Goal: Task Accomplishment & Management: Complete application form

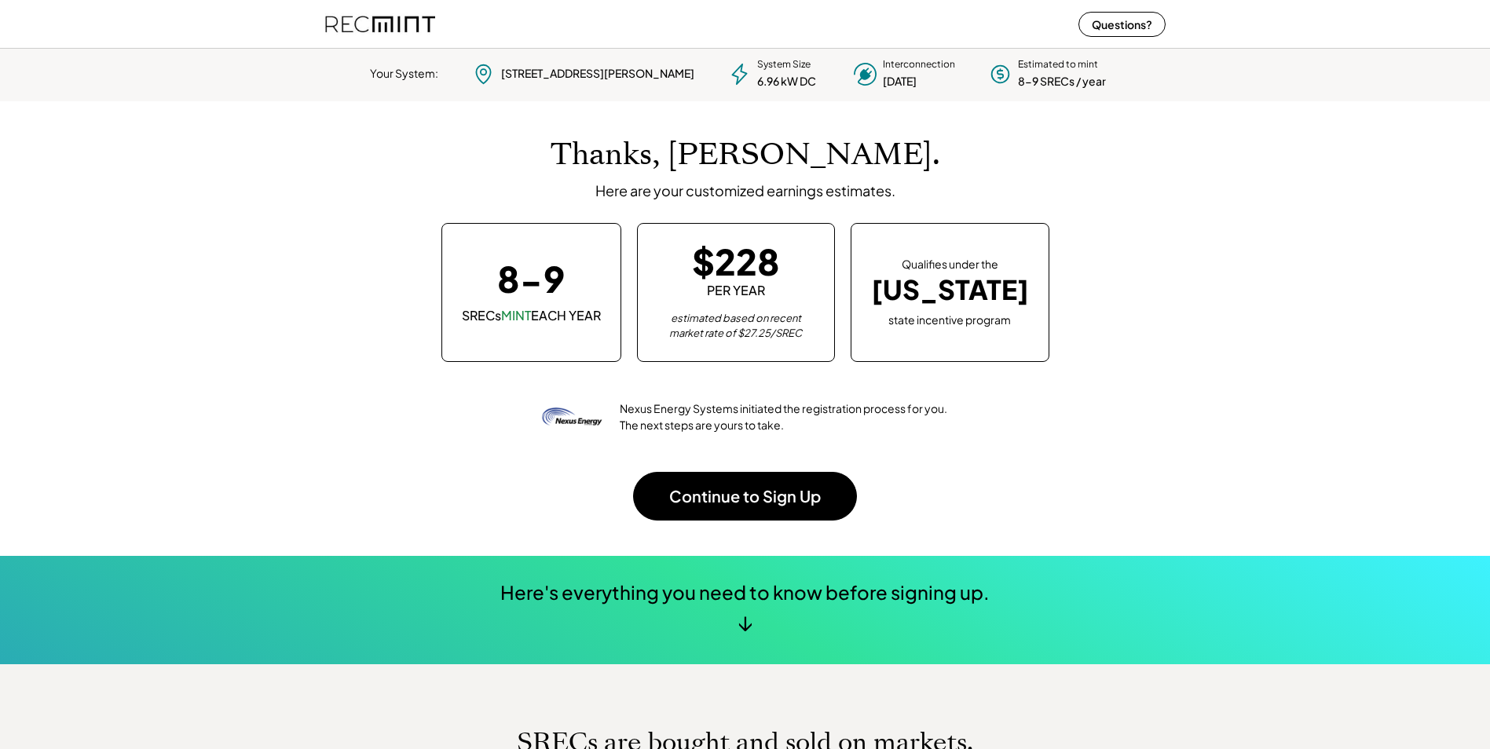
scroll to position [221, 438]
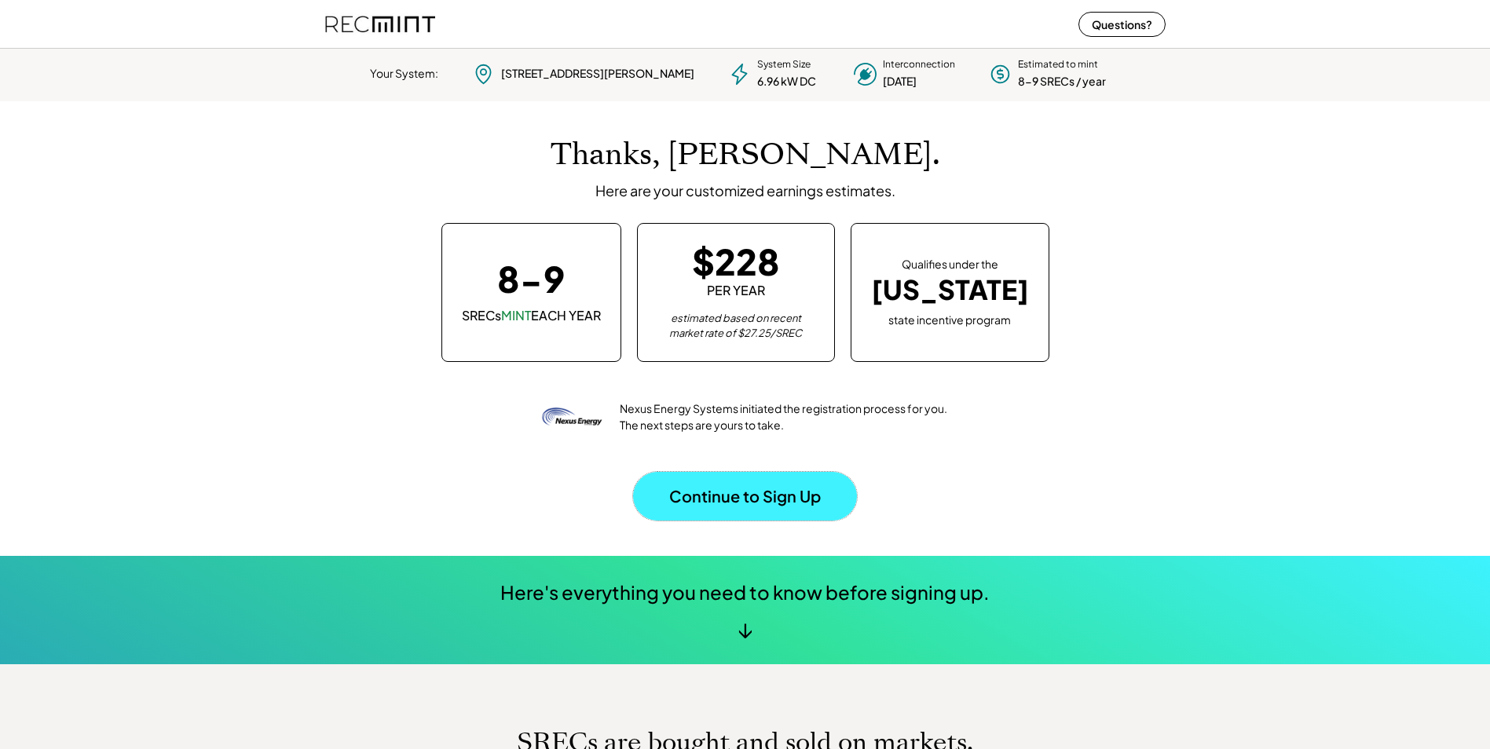
click at [786, 502] on button "Continue to Sign Up" at bounding box center [745, 496] width 224 height 49
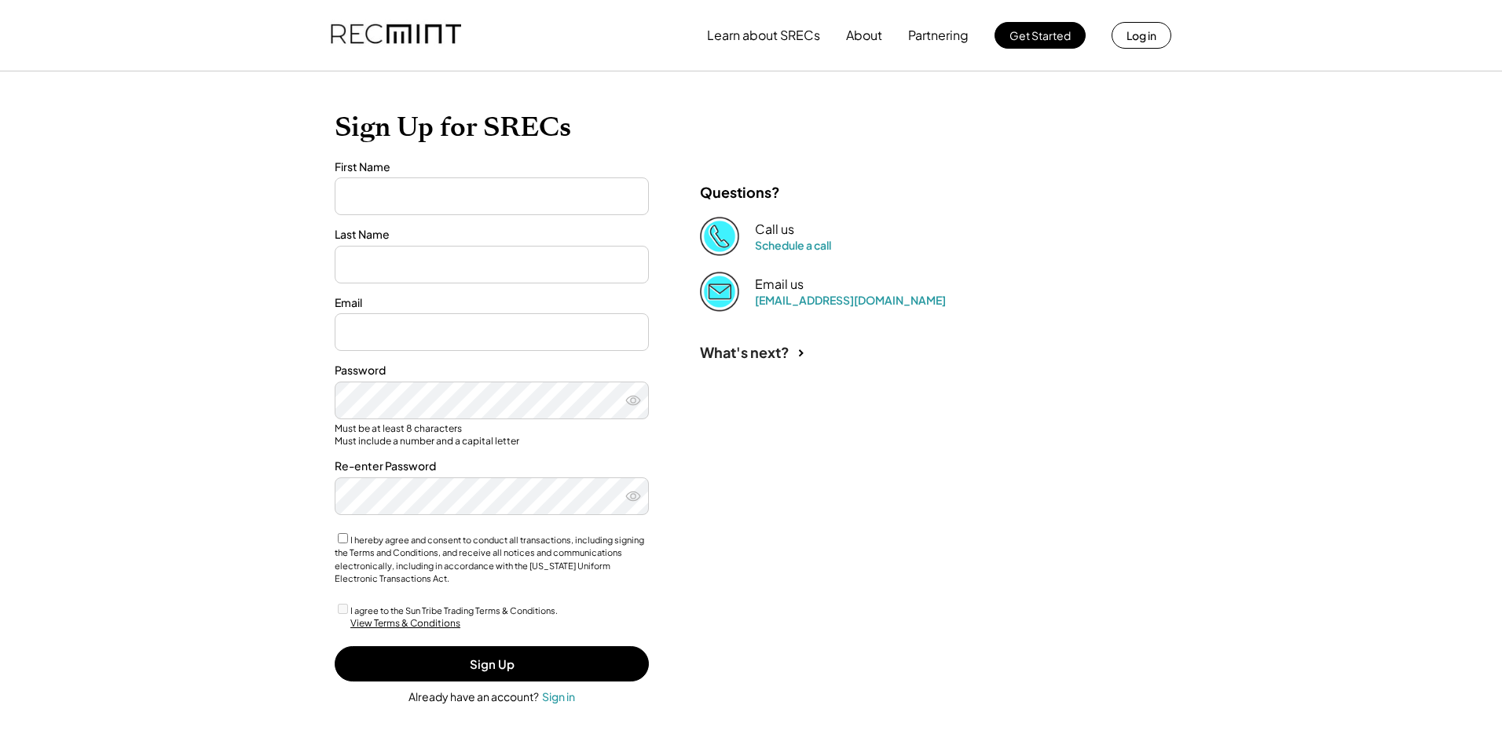
type input "*****"
type input "**********"
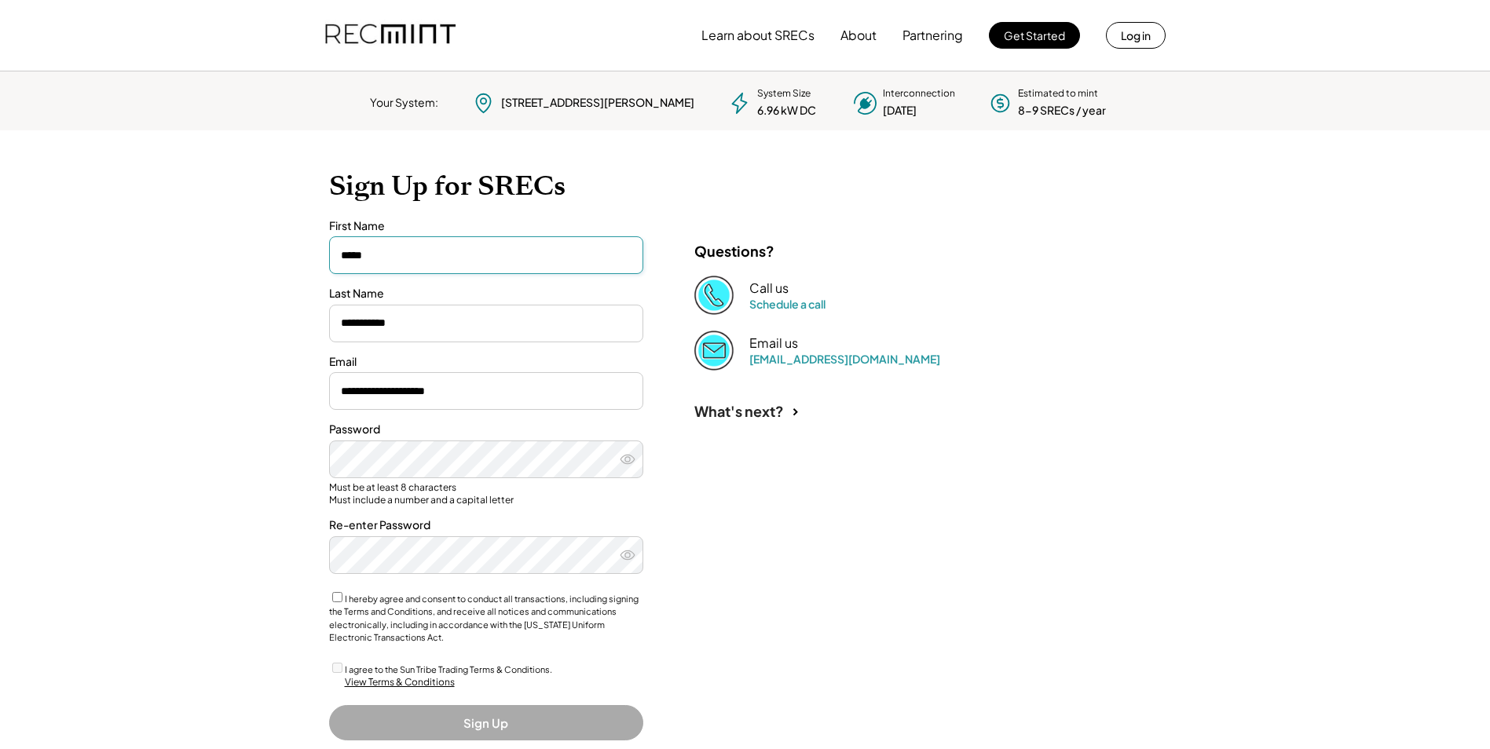
click at [525, 255] on input "input" at bounding box center [486, 255] width 314 height 38
click at [885, 442] on div "What's next?" at bounding box center [918, 407] width 471 height 73
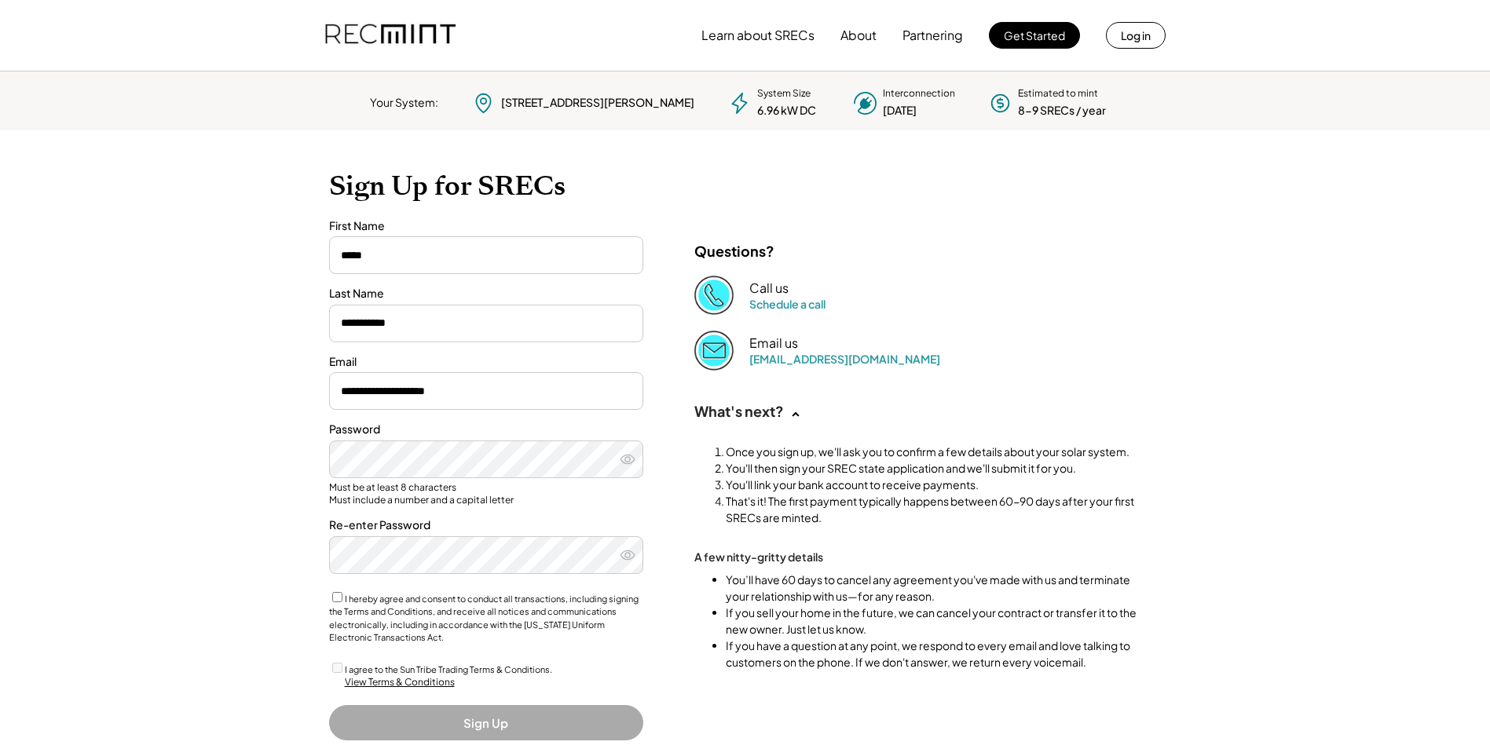
click at [993, 371] on div "What's next?" at bounding box center [918, 407] width 471 height 73
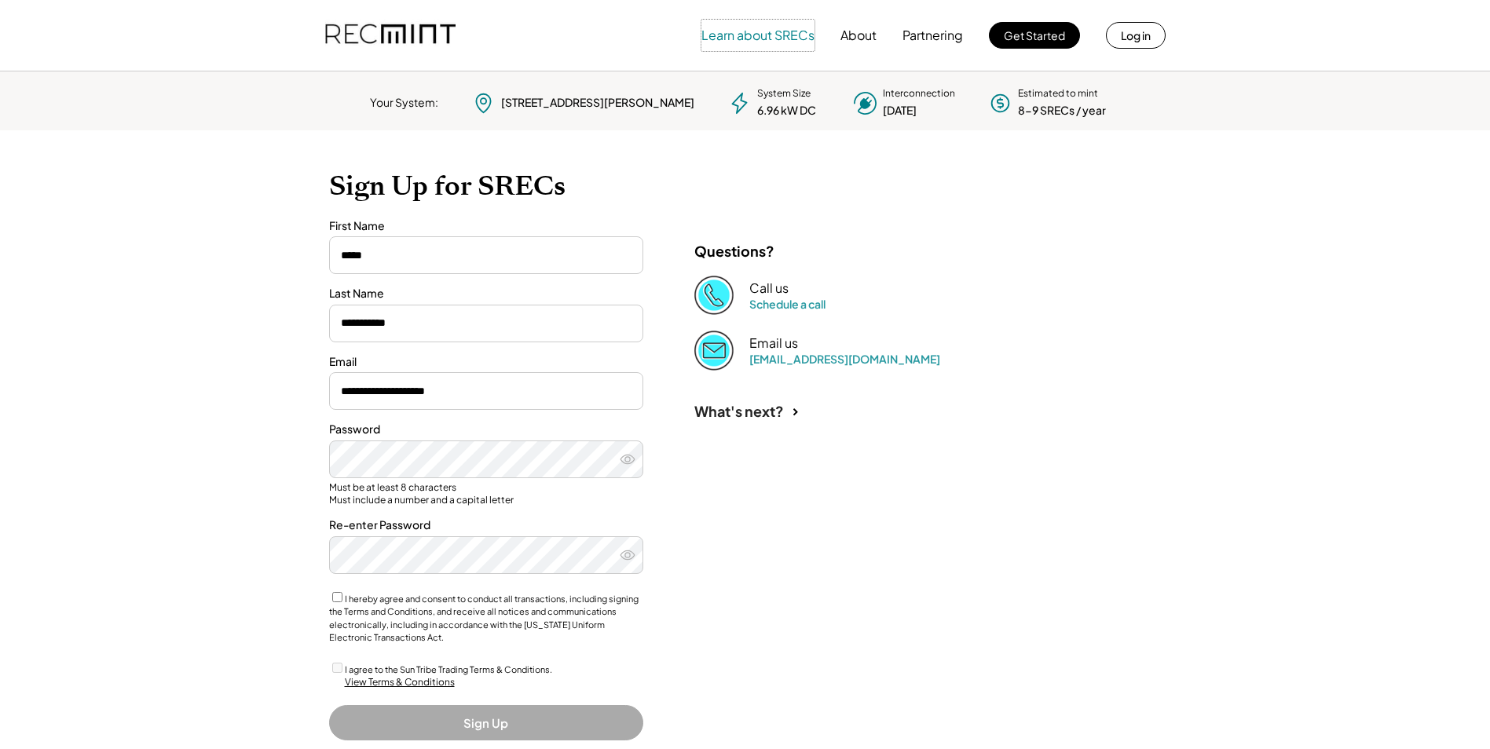
click at [746, 31] on button "Learn about SRECs" at bounding box center [758, 35] width 113 height 31
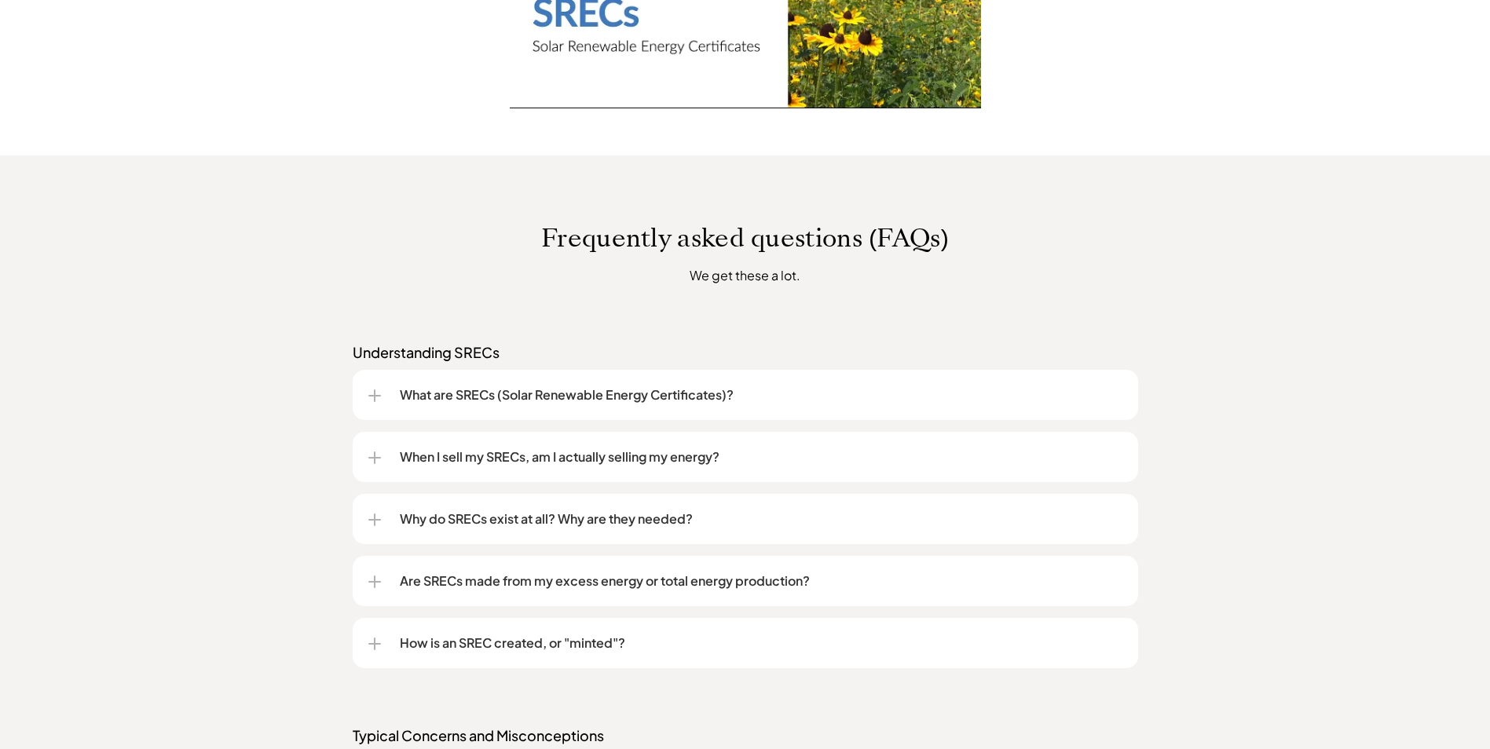
scroll to position [1021, 0]
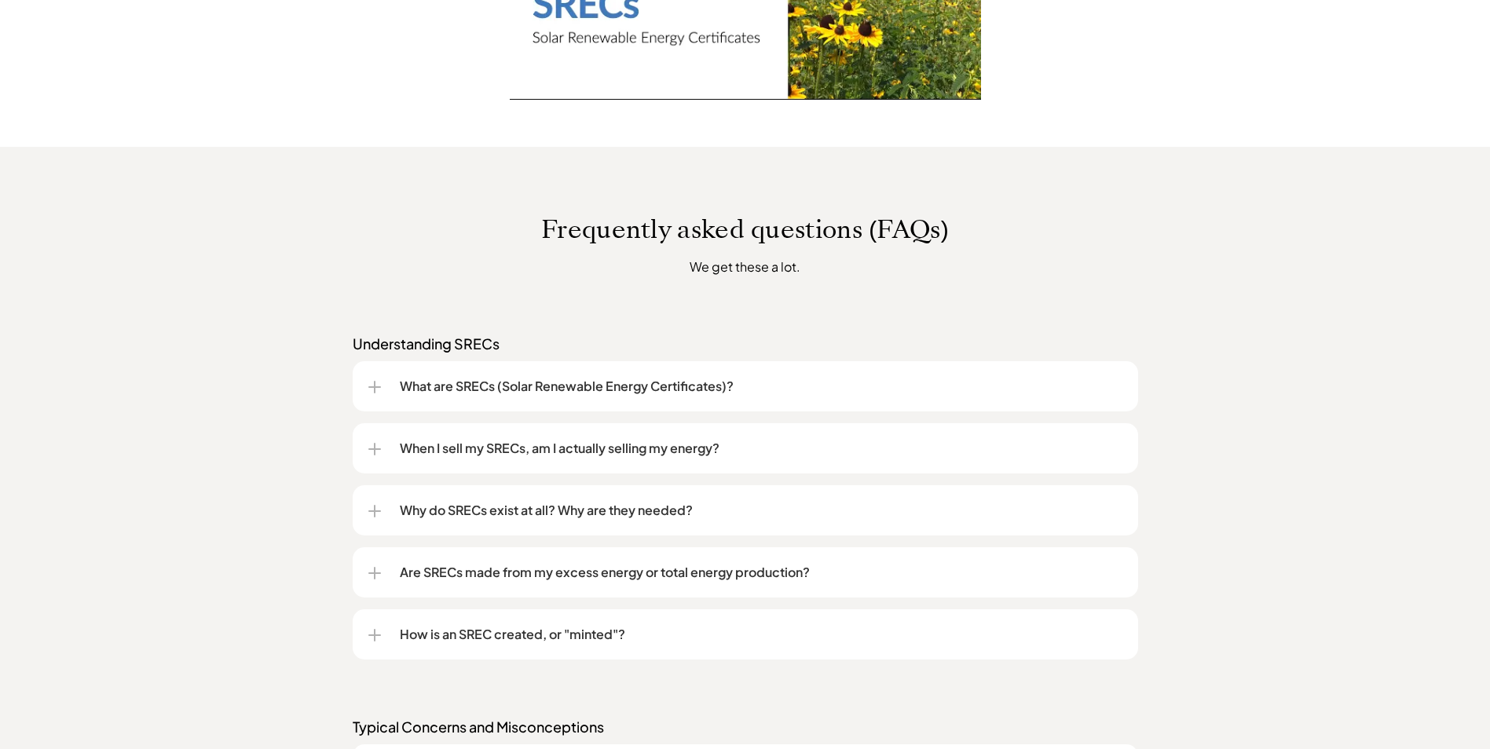
click at [377, 387] on div at bounding box center [374, 388] width 13 height 2
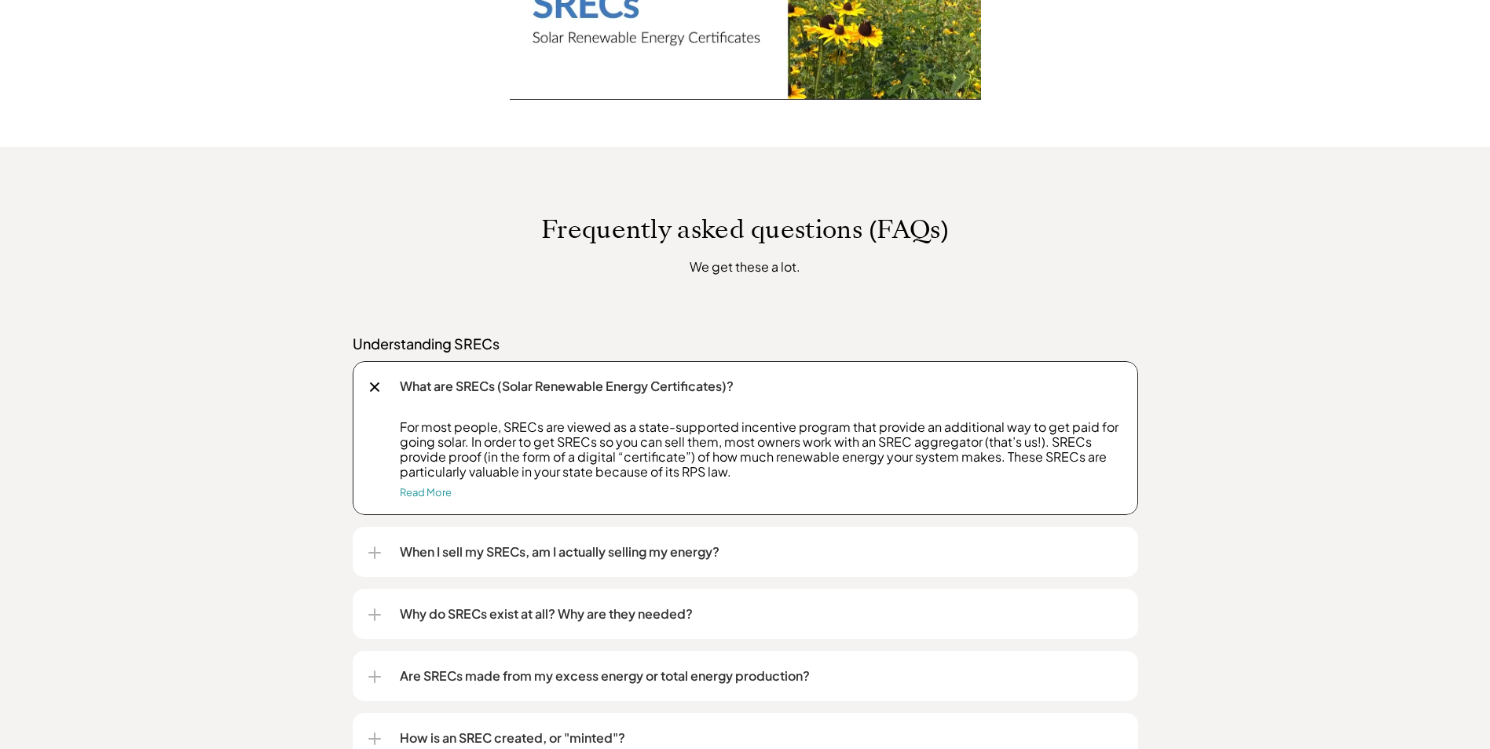
click at [377, 385] on div at bounding box center [374, 387] width 10 height 10
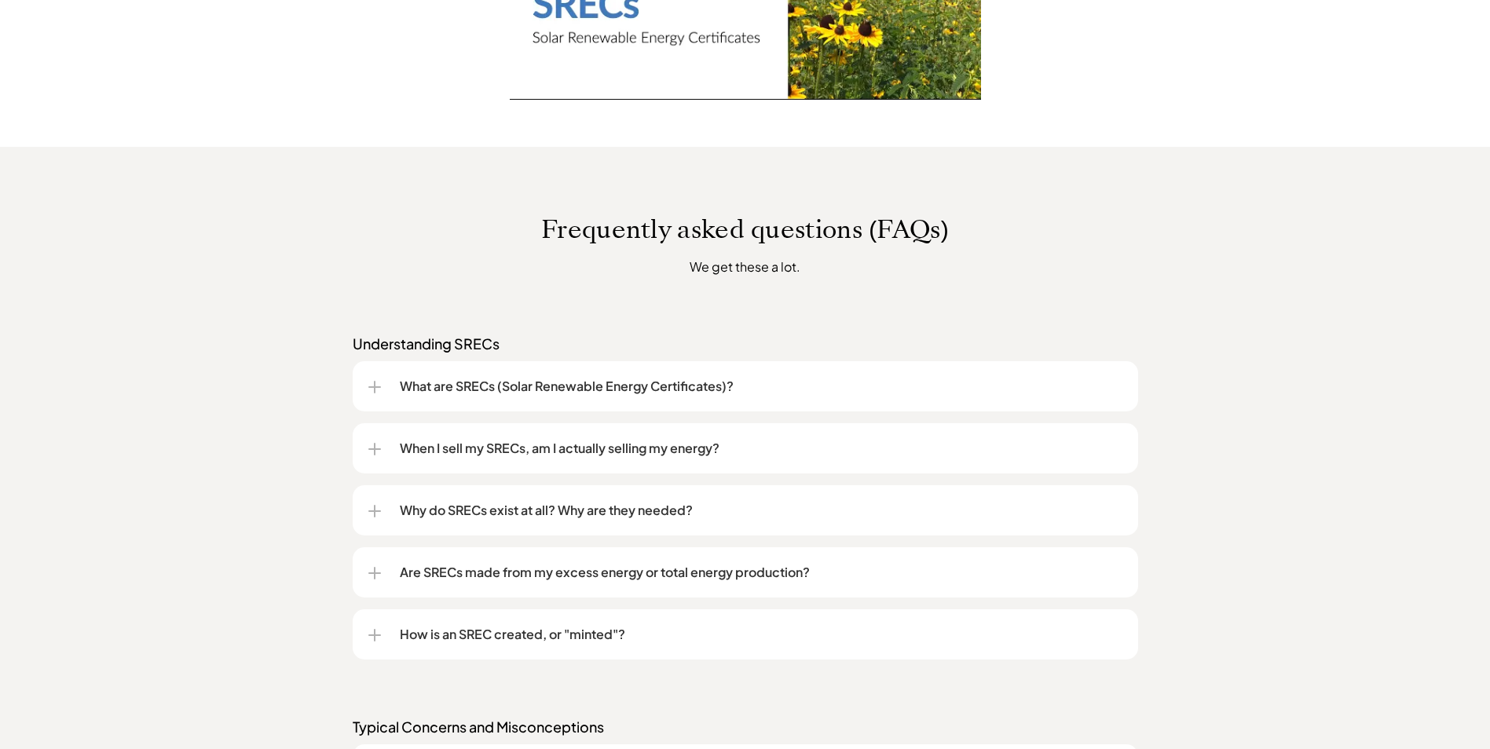
click at [374, 443] on div at bounding box center [375, 449] width 2 height 13
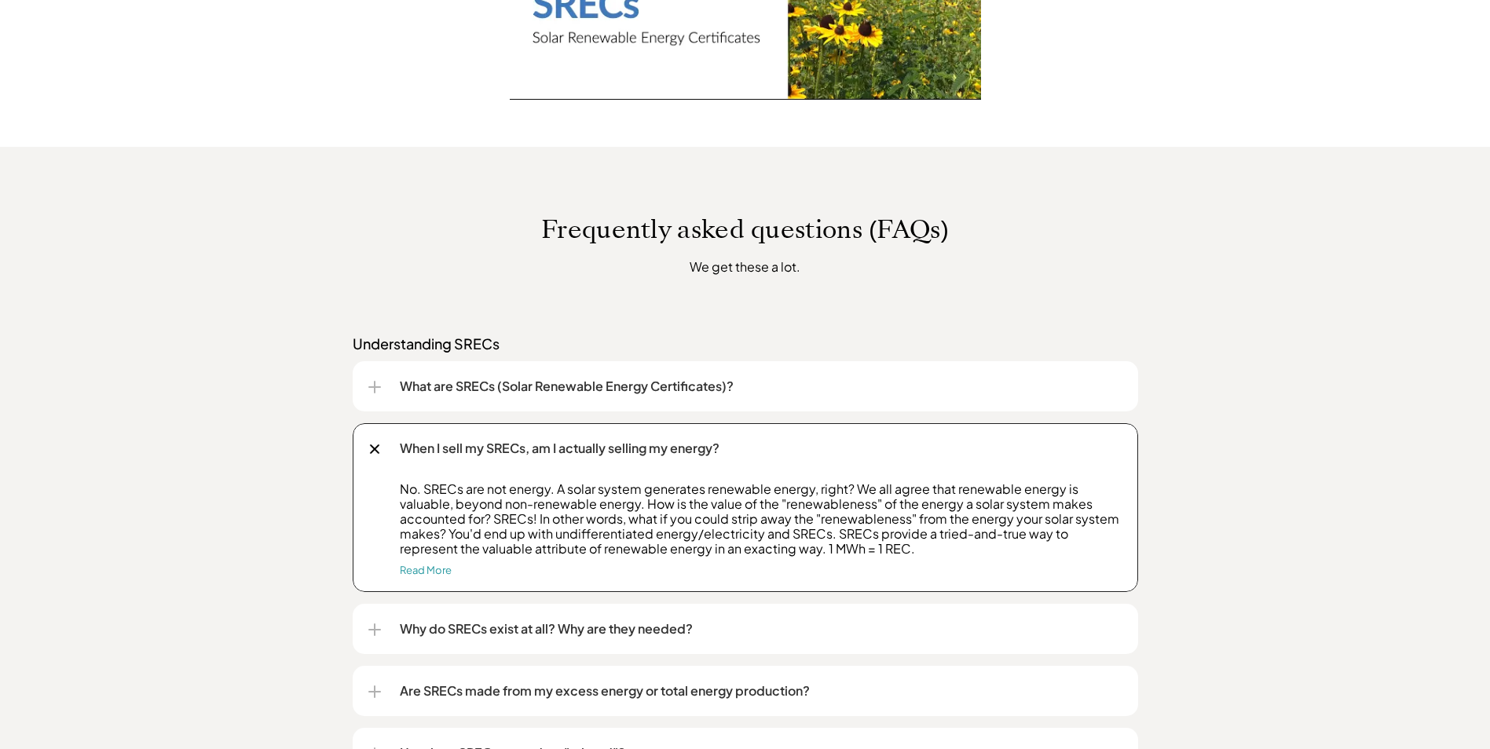
click at [374, 442] on div at bounding box center [374, 449] width 18 height 18
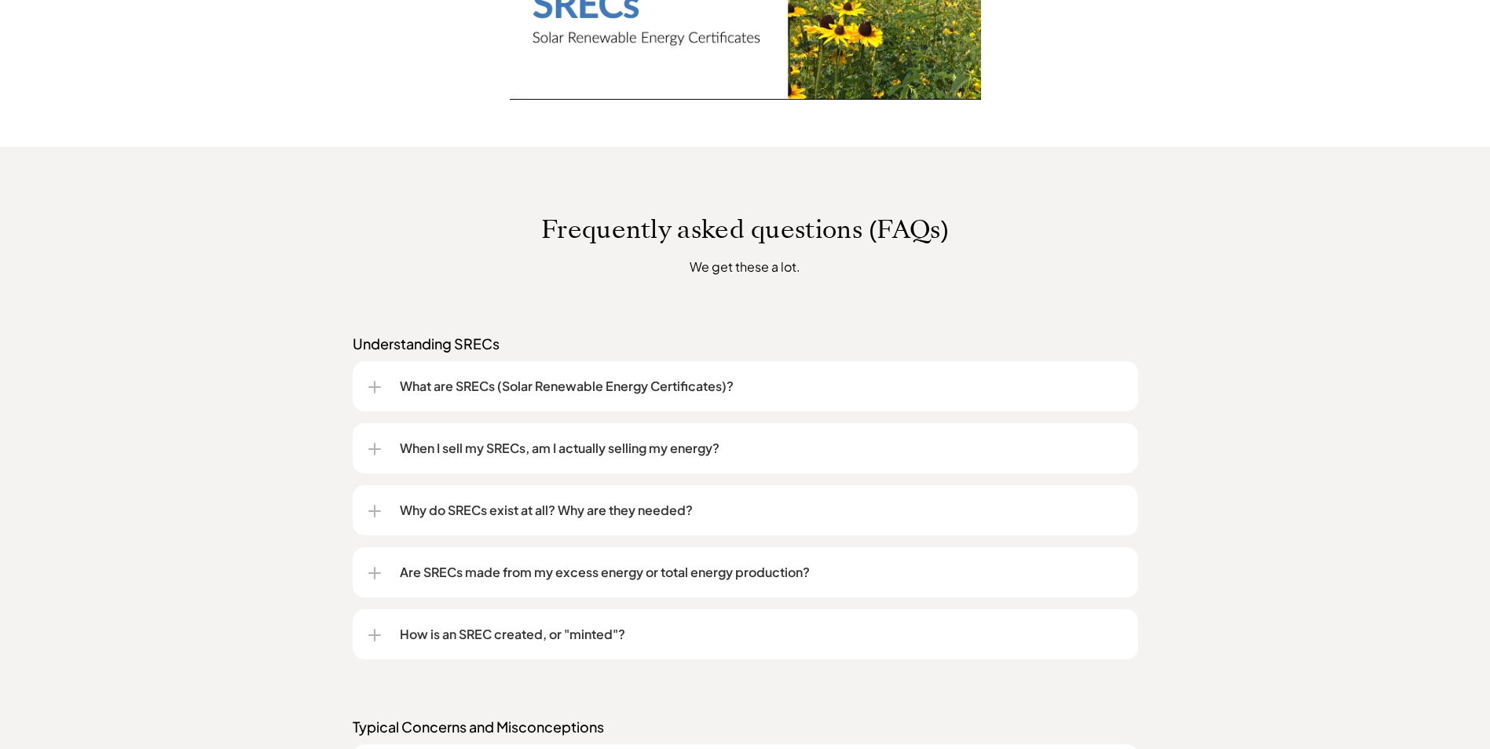
click at [377, 508] on div at bounding box center [374, 511] width 13 height 13
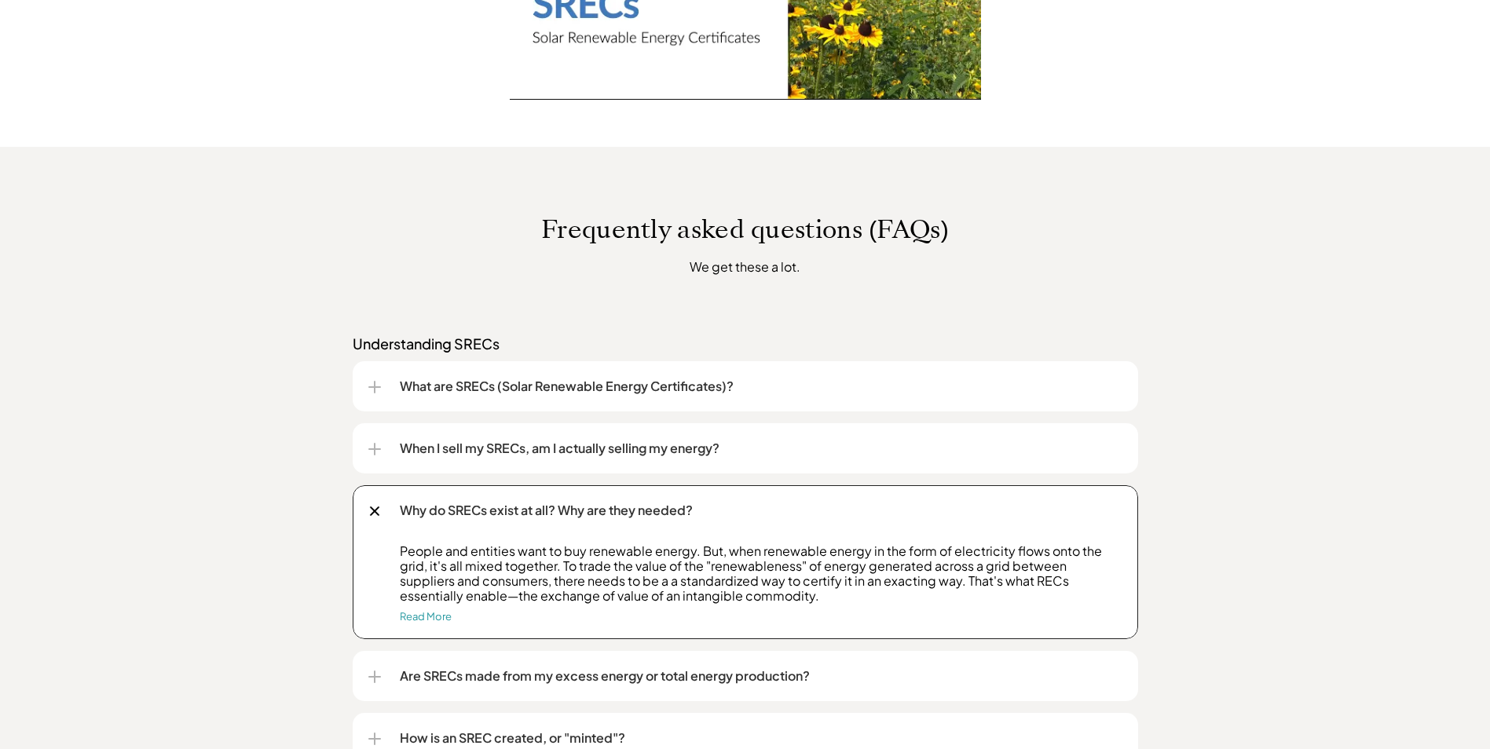
click at [377, 506] on div at bounding box center [374, 511] width 18 height 18
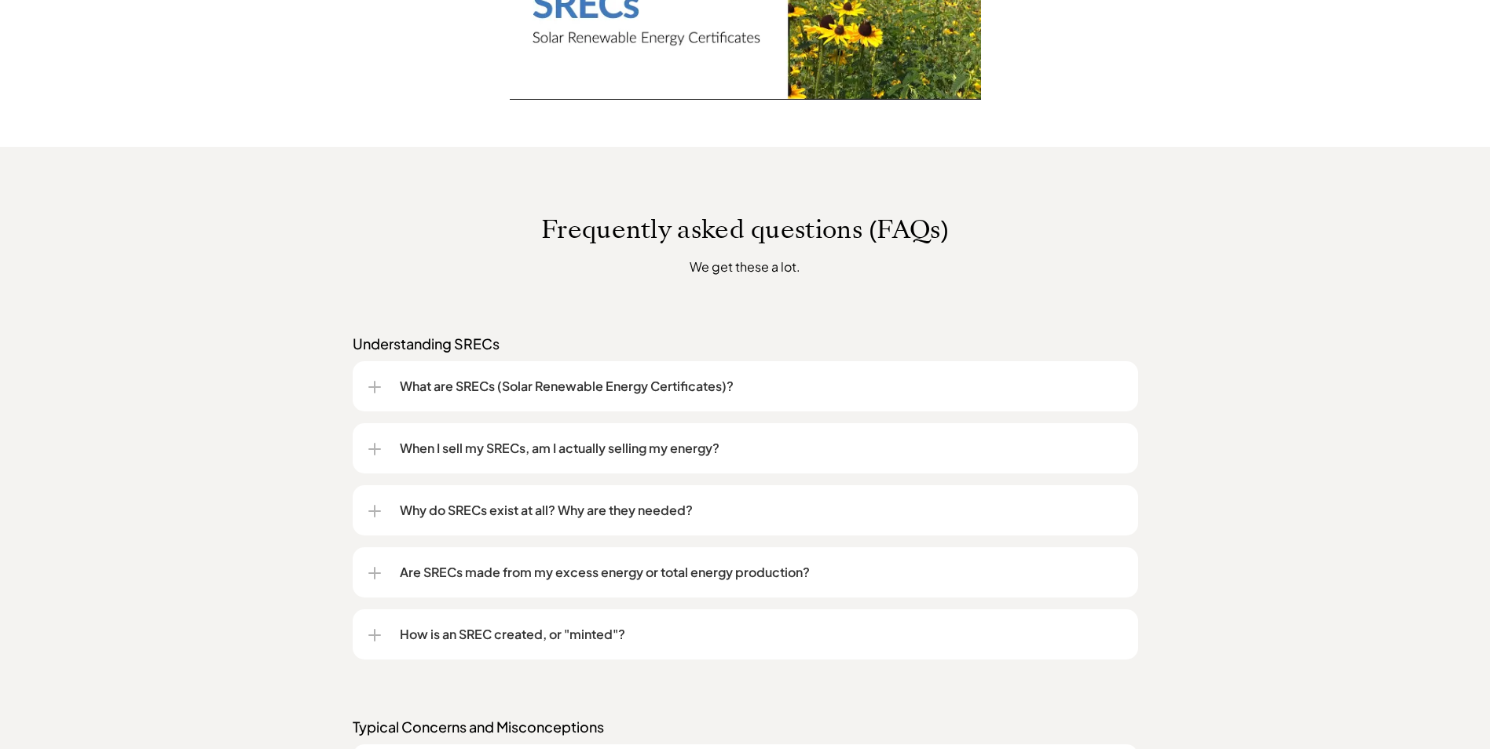
click at [379, 573] on div at bounding box center [374, 574] width 13 height 2
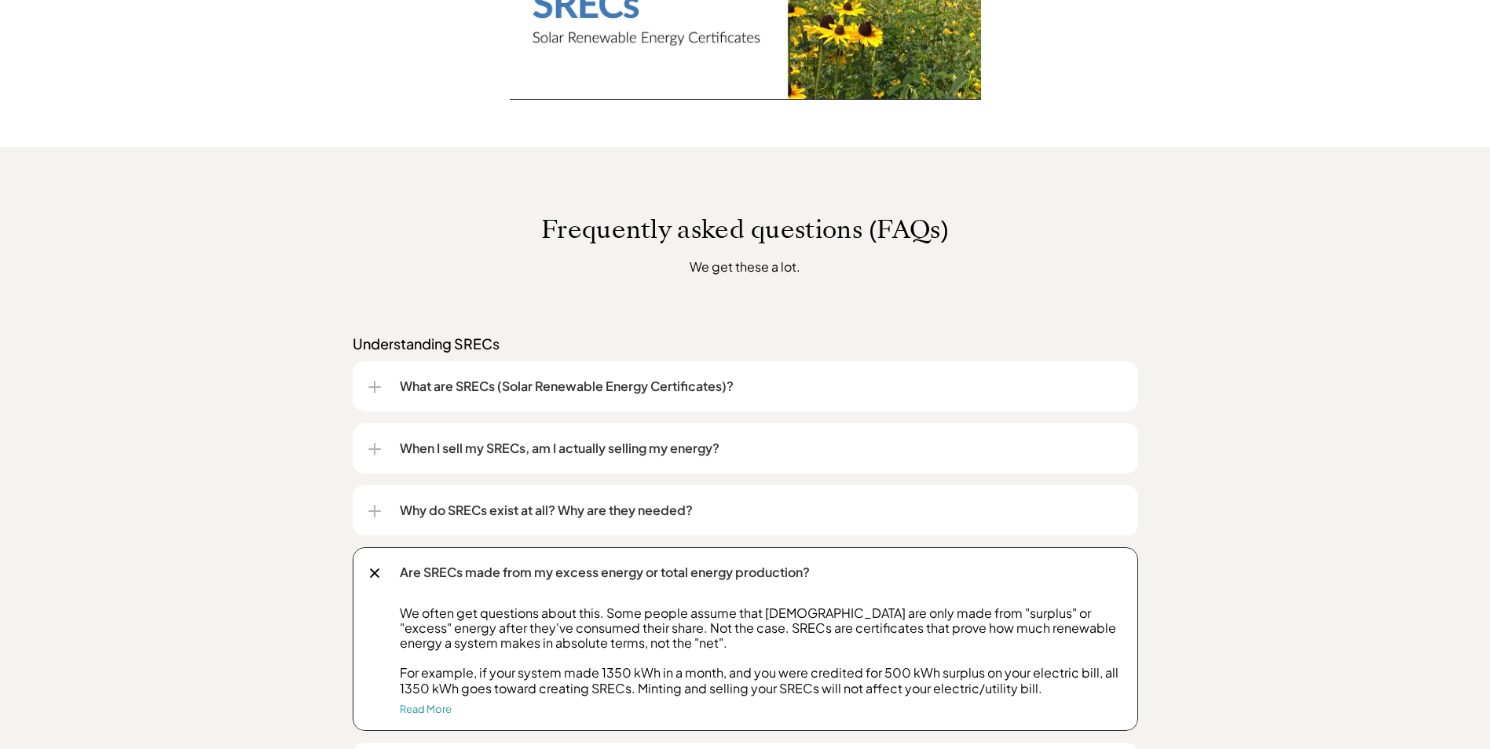
click at [379, 567] on div "Are SRECs made from my excess energy or total energy production?" at bounding box center [745, 573] width 754 height 50
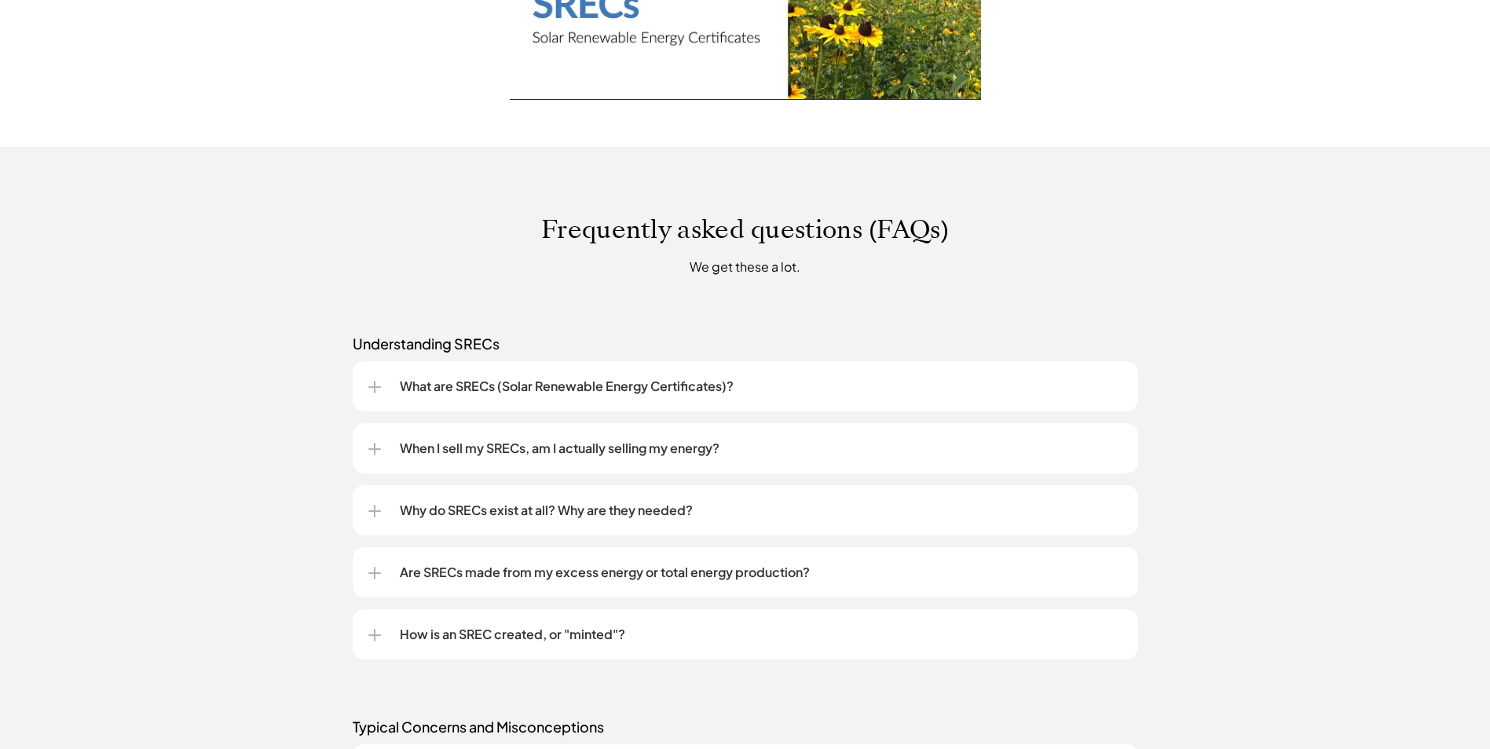
click at [383, 632] on div "How is an SREC created, or "minted"?" at bounding box center [745, 635] width 754 height 50
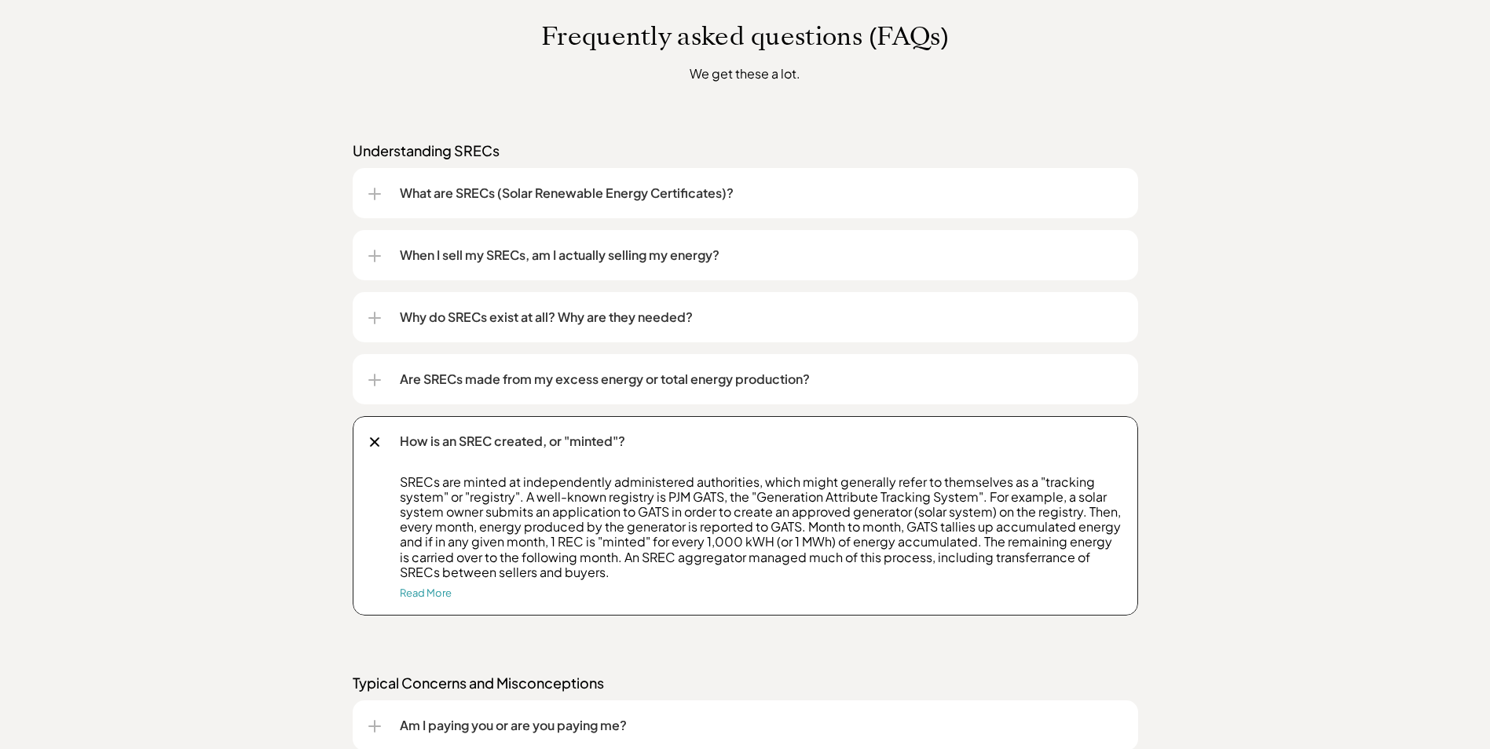
scroll to position [1178, 0]
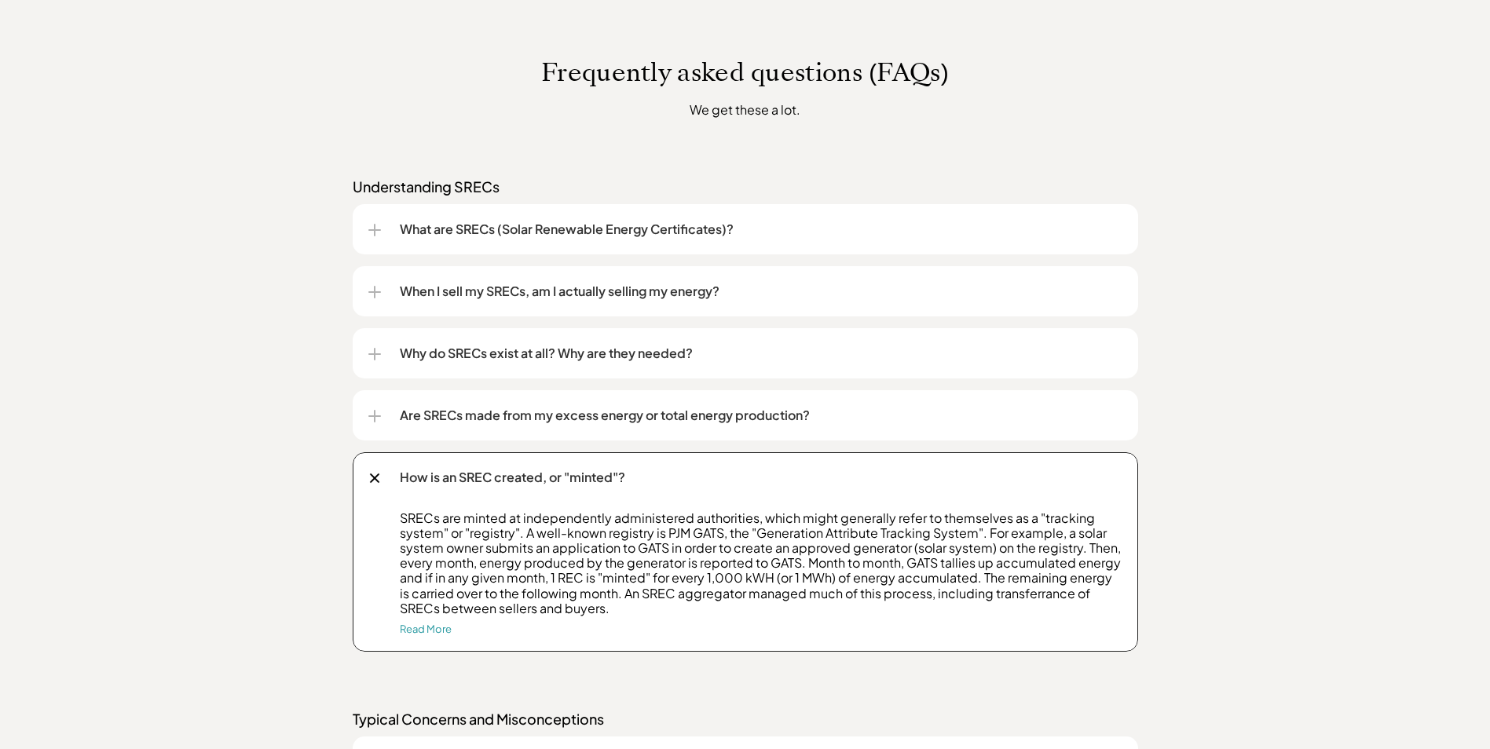
click at [380, 482] on div at bounding box center [374, 478] width 18 height 18
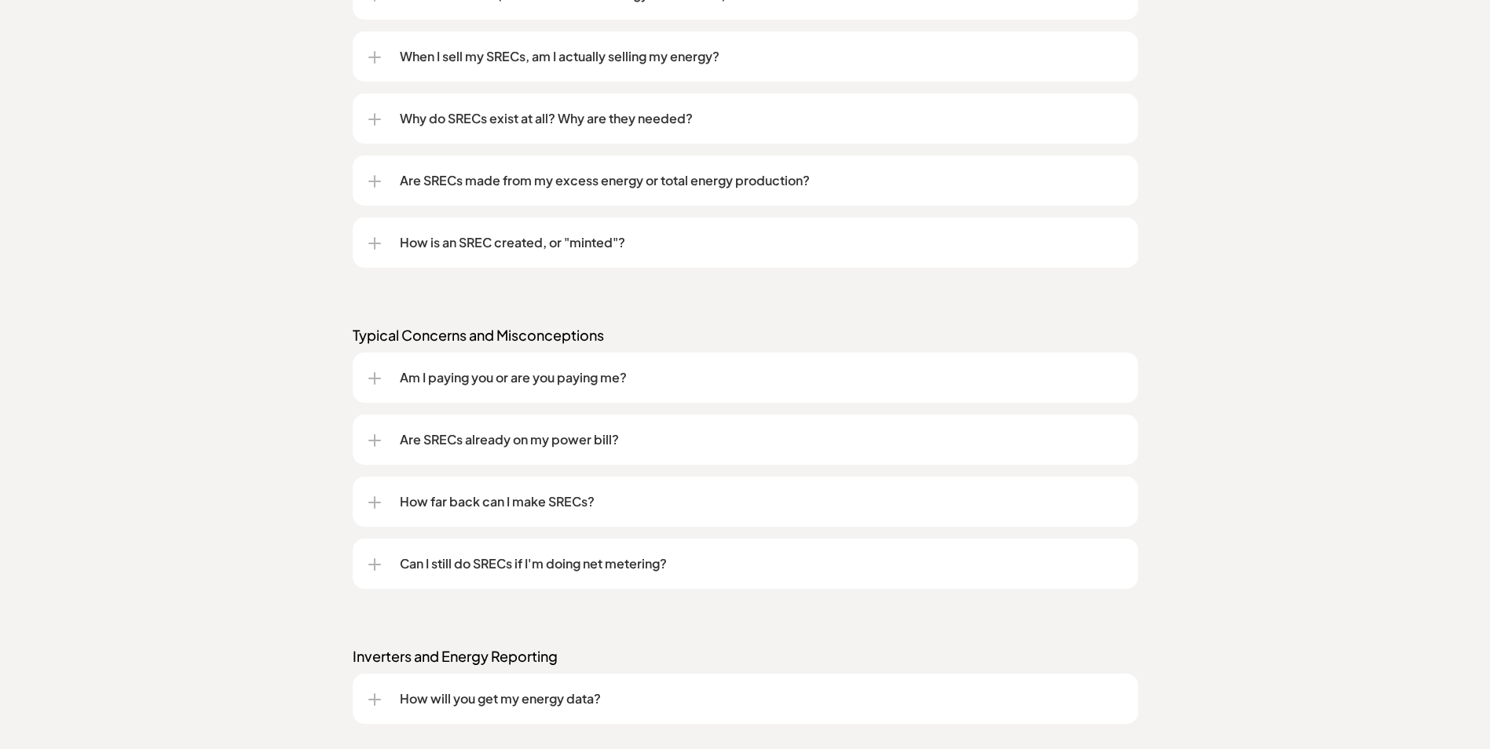
scroll to position [1414, 0]
click at [375, 372] on div at bounding box center [375, 378] width 2 height 13
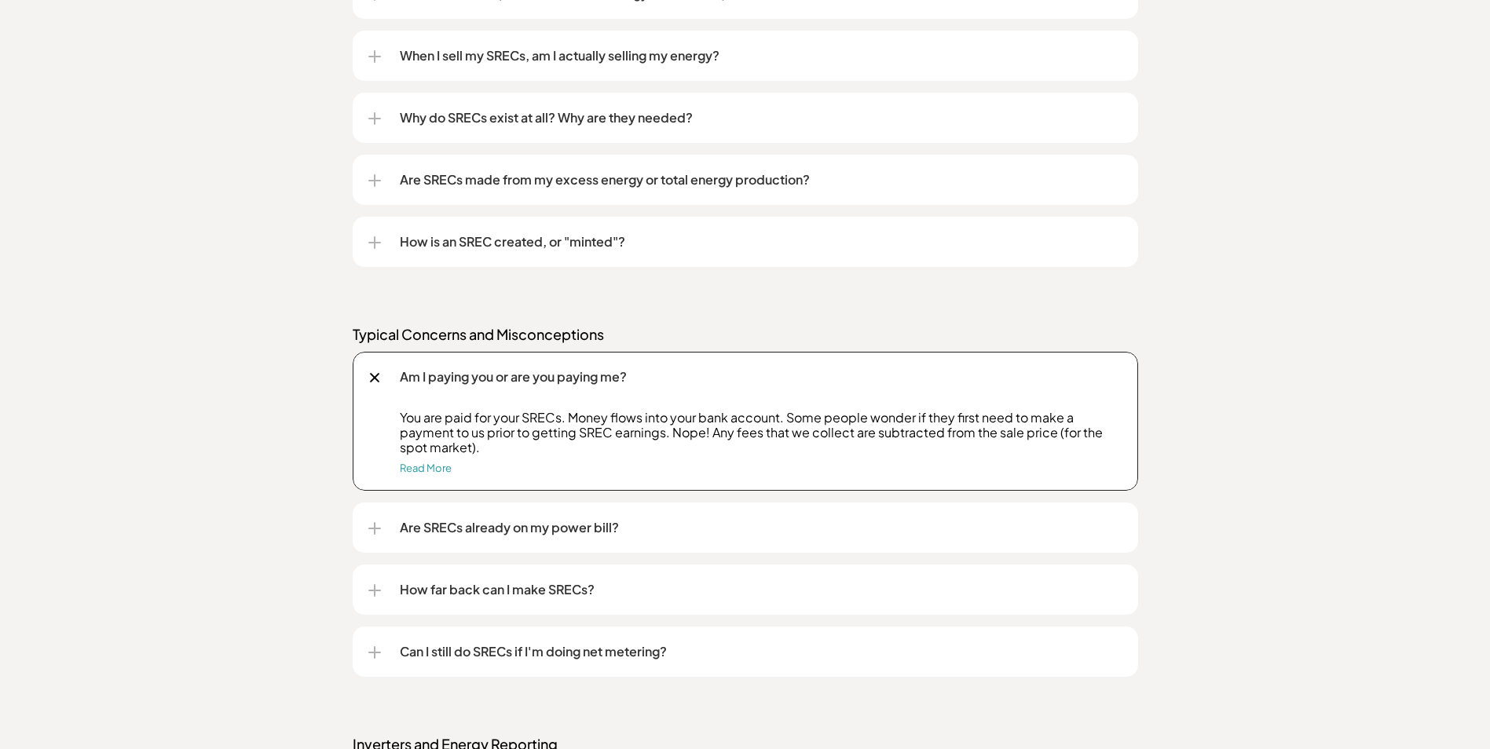
click at [375, 372] on div at bounding box center [374, 377] width 18 height 18
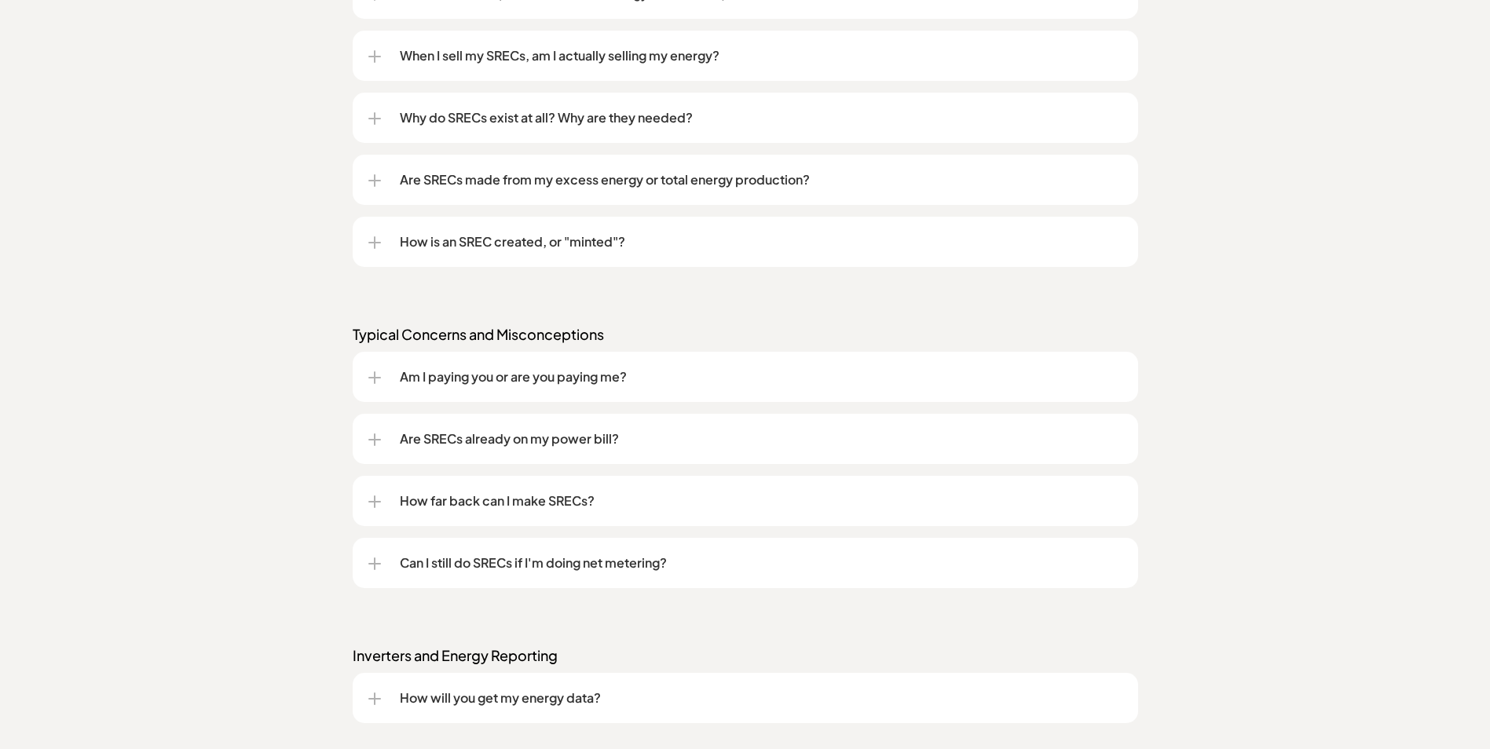
click at [377, 446] on div "Are SRECs already on my power bill?" at bounding box center [745, 439] width 754 height 50
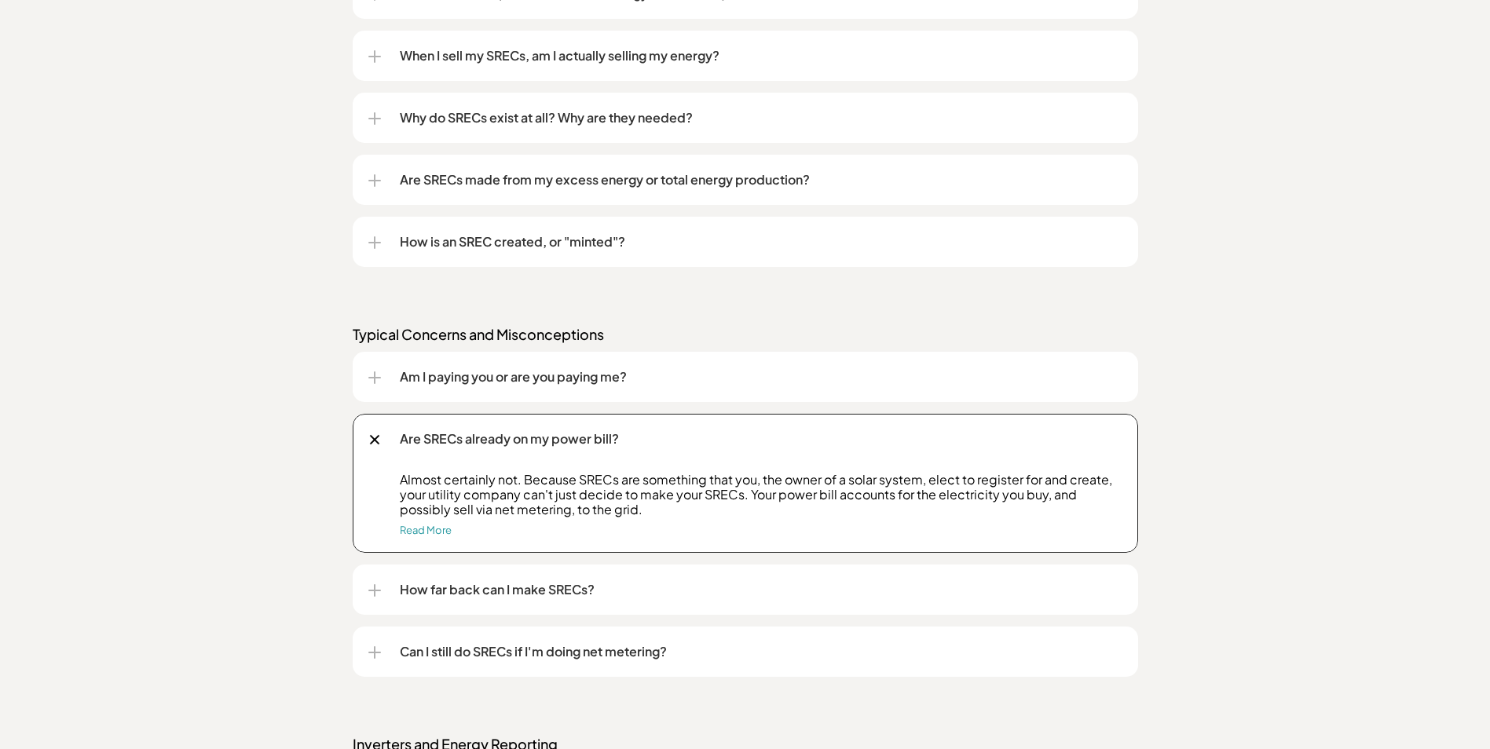
click at [377, 442] on div at bounding box center [374, 439] width 10 height 10
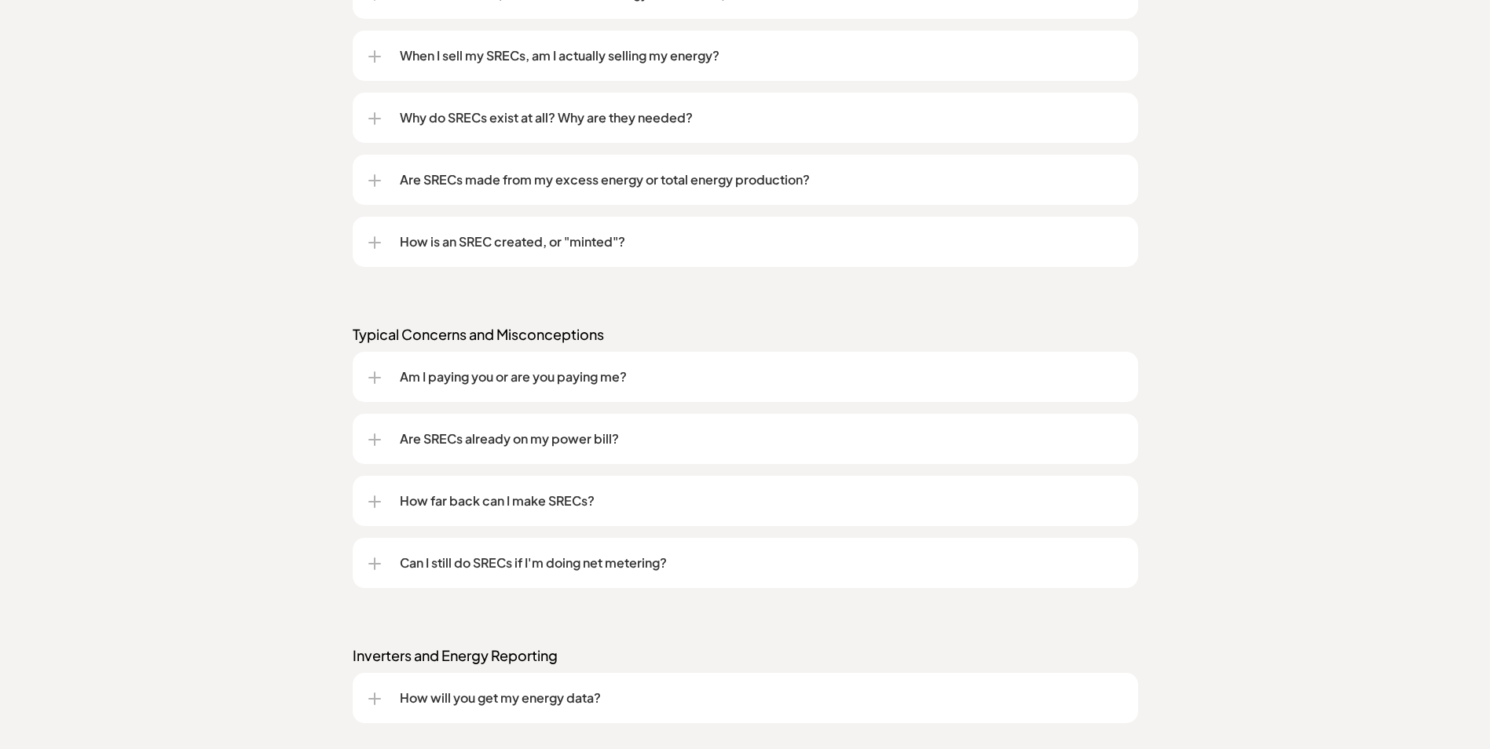
click at [380, 507] on div at bounding box center [374, 502] width 13 height 13
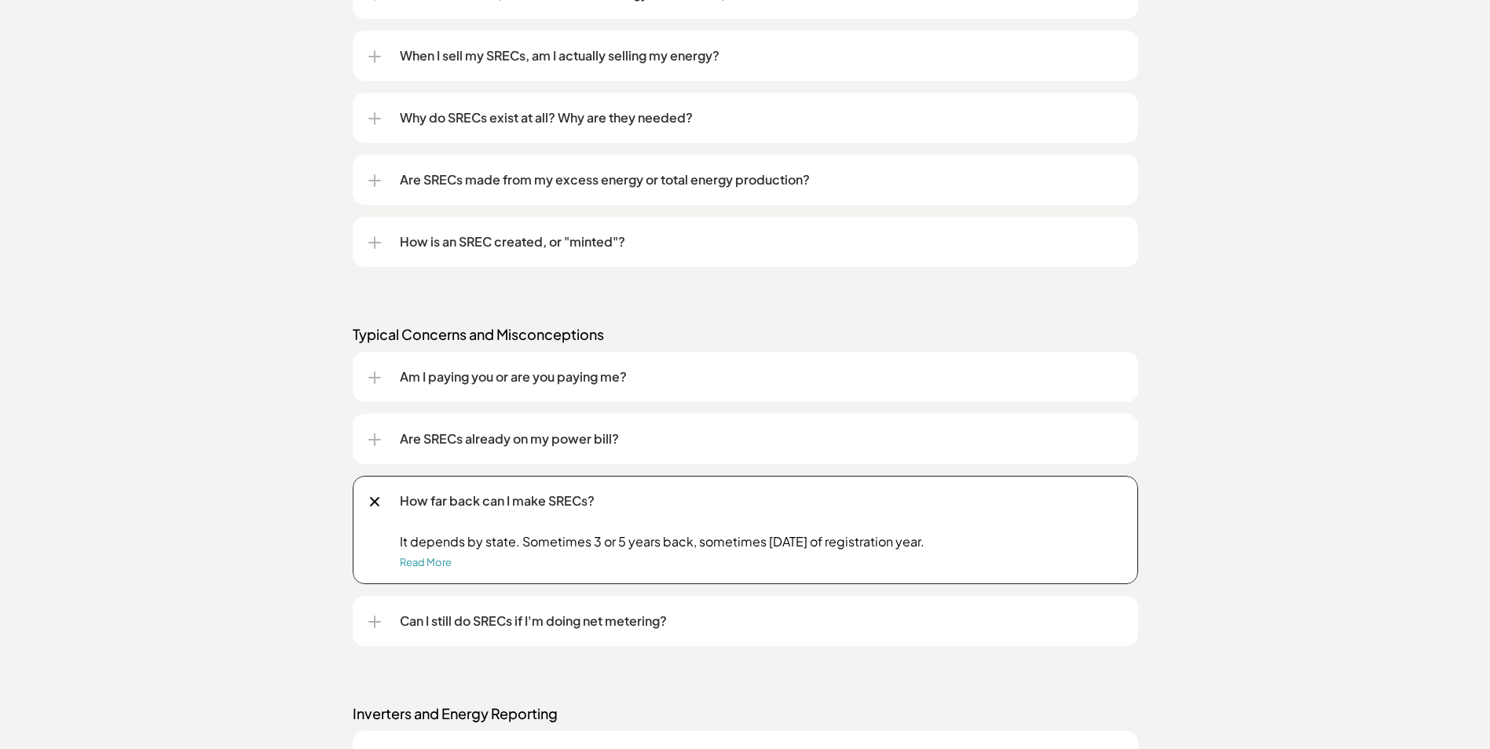
click at [380, 507] on div "How far back can I make SRECs?" at bounding box center [745, 501] width 754 height 50
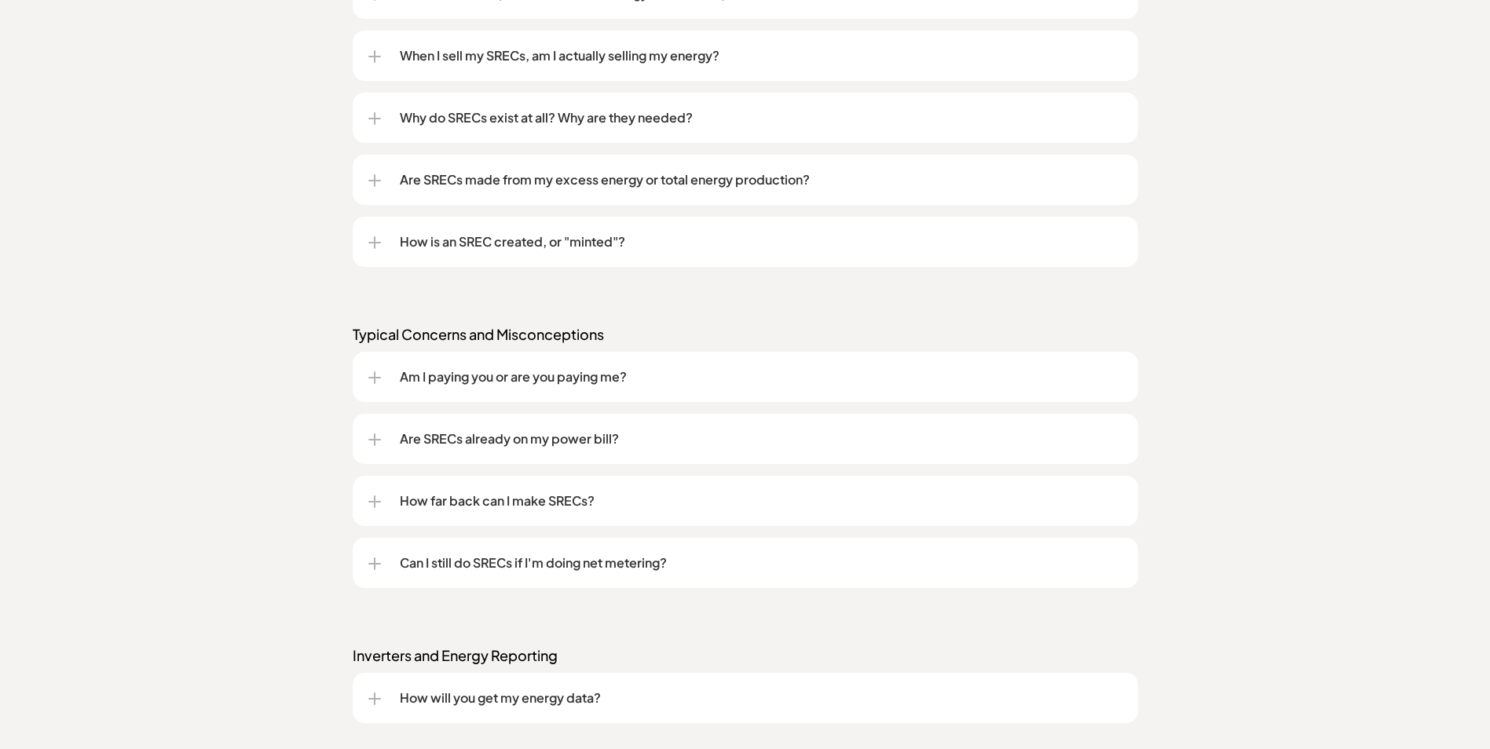
click at [381, 500] on div "How far back can I make SRECs?" at bounding box center [745, 501] width 754 height 50
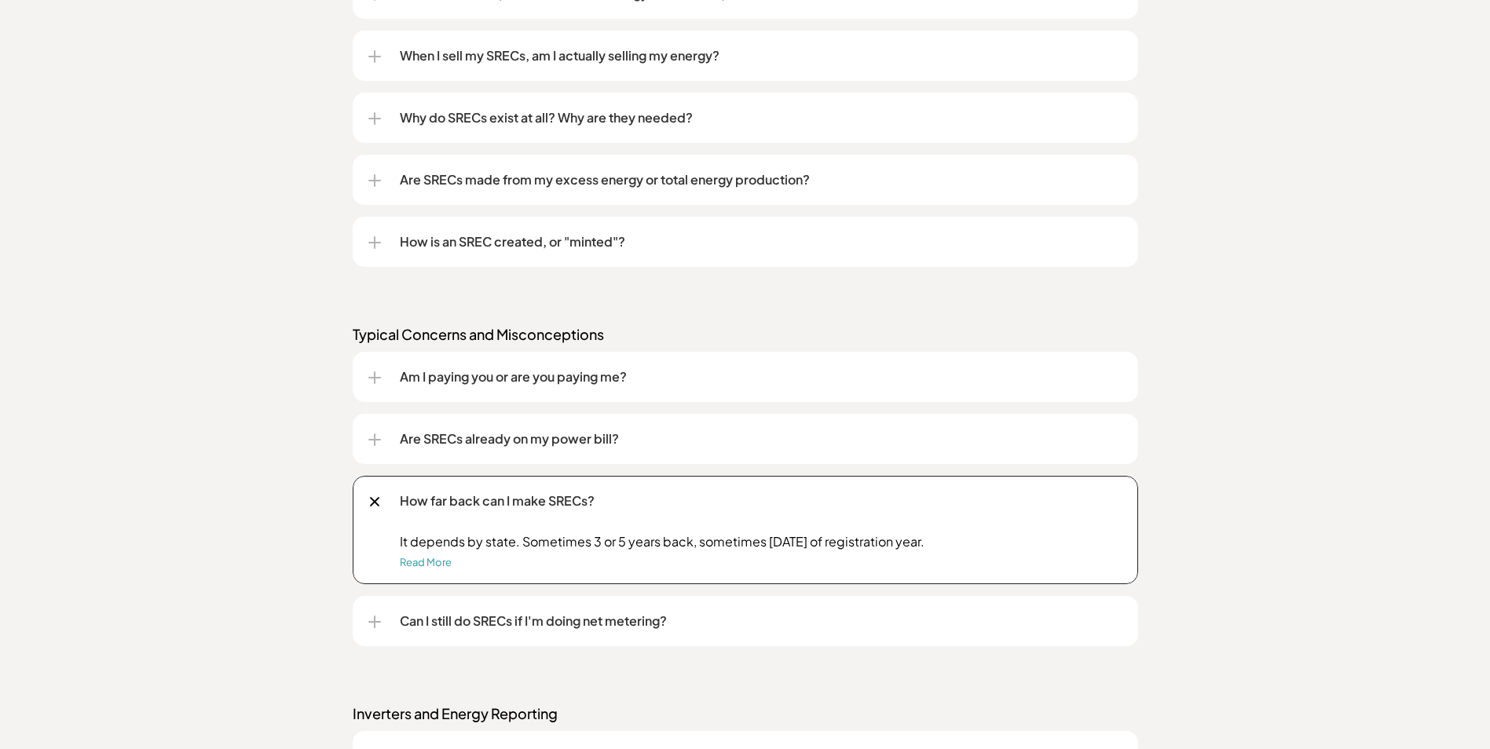
click at [381, 500] on div at bounding box center [374, 502] width 18 height 18
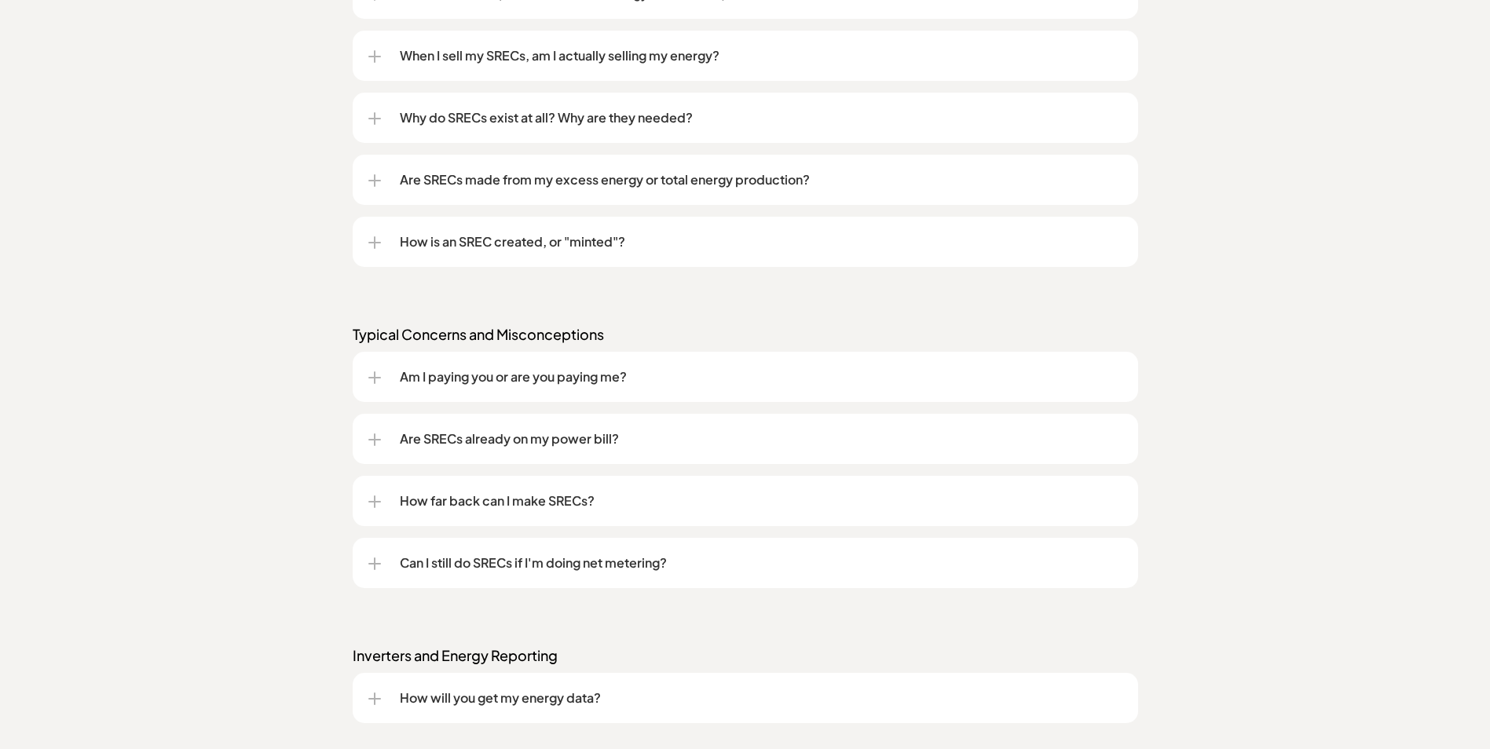
click at [374, 566] on div at bounding box center [375, 564] width 2 height 13
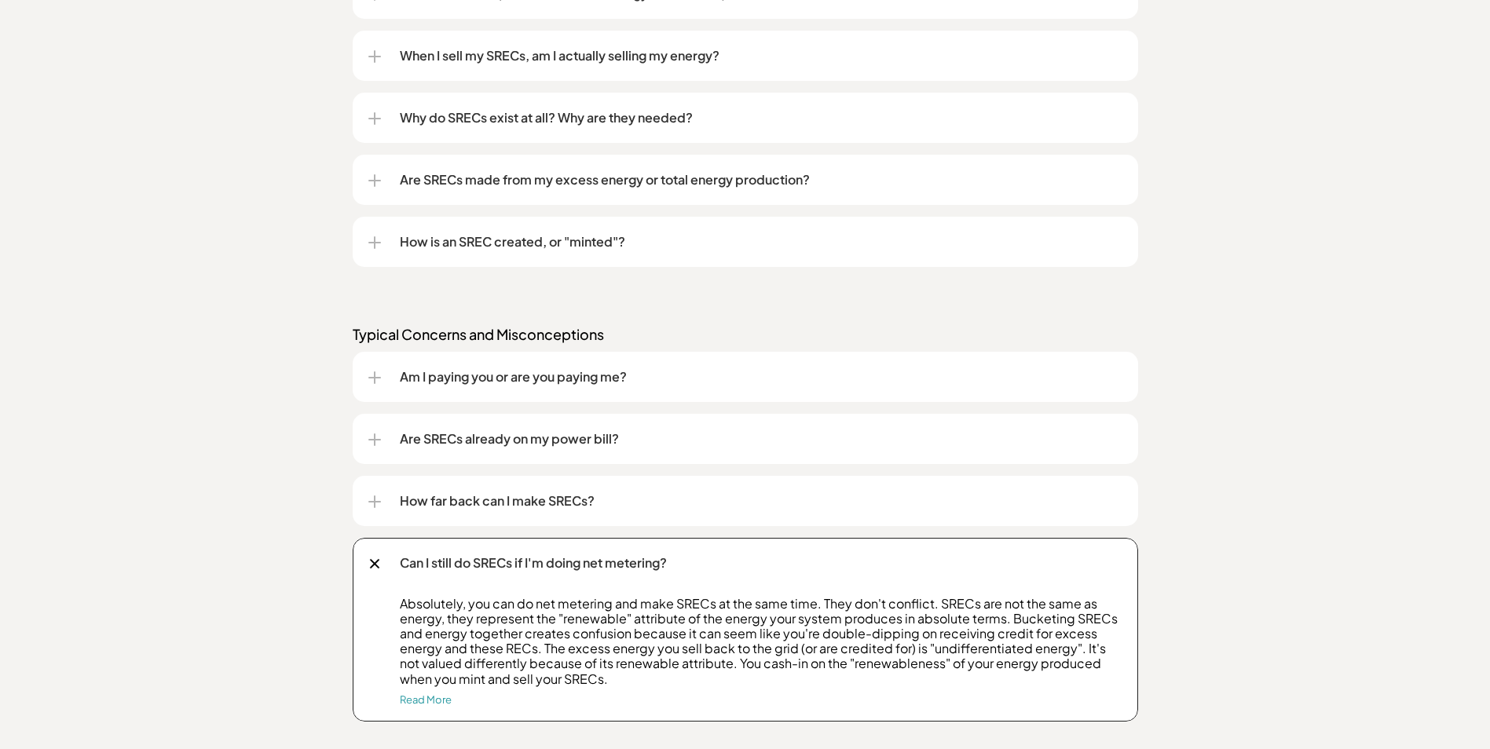
click at [373, 566] on div at bounding box center [374, 564] width 10 height 10
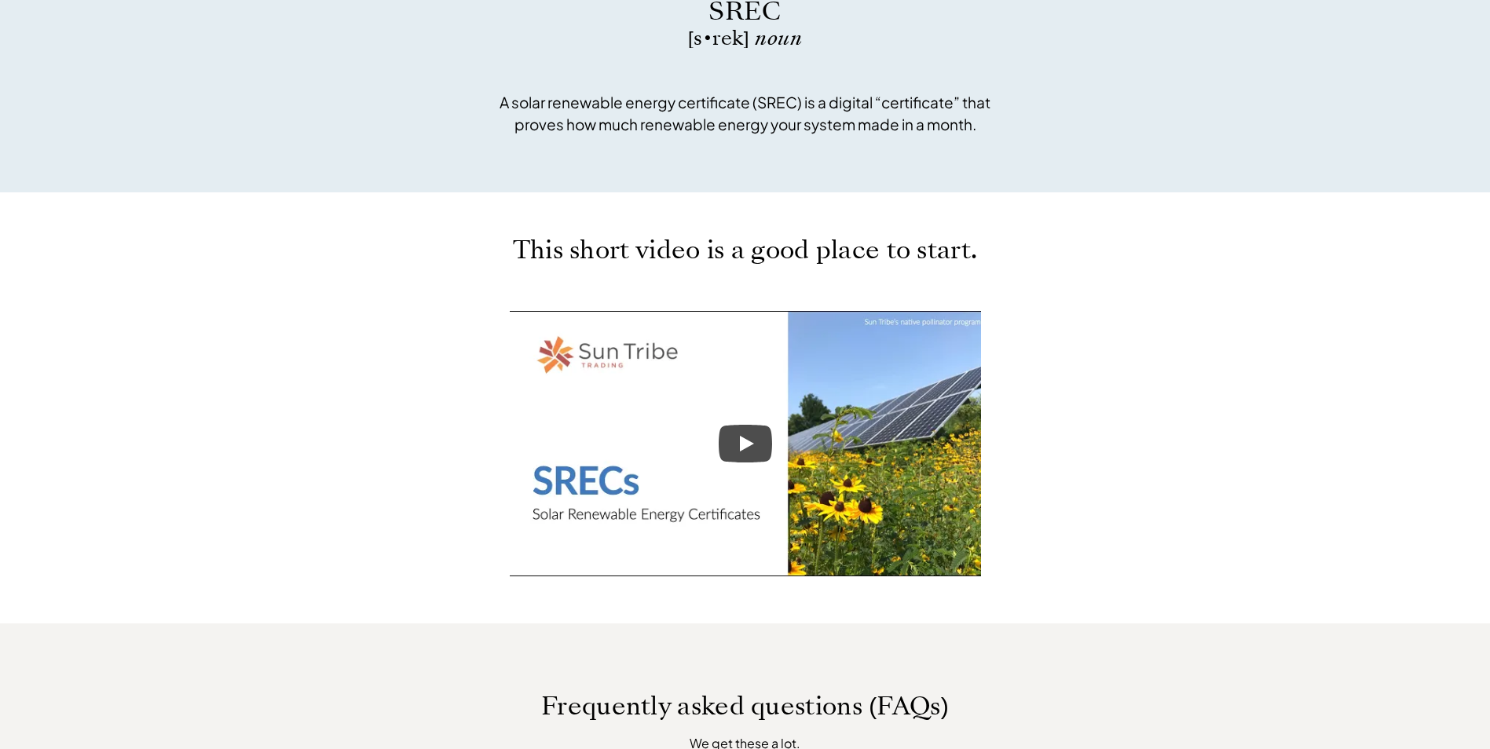
scroll to position [550, 0]
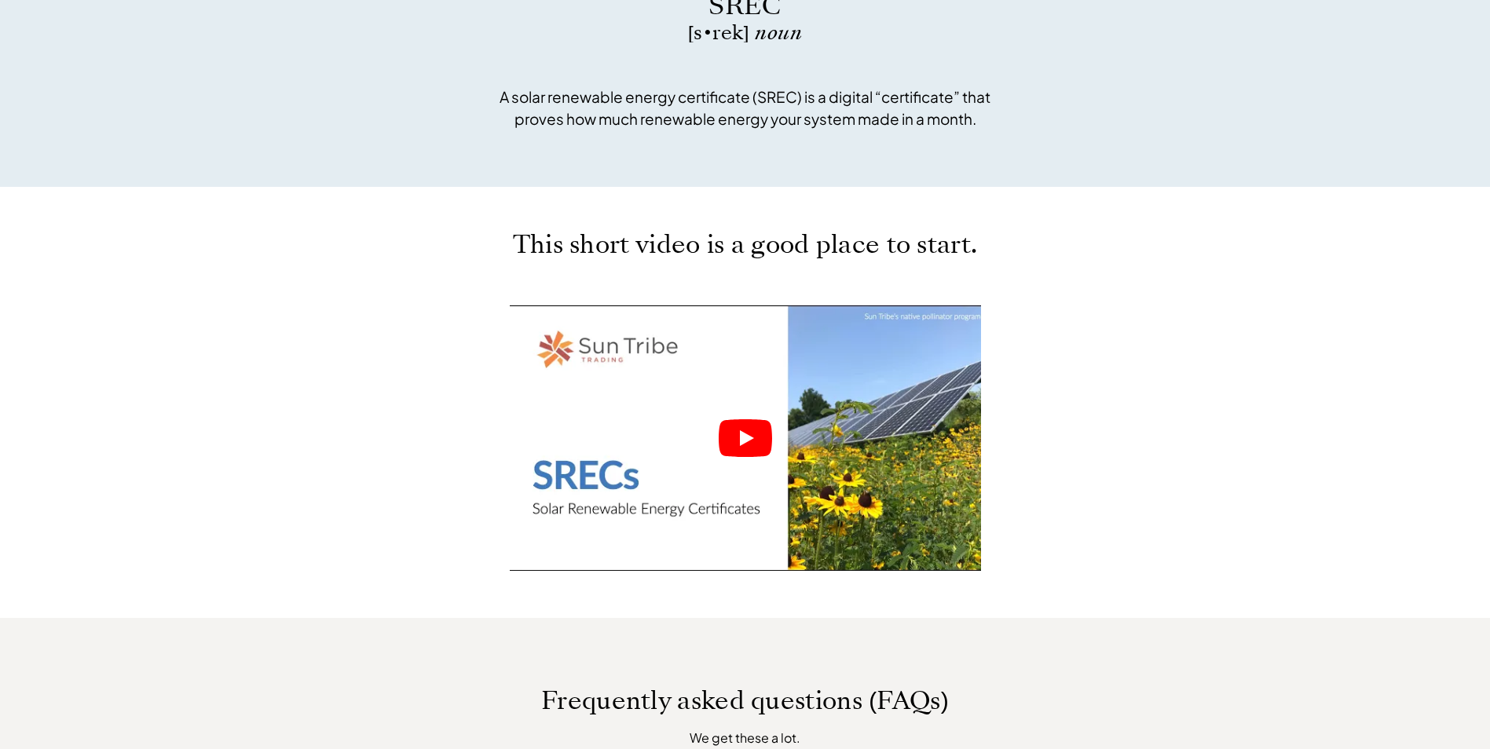
click at [747, 447] on icon "Play" at bounding box center [745, 439] width 53 height 38
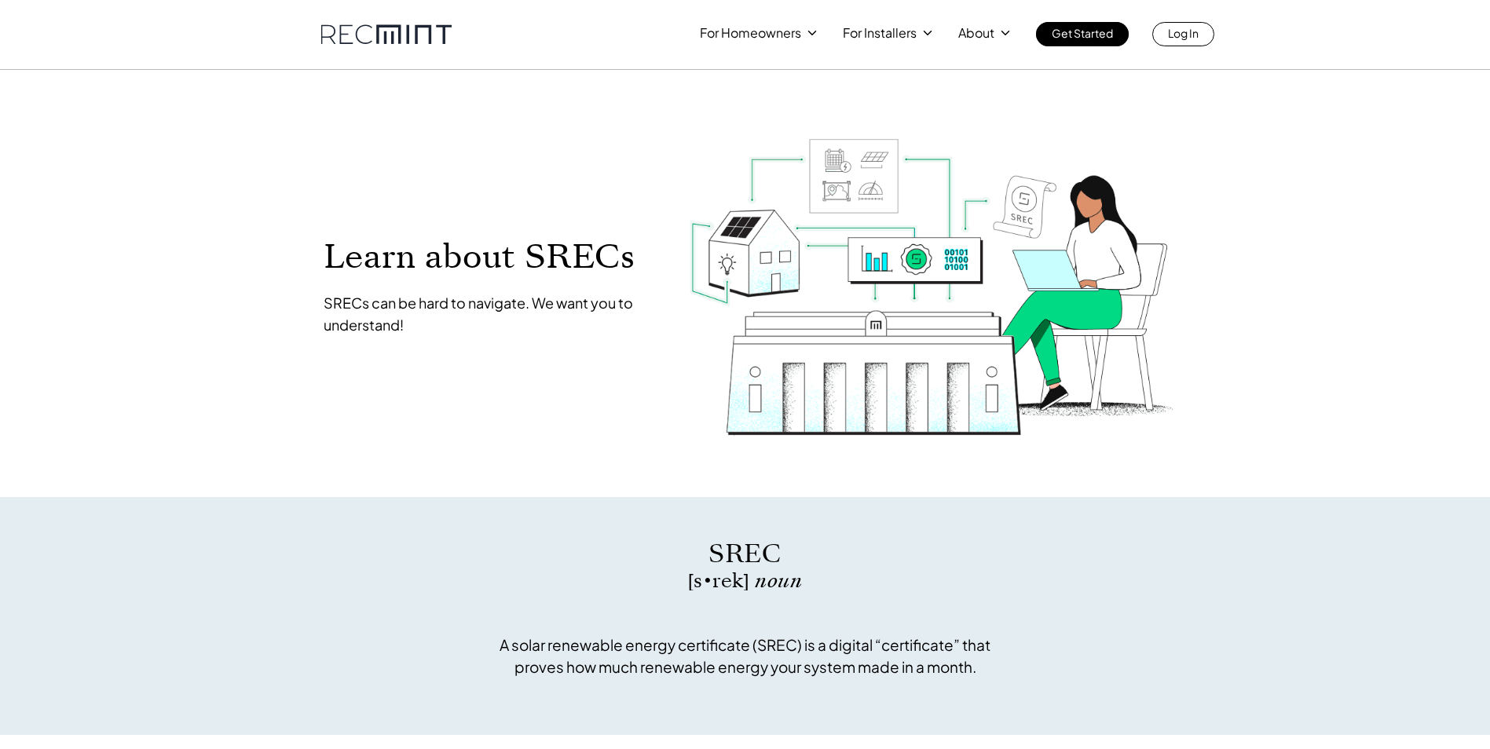
scroll to position [0, 0]
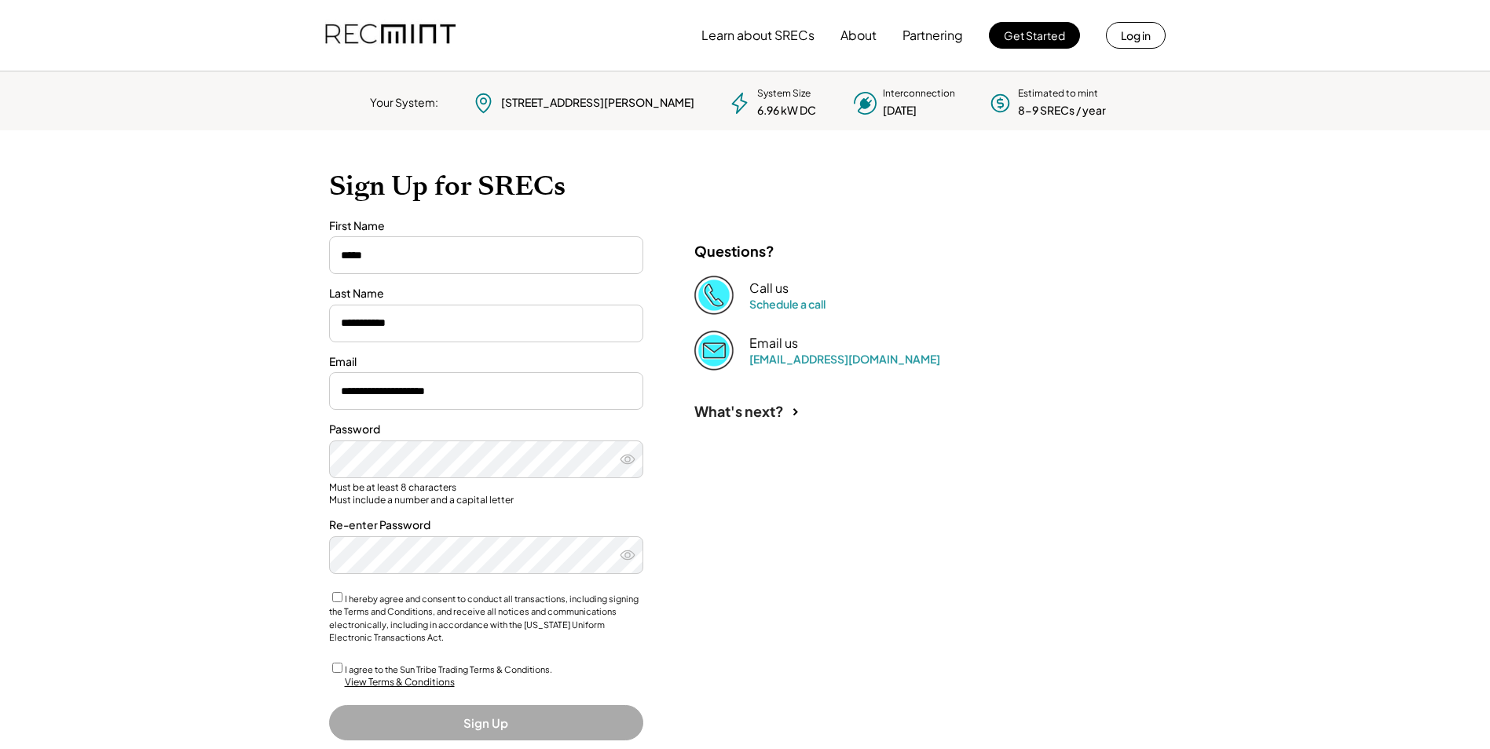
click at [331, 668] on div "I agree to the Sun Tribe Trading Terms & Conditions." at bounding box center [486, 669] width 314 height 16
click at [454, 722] on button "Sign Up" at bounding box center [486, 722] width 314 height 35
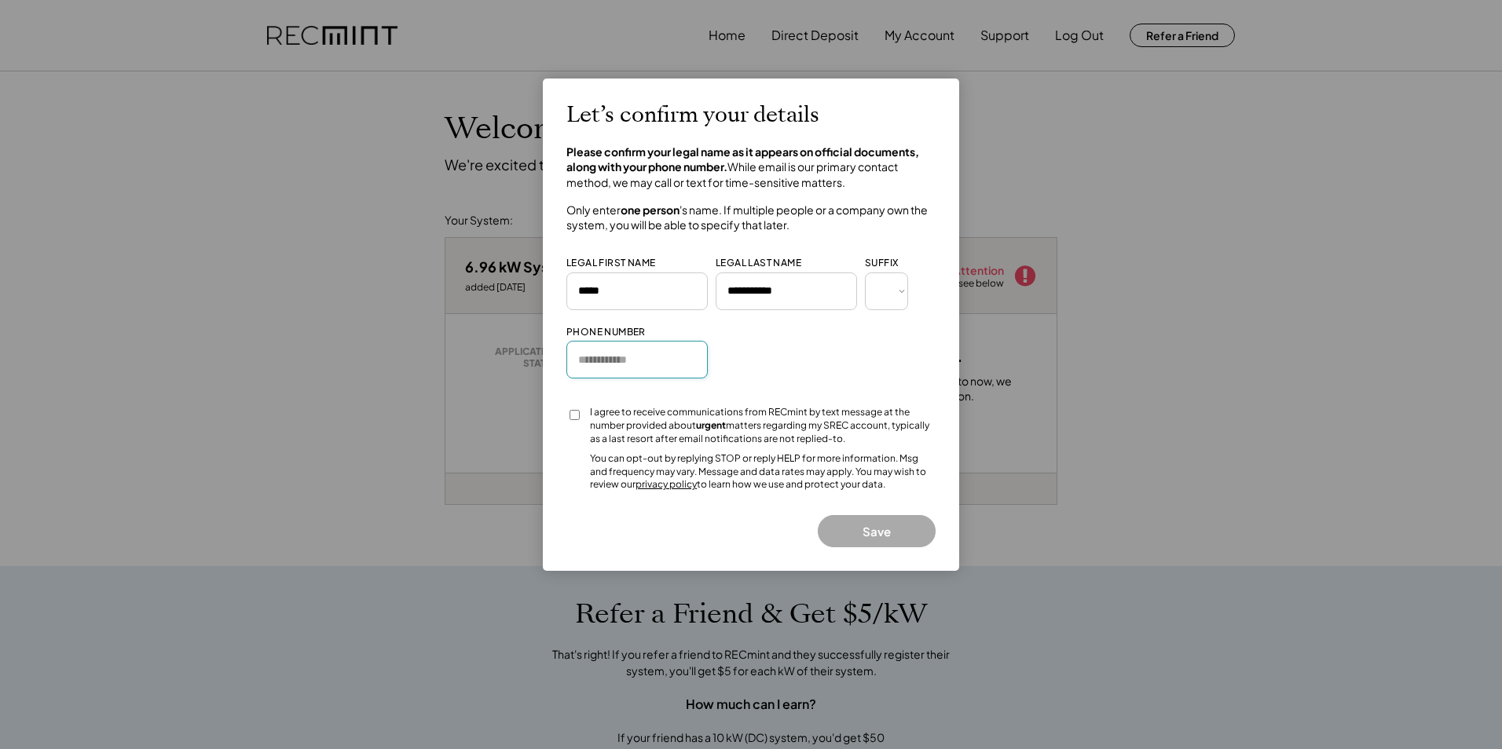
click at [664, 357] on input "input" at bounding box center [636, 360] width 141 height 38
type input "**********"
click at [863, 527] on button "Save" at bounding box center [877, 531] width 118 height 32
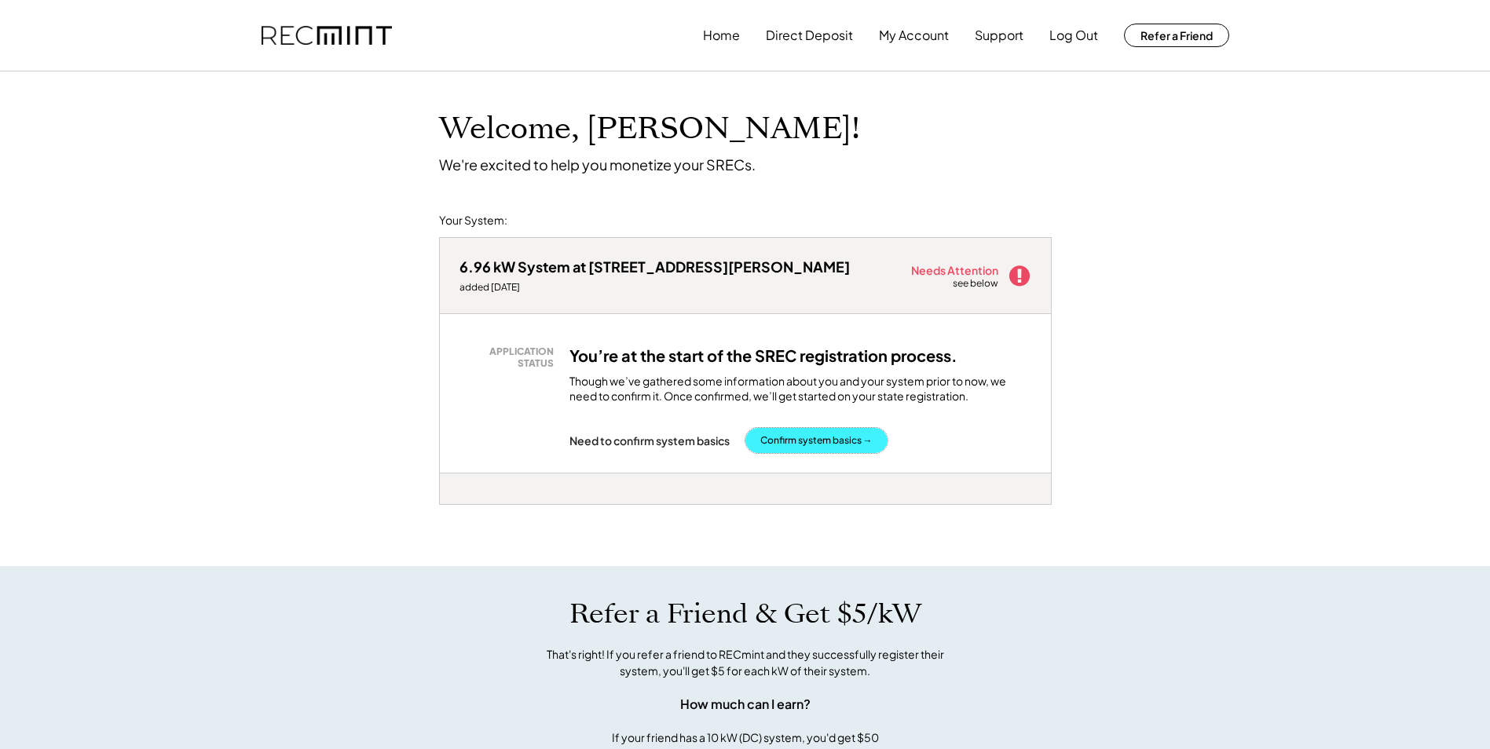
click at [808, 442] on button "Confirm system basics →" at bounding box center [817, 440] width 142 height 25
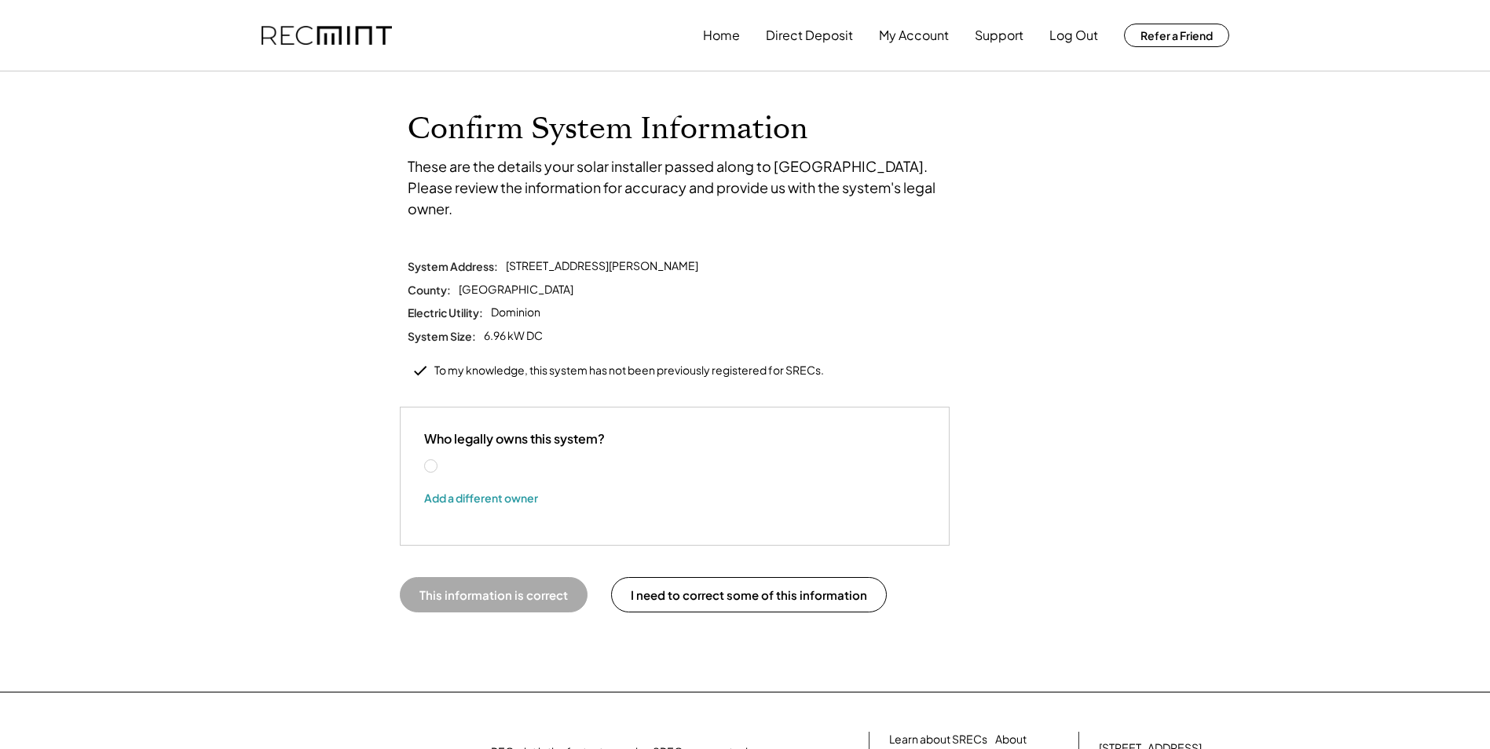
click at [440, 461] on label "[PERSON_NAME]" at bounding box center [510, 466] width 141 height 11
click at [482, 577] on button "This information is correct" at bounding box center [494, 594] width 188 height 35
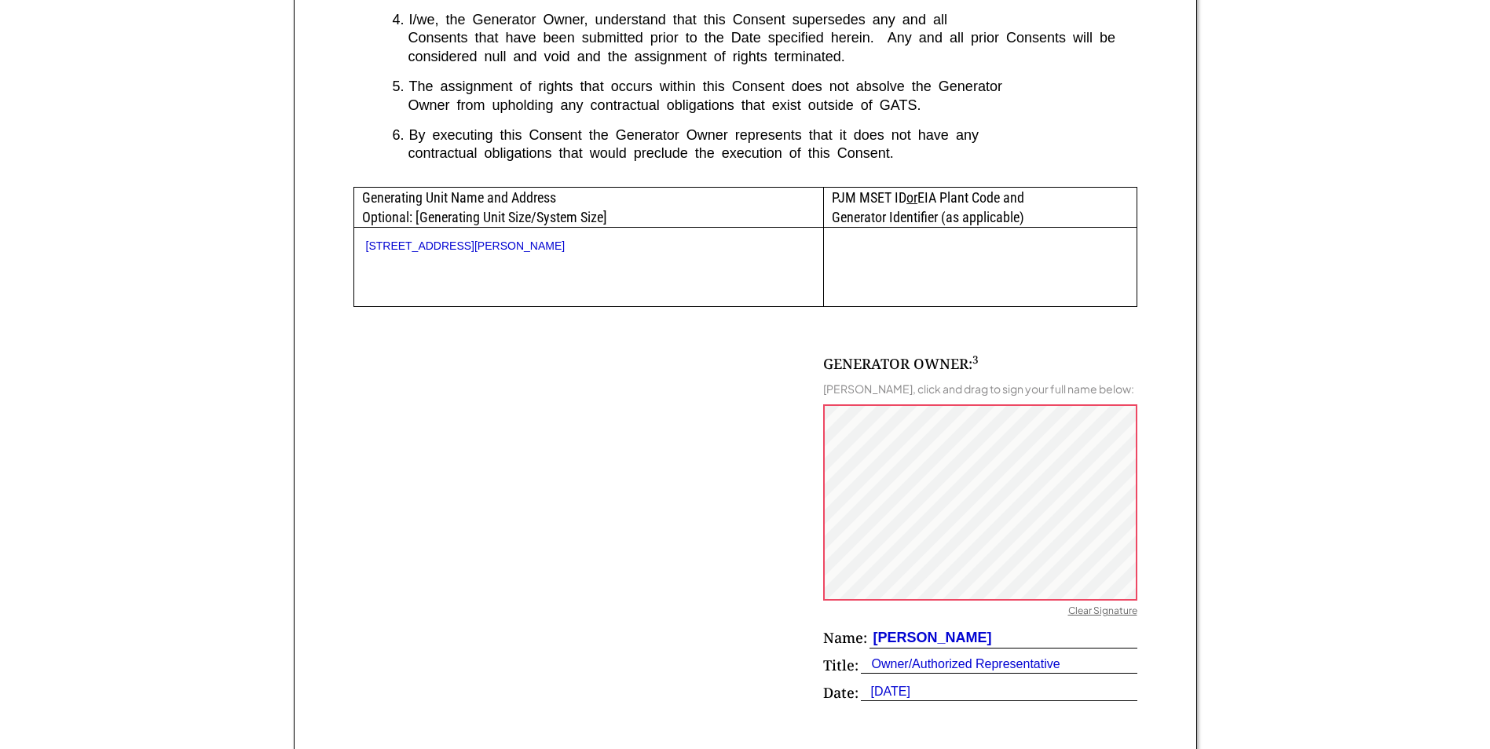
scroll to position [707, 0]
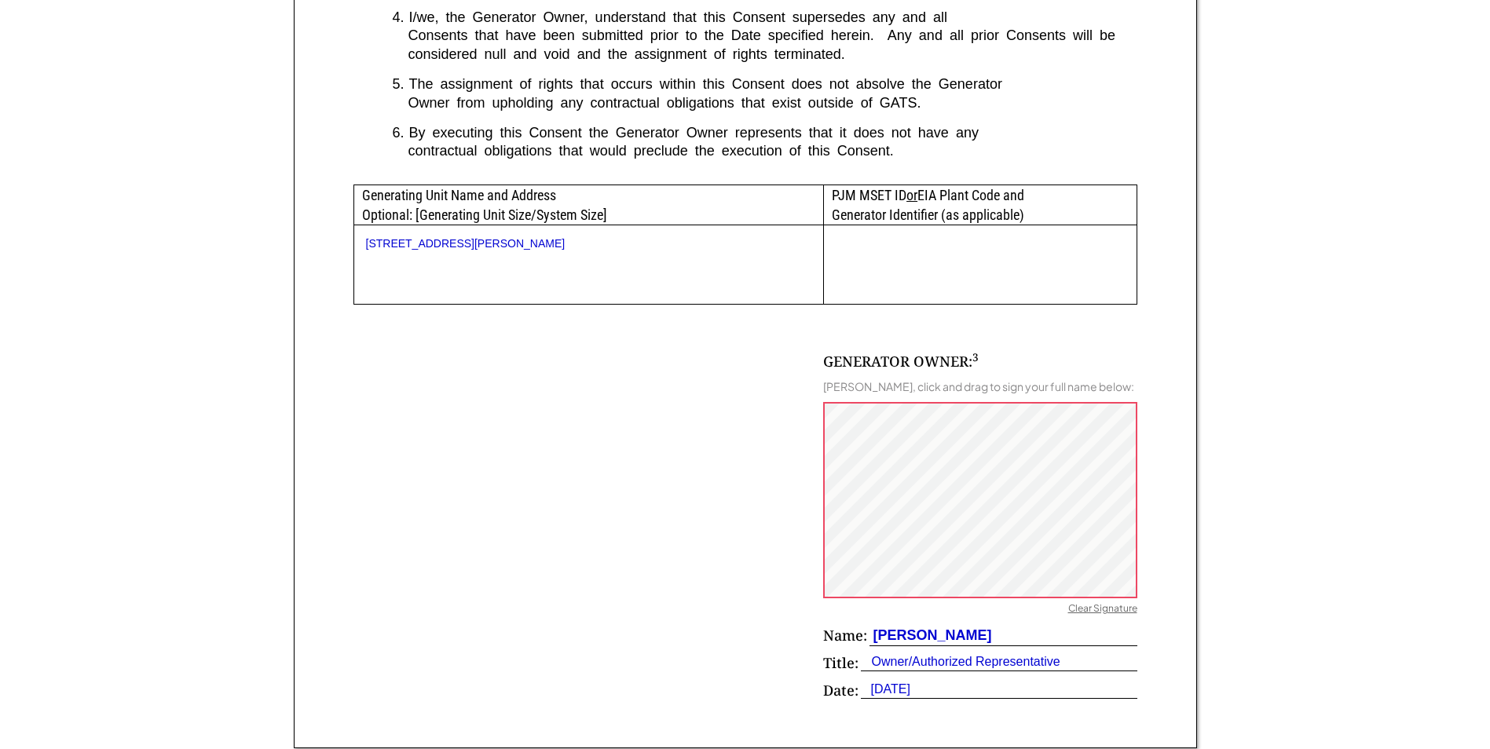
click at [938, 646] on div "[PERSON_NAME]" at bounding box center [931, 636] width 123 height 20
click at [976, 456] on div "GENERATOR OWNER: 3 [PERSON_NAME], click and drag to sign your full name below: …" at bounding box center [980, 530] width 314 height 357
click at [988, 625] on div "GENERATOR OWNER: 3 [PERSON_NAME], click and drag to sign your full name below: …" at bounding box center [980, 530] width 314 height 357
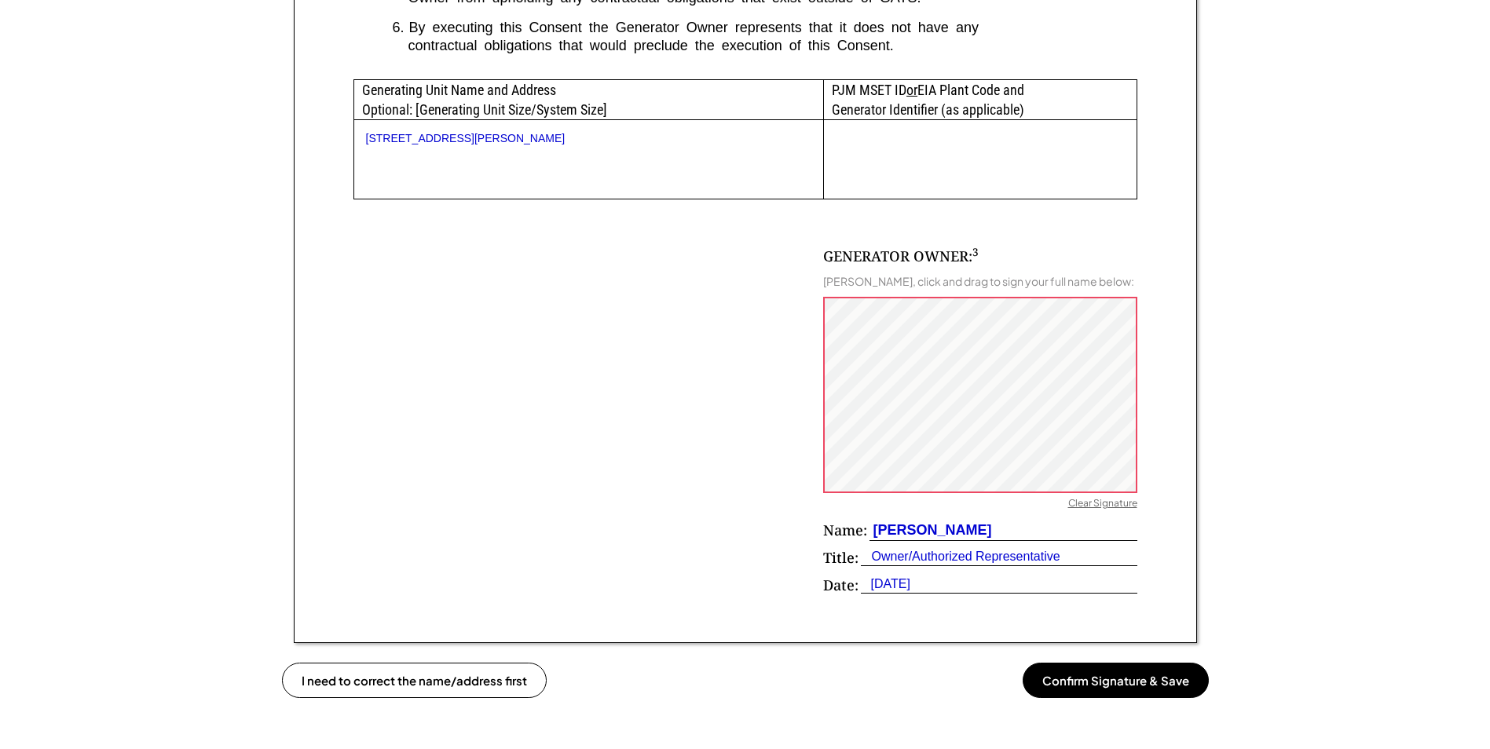
scroll to position [786, 0]
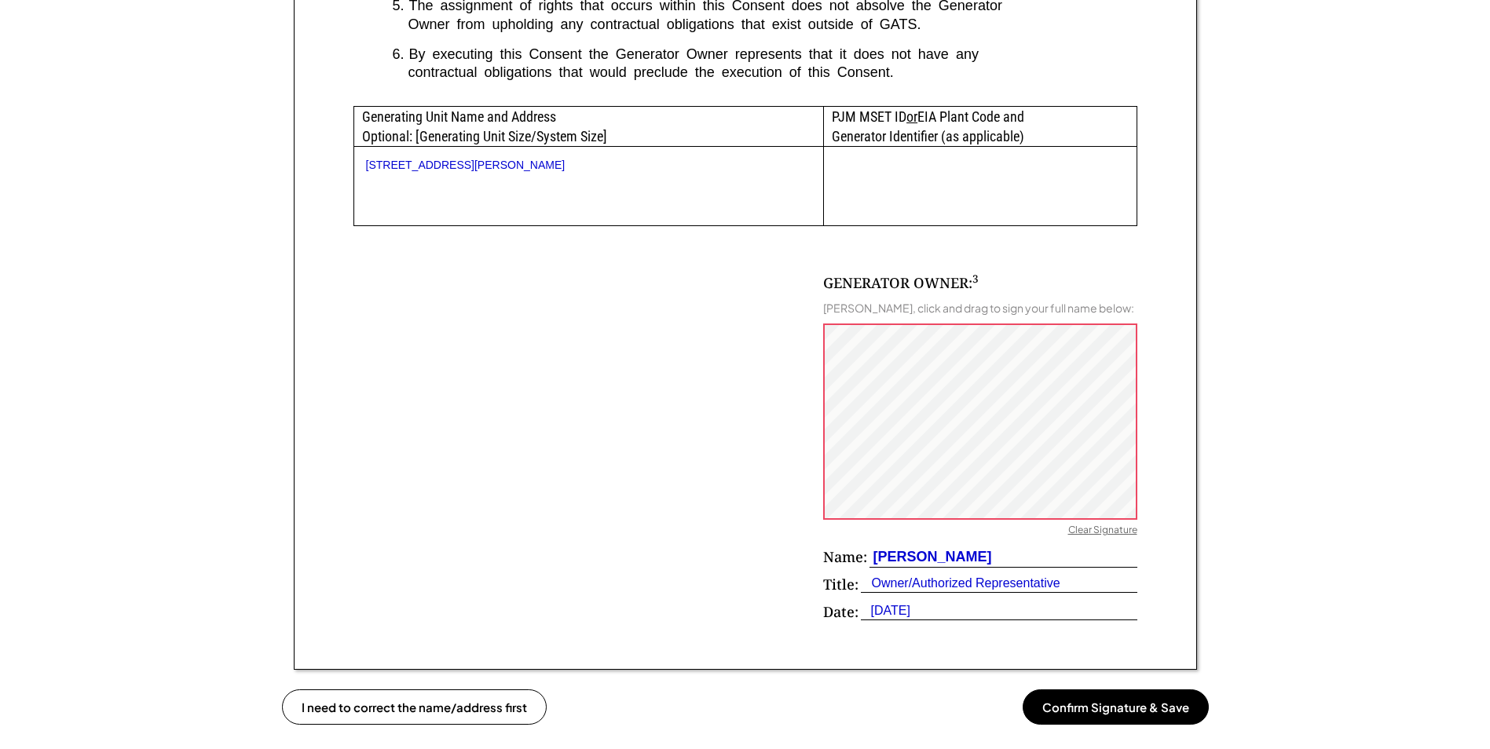
drag, startPoint x: 1000, startPoint y: 567, endPoint x: 871, endPoint y: 570, distance: 128.9
click at [871, 567] on div "[PERSON_NAME]" at bounding box center [931, 558] width 123 height 20
copy div "[PERSON_NAME]"
click at [1056, 568] on div "[PERSON_NAME]" at bounding box center [1004, 558] width 268 height 20
click at [1017, 396] on div "GENERATOR OWNER: 3 [PERSON_NAME], click and drag to sign your full name below: …" at bounding box center [980, 451] width 314 height 357
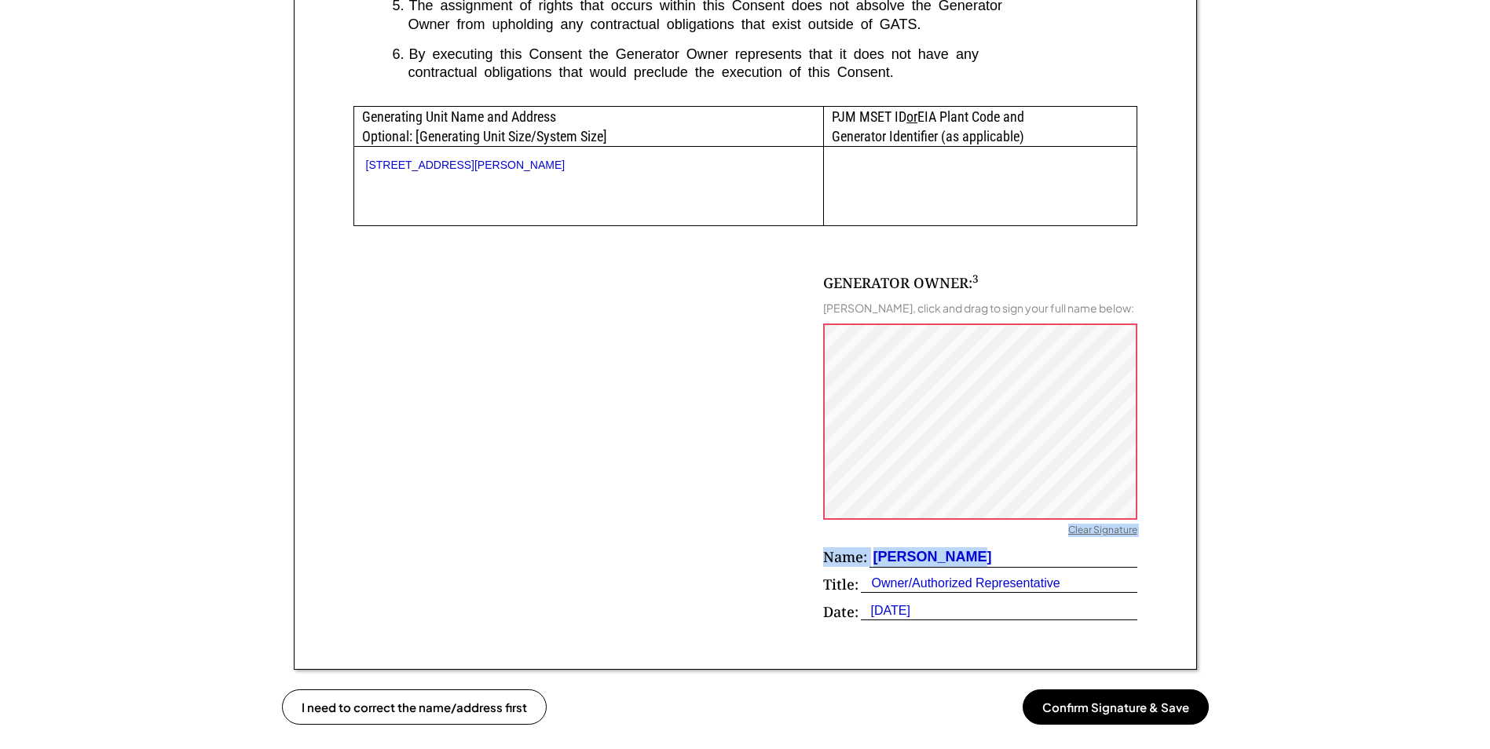
click at [1088, 555] on div "GENERATOR OWNER: 3 Edgar Encarnacion, click and drag to sign your full name bel…" at bounding box center [980, 451] width 314 height 357
click at [1093, 540] on div "Clear Signature" at bounding box center [1102, 532] width 69 height 16
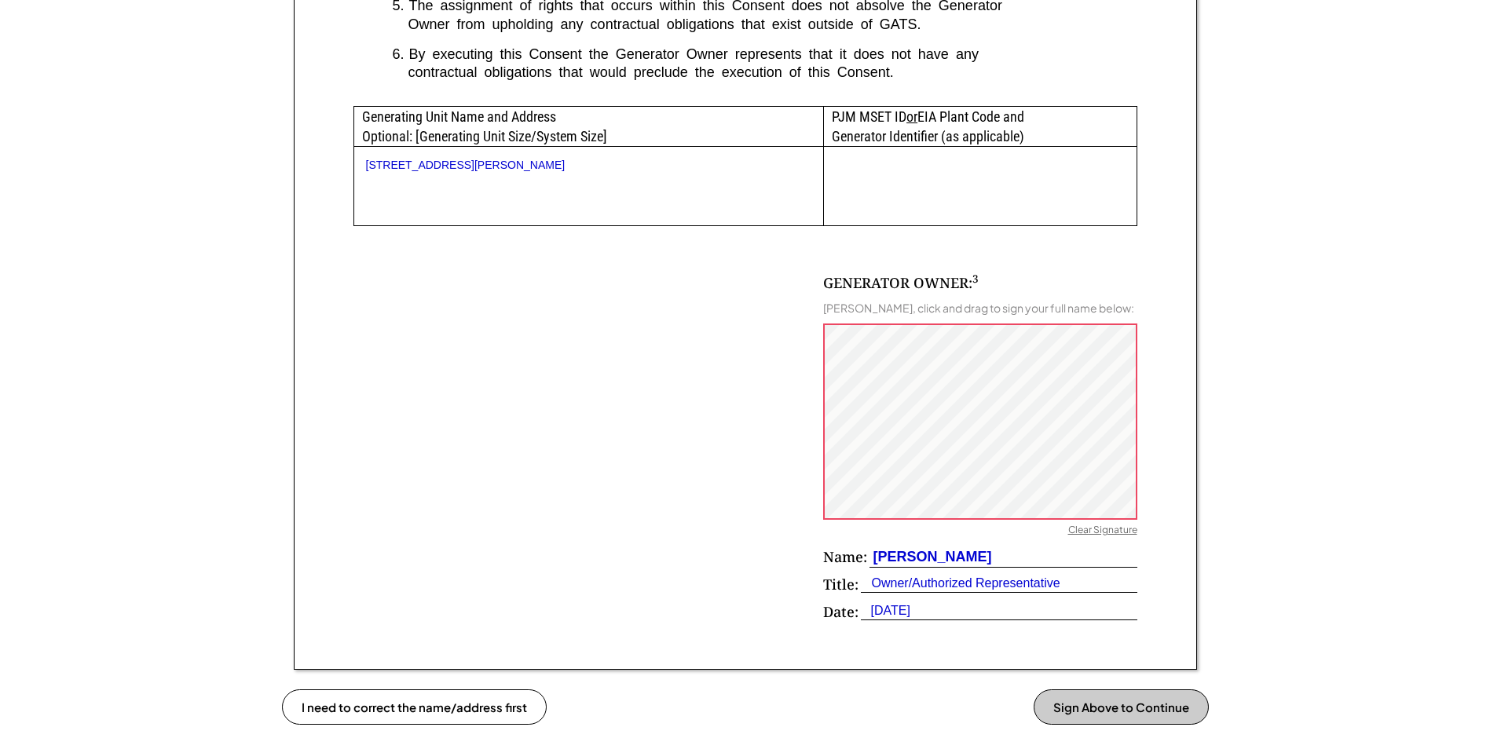
drag, startPoint x: 999, startPoint y: 570, endPoint x: 867, endPoint y: 570, distance: 132.0
click at [867, 570] on div "Name: Edgar Encarnacion" at bounding box center [980, 561] width 314 height 27
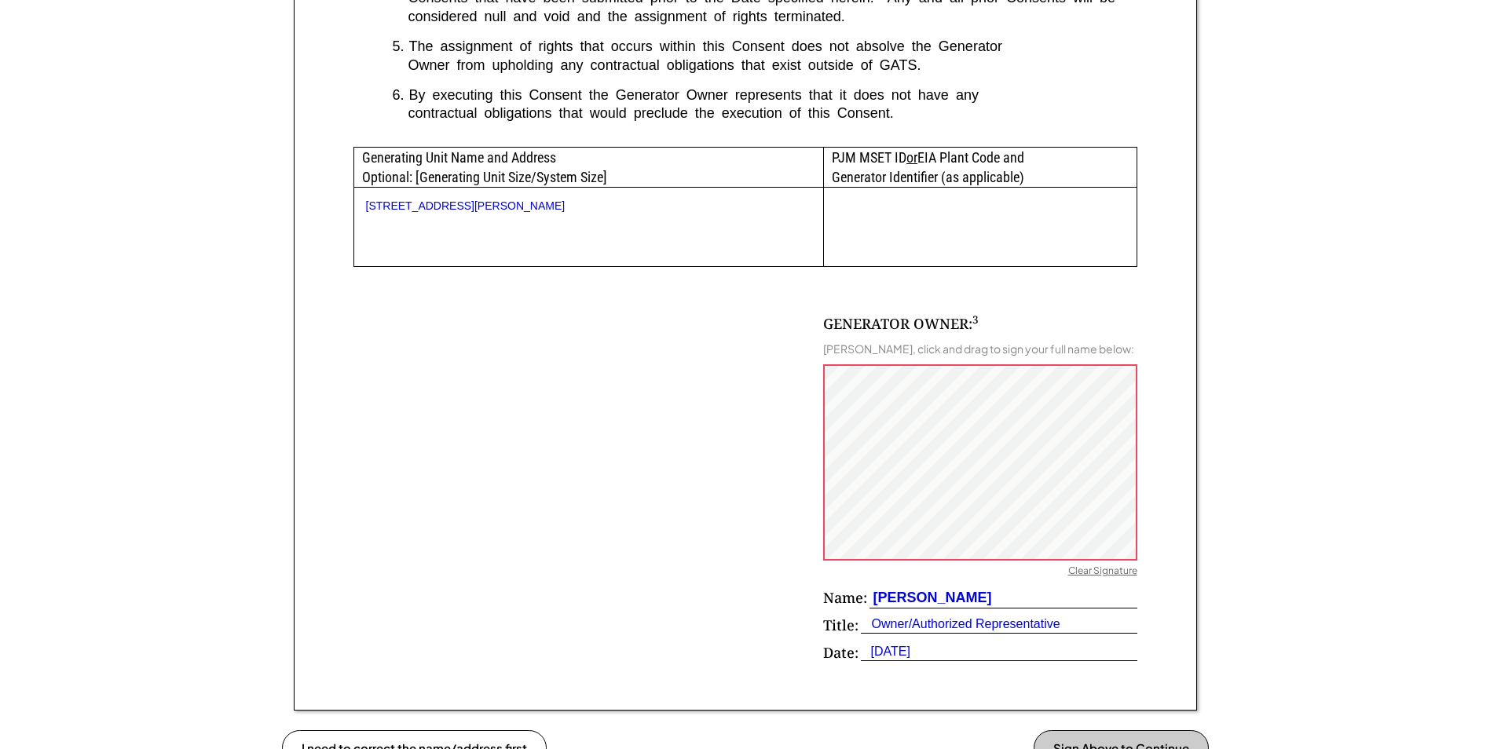
scroll to position [707, 0]
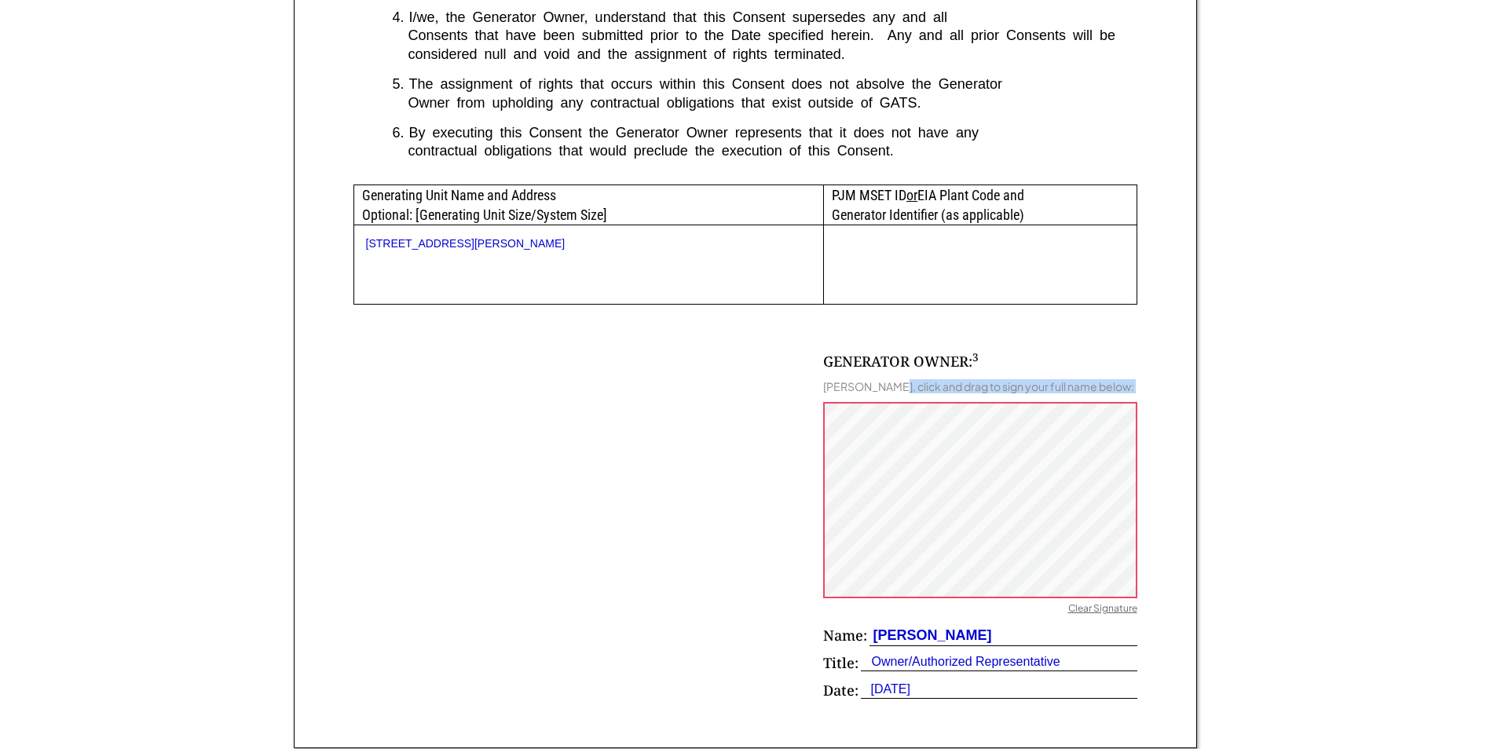
click at [981, 540] on div "GENERATOR OWNER: 3 Edgar Encarnacion, click and drag to sign your full name bel…" at bounding box center [980, 530] width 314 height 357
click at [826, 386] on div "Edgar Encarnacion, click and drag to sign your full name below:" at bounding box center [978, 386] width 311 height 14
drag, startPoint x: 826, startPoint y: 385, endPoint x: 921, endPoint y: 387, distance: 95.1
click at [921, 387] on div "Edgar Encarnacion, click and drag to sign your full name below:" at bounding box center [978, 386] width 311 height 14
drag, startPoint x: 921, startPoint y: 387, endPoint x: 902, endPoint y: 387, distance: 18.9
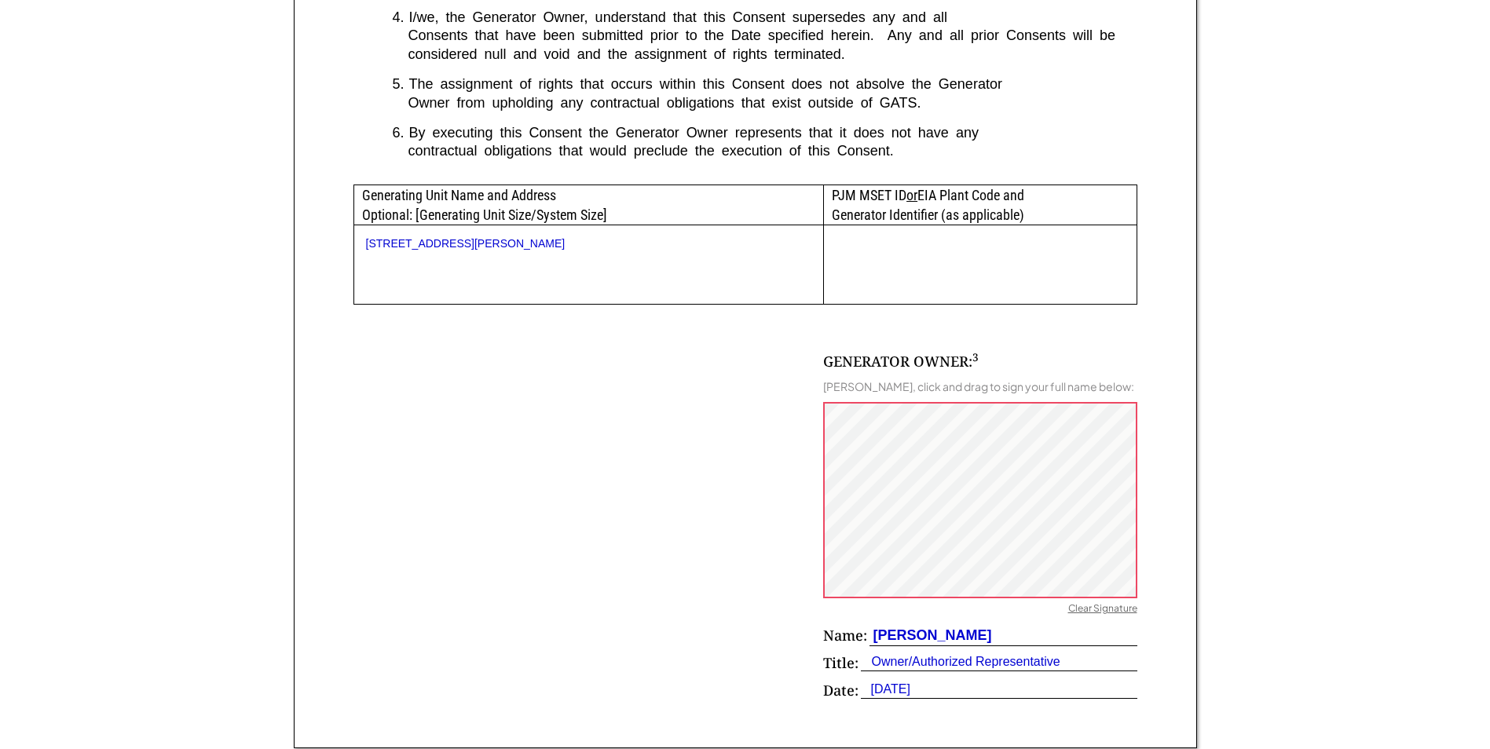
drag, startPoint x: 902, startPoint y: 387, endPoint x: 764, endPoint y: 446, distance: 149.9
click at [764, 446] on div "GENERATOR OWNER: 3 Edgar Encarnacion, click and drag to sign your full name bel…" at bounding box center [746, 507] width 784 height 404
drag, startPoint x: 877, startPoint y: 646, endPoint x: 1006, endPoint y: 647, distance: 129.6
click at [1006, 647] on div "Edgar Encarnacion" at bounding box center [1004, 636] width 268 height 20
drag, startPoint x: 1006, startPoint y: 647, endPoint x: 971, endPoint y: 650, distance: 35.4
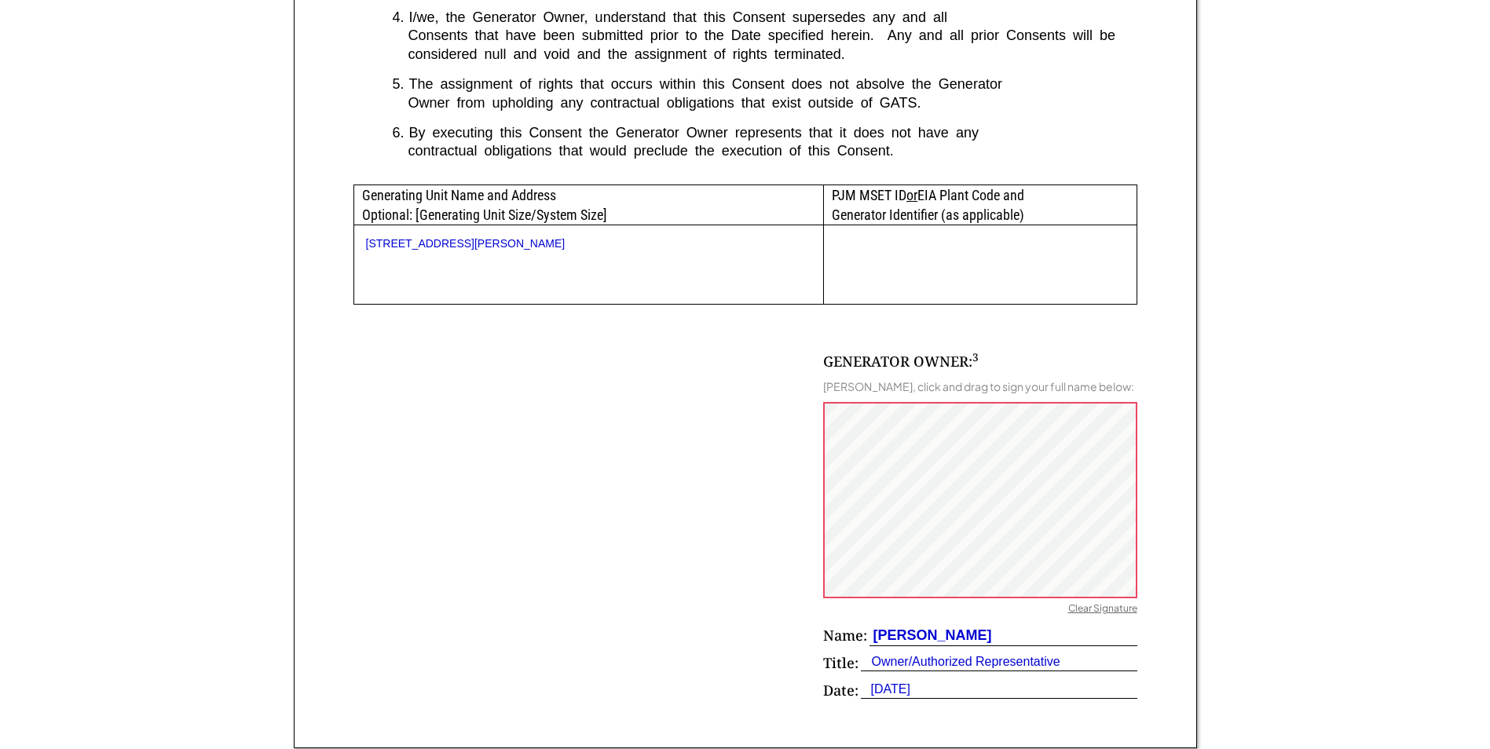
click at [966, 646] on div "Edgar Encarnacion" at bounding box center [931, 636] width 123 height 20
drag, startPoint x: 881, startPoint y: 649, endPoint x: 640, endPoint y: 566, distance: 254.2
click at [640, 566] on div "GENERATOR OWNER: 3 Edgar Encarnacion, click and drag to sign your full name bel…" at bounding box center [746, 507] width 784 height 404
click at [934, 428] on div "GENERATOR OWNER: 3 Edgar Encarnacion, click and drag to sign your full name bel…" at bounding box center [980, 530] width 314 height 357
click at [986, 637] on div "GENERATOR OWNER: 3 Edgar Encarnacion, click and drag to sign your full name bel…" at bounding box center [980, 530] width 314 height 357
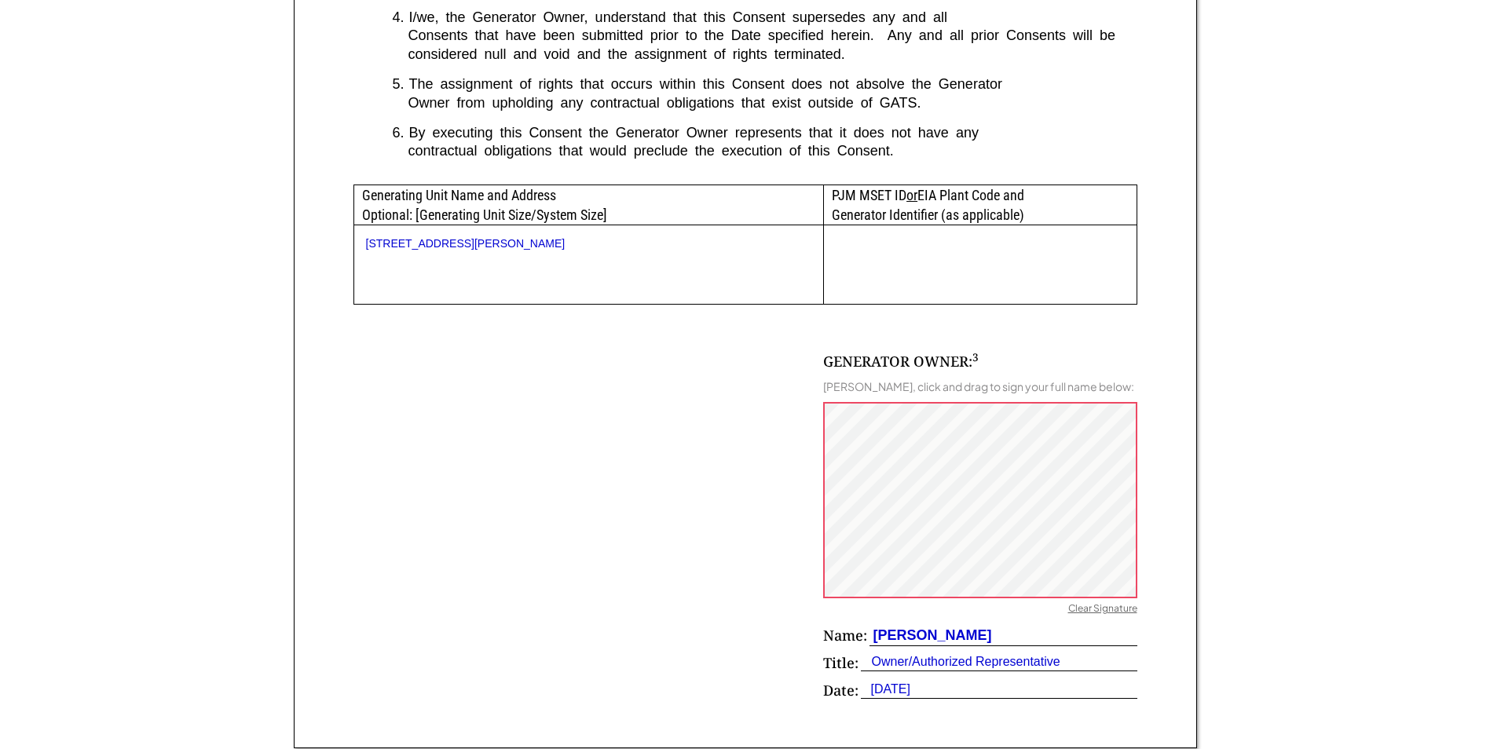
drag, startPoint x: 1000, startPoint y: 647, endPoint x: 875, endPoint y: 650, distance: 124.9
click at [875, 646] on div "Edgar Encarnacion" at bounding box center [931, 636] width 123 height 20
click at [1096, 618] on div "Clear Signature" at bounding box center [1102, 611] width 69 height 16
drag, startPoint x: 1096, startPoint y: 621, endPoint x: 874, endPoint y: 656, distance: 225.0
click at [874, 646] on div "Edgar Encarnacion" at bounding box center [931, 636] width 123 height 20
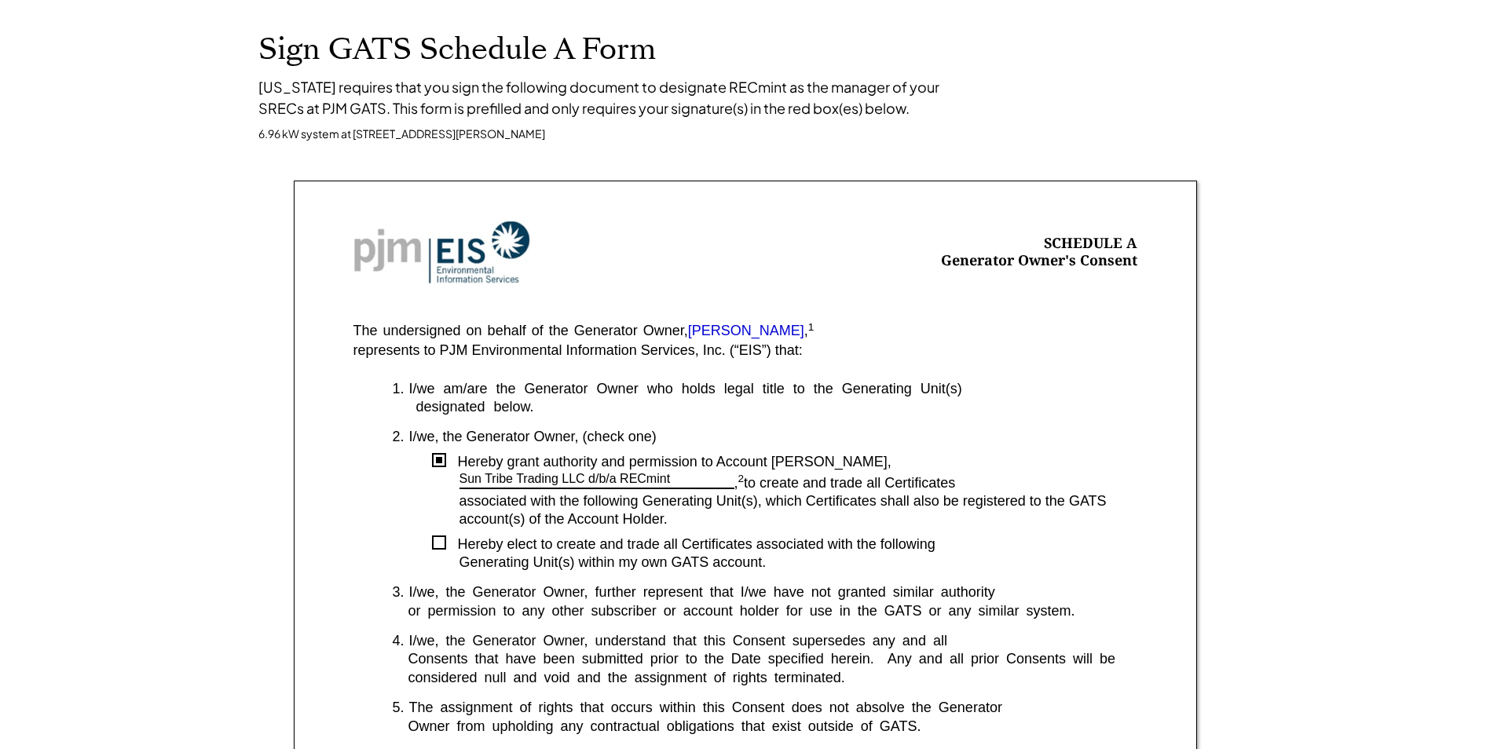
scroll to position [79, 0]
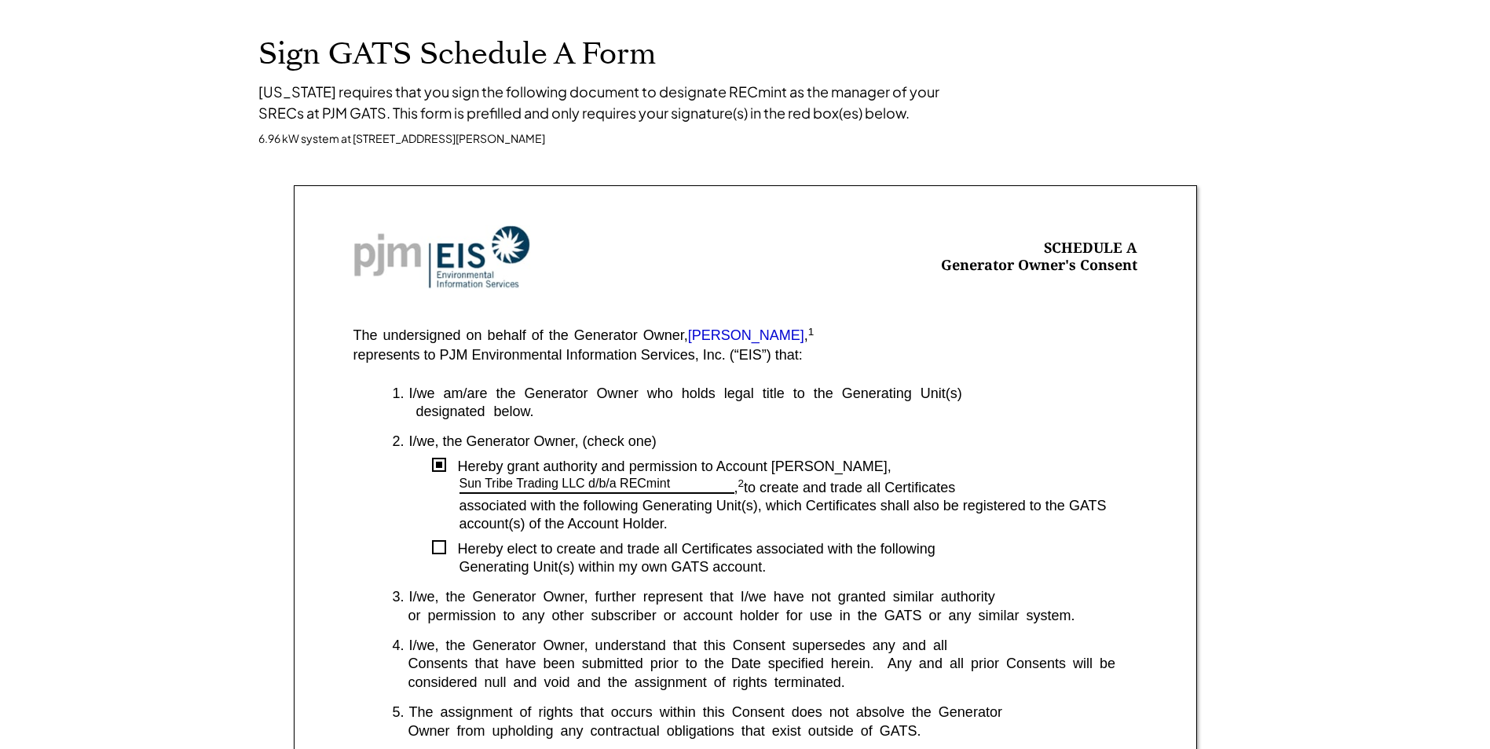
click at [800, 336] on font "Edgar Encarnacion" at bounding box center [746, 336] width 116 height 16
drag, startPoint x: 731, startPoint y: 335, endPoint x: 383, endPoint y: 464, distance: 370.4
click at [383, 464] on div "Hereby grant authority and permission to Account Holder," at bounding box center [746, 467] width 784 height 18
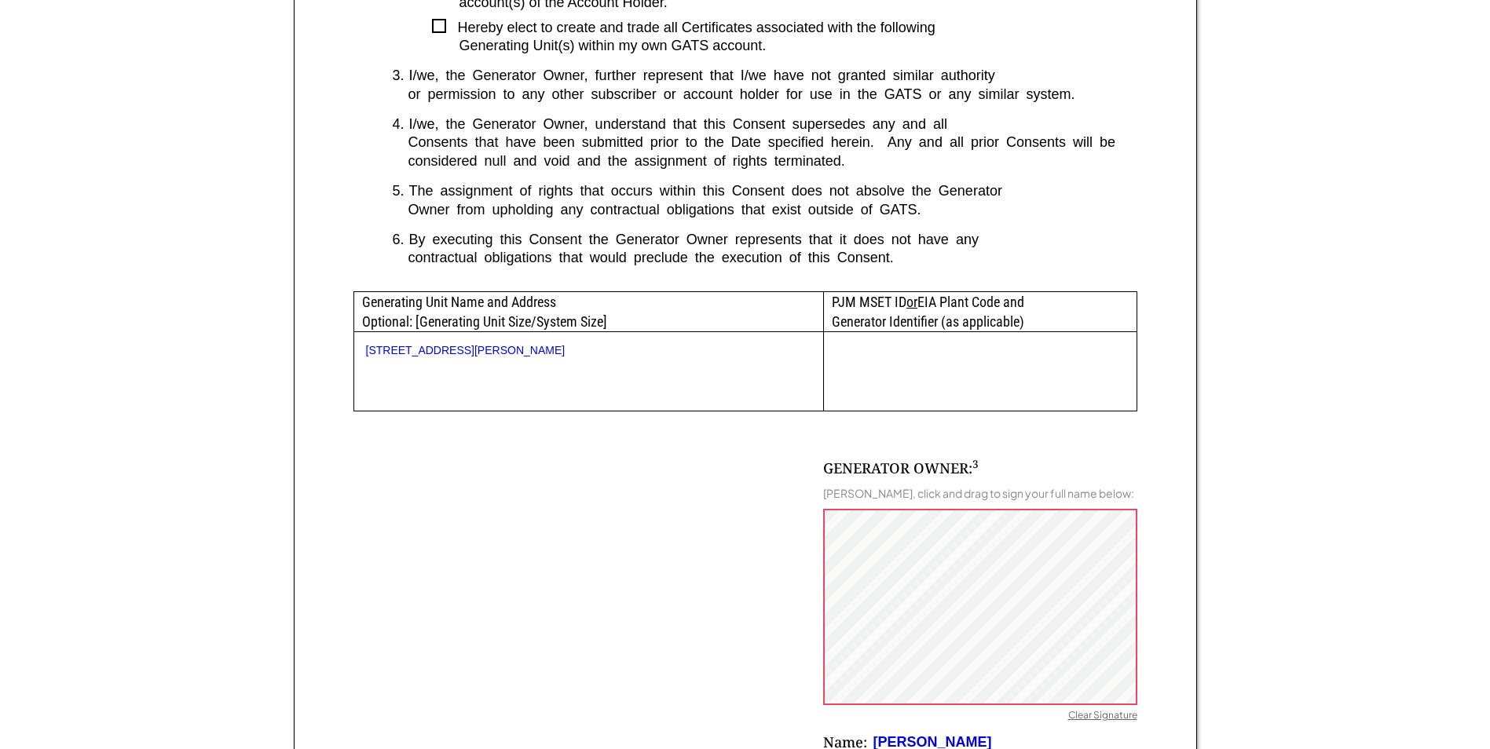
scroll to position [707, 0]
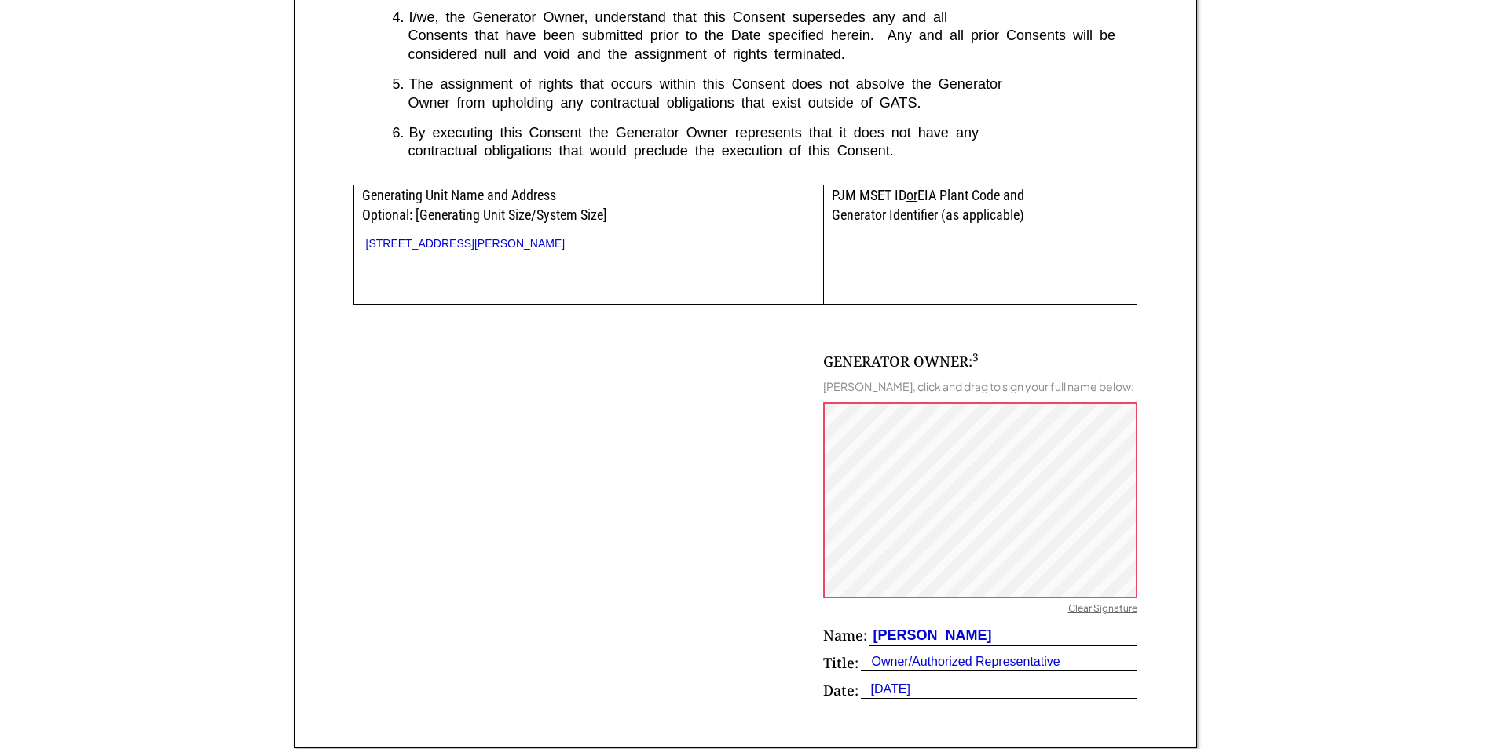
drag, startPoint x: 901, startPoint y: 650, endPoint x: 1005, endPoint y: 647, distance: 103.7
click at [1005, 647] on div "Edgar Encarnacion" at bounding box center [1004, 636] width 268 height 20
drag, startPoint x: 1005, startPoint y: 647, endPoint x: 900, endPoint y: 678, distance: 109.6
click at [900, 671] on div "Owner/Authorized Representative" at bounding box center [961, 662] width 200 height 17
click at [896, 454] on div "GENERATOR OWNER: 3 Edgar Encarnacion, click and drag to sign your full name bel…" at bounding box center [980, 530] width 314 height 357
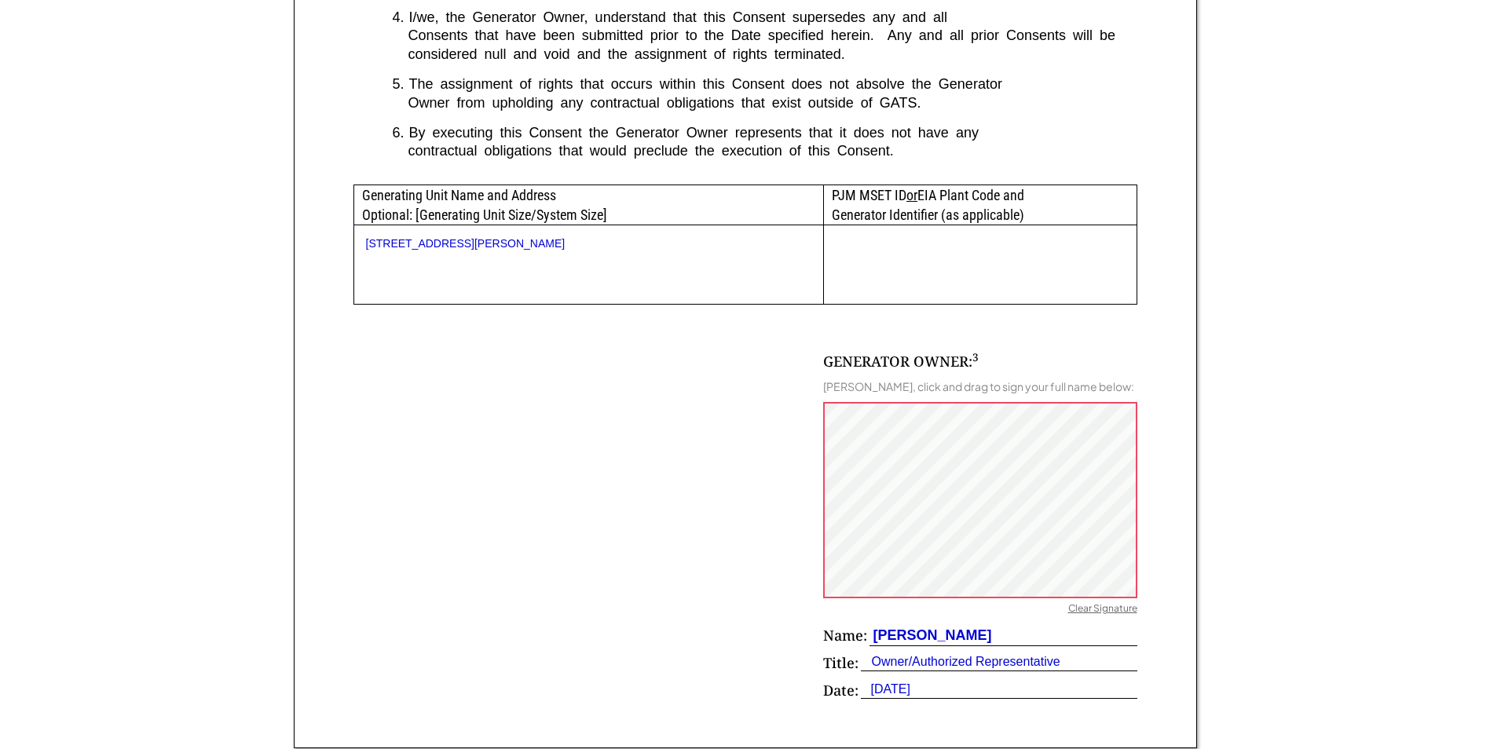
click at [934, 646] on div "Edgar Encarnacion" at bounding box center [931, 636] width 123 height 20
drag, startPoint x: 1000, startPoint y: 651, endPoint x: 878, endPoint y: 655, distance: 122.6
click at [878, 646] on div "Edgar Encarnacion" at bounding box center [931, 636] width 123 height 20
click at [853, 370] on div "GENERATOR OWNER: 3" at bounding box center [901, 362] width 156 height 20
click at [1094, 618] on div "Clear Signature" at bounding box center [1102, 611] width 69 height 16
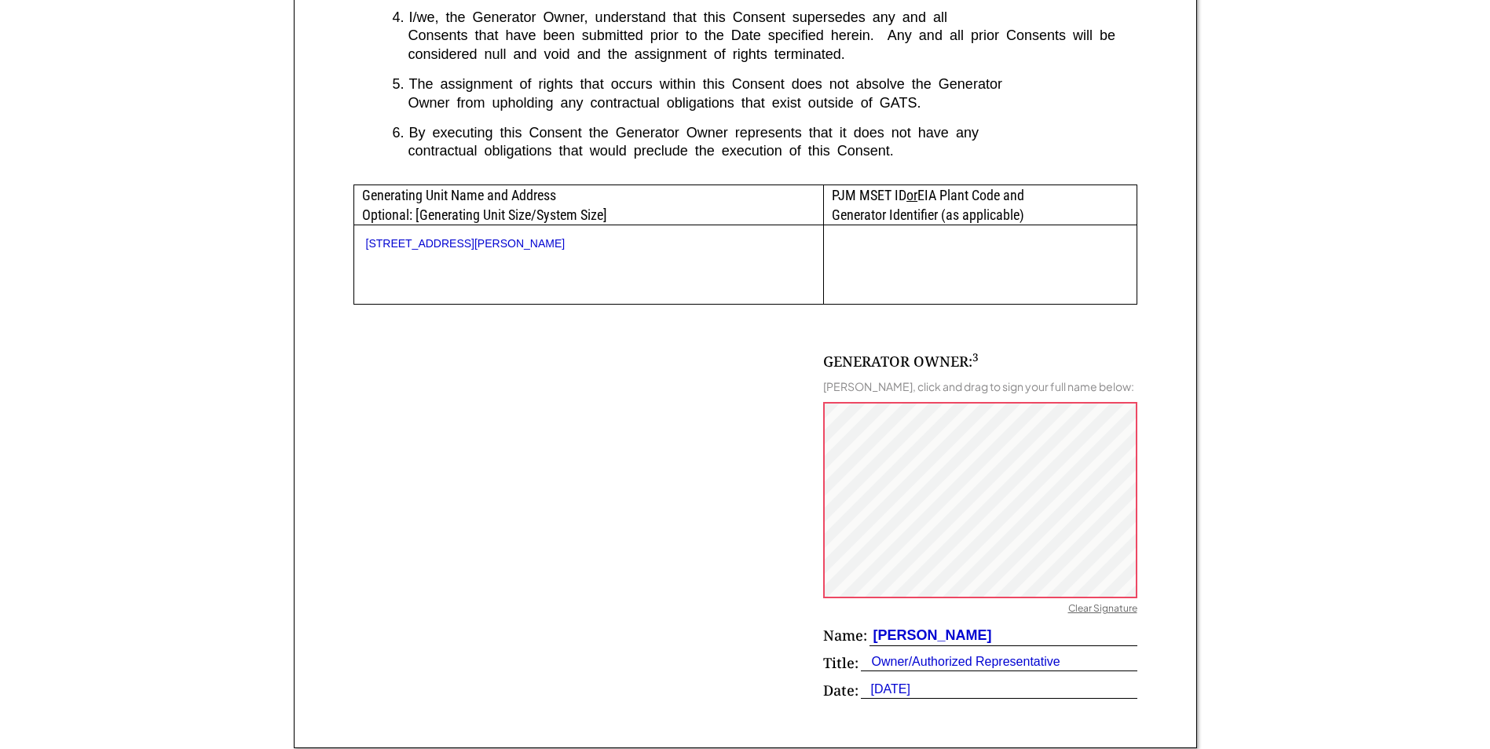
click at [859, 260] on div at bounding box center [979, 264] width 313 height 79
drag, startPoint x: 1002, startPoint y: 647, endPoint x: 874, endPoint y: 647, distance: 128.1
click at [874, 646] on div "Edgar Encarnacion" at bounding box center [931, 636] width 123 height 20
copy div "Edgar Encarnacion"
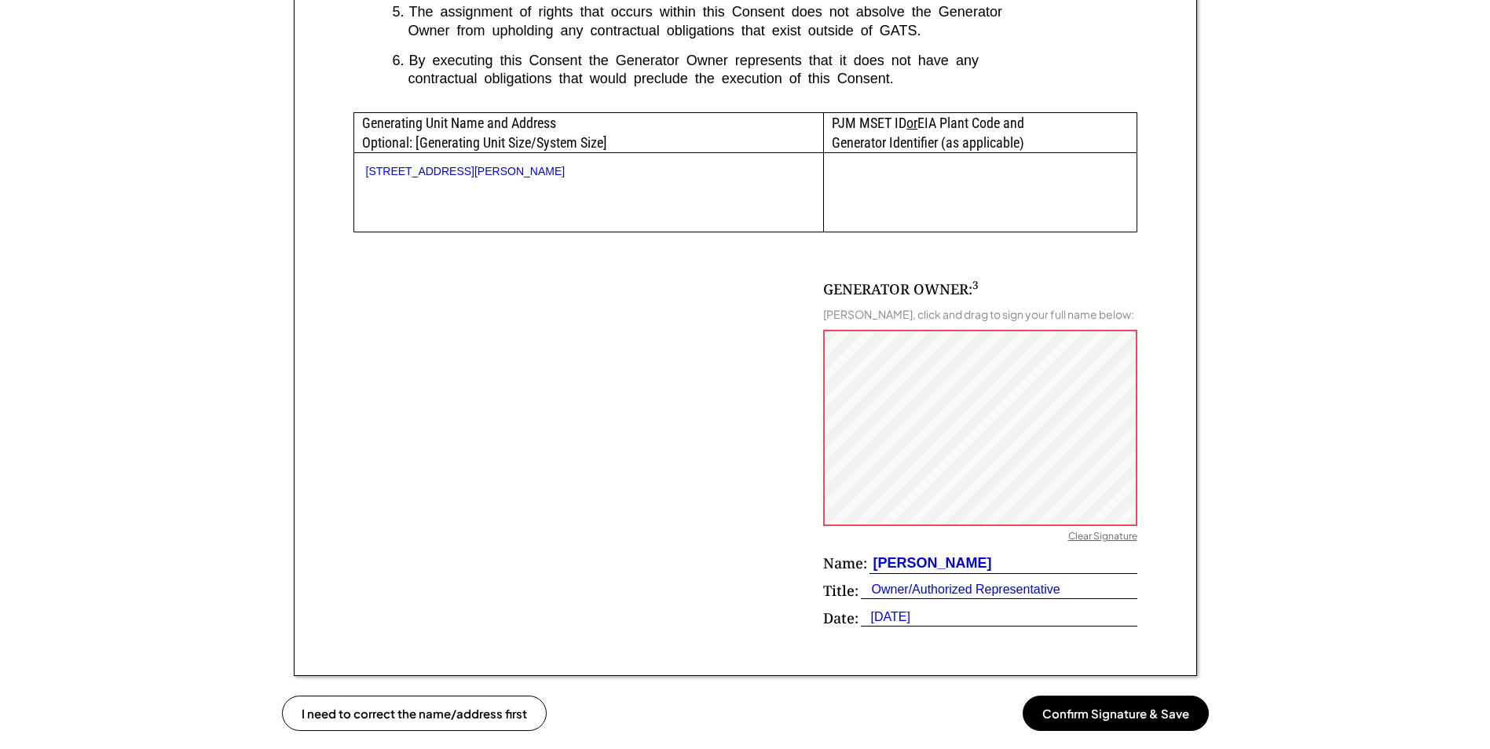
scroll to position [786, 0]
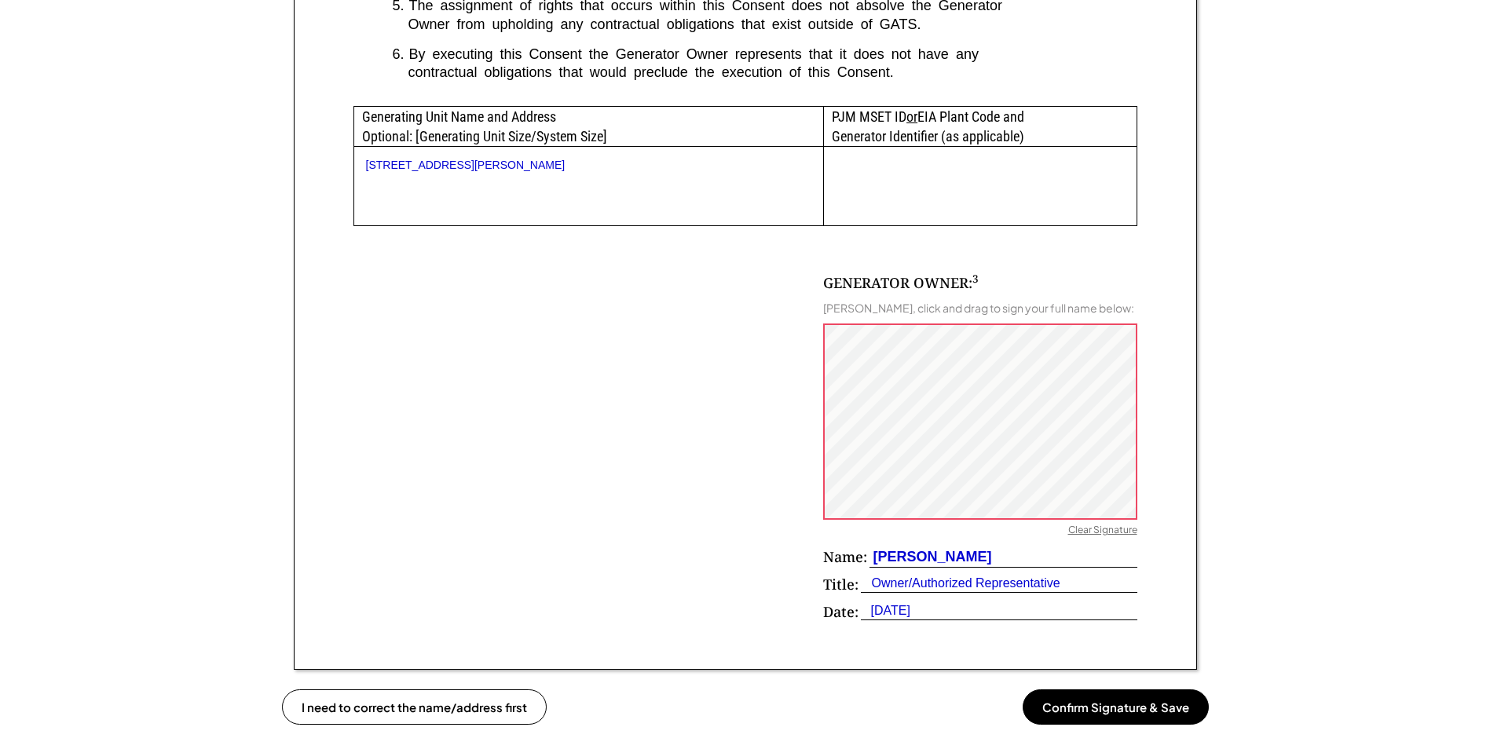
click at [992, 567] on div "Edgar Encarnacion" at bounding box center [931, 558] width 123 height 20
click at [1094, 540] on div "Clear Signature" at bounding box center [1102, 532] width 69 height 16
drag, startPoint x: 1001, startPoint y: 568, endPoint x: 874, endPoint y: 570, distance: 127.3
click at [874, 567] on div "Edgar Encarnacion" at bounding box center [931, 558] width 123 height 20
copy div "Edgar Encarnacion"
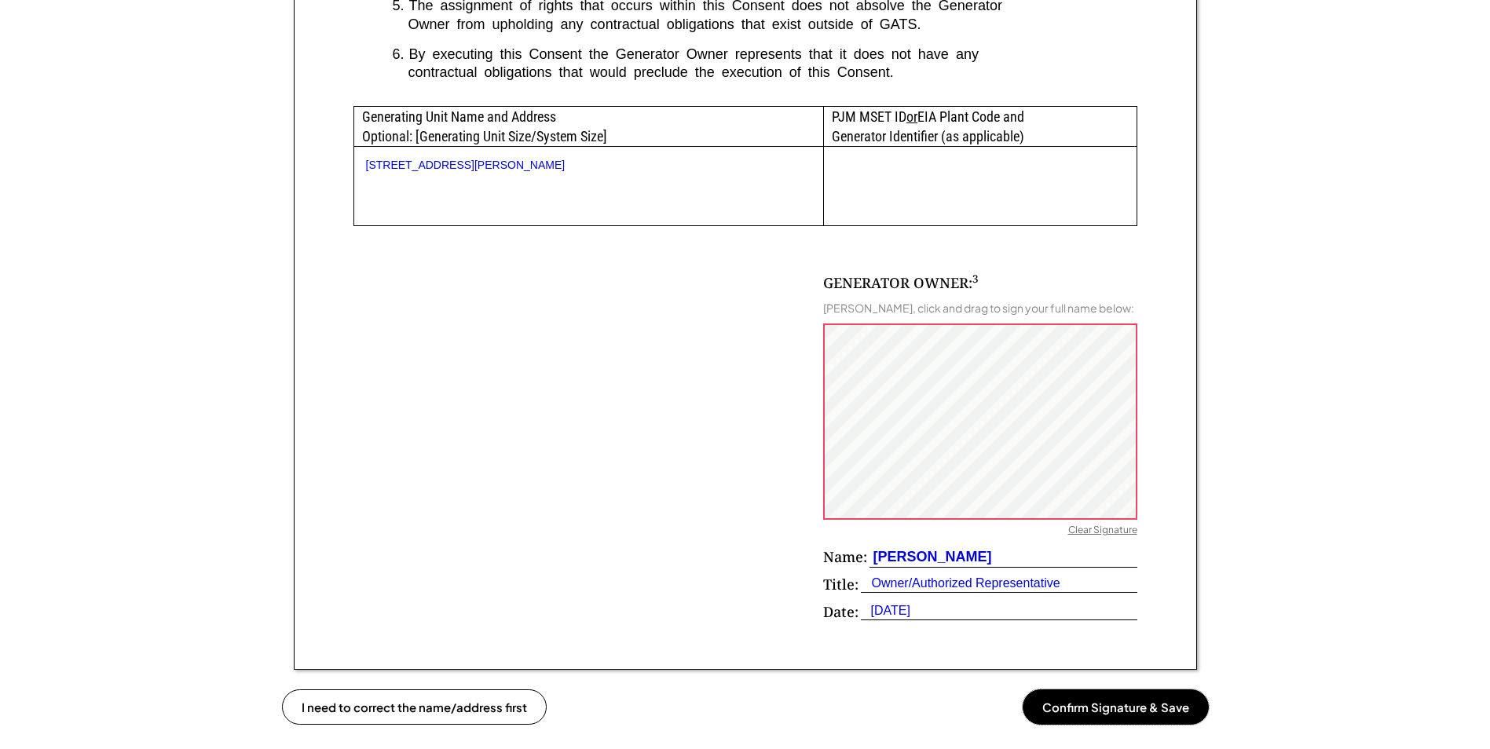
click at [1110, 725] on button "Confirm Signature & Save" at bounding box center [1116, 707] width 186 height 35
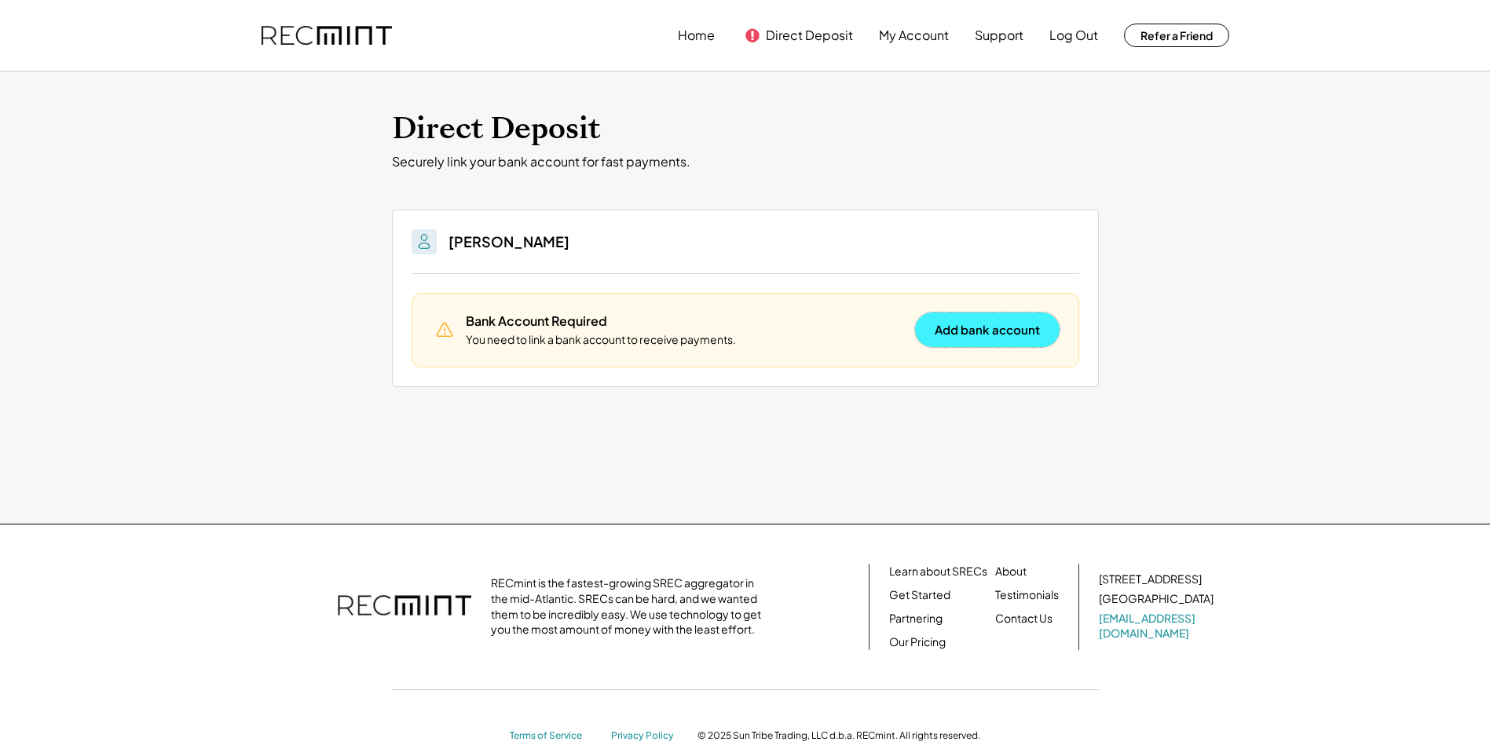
click at [958, 326] on button "Add bank account" at bounding box center [987, 330] width 145 height 35
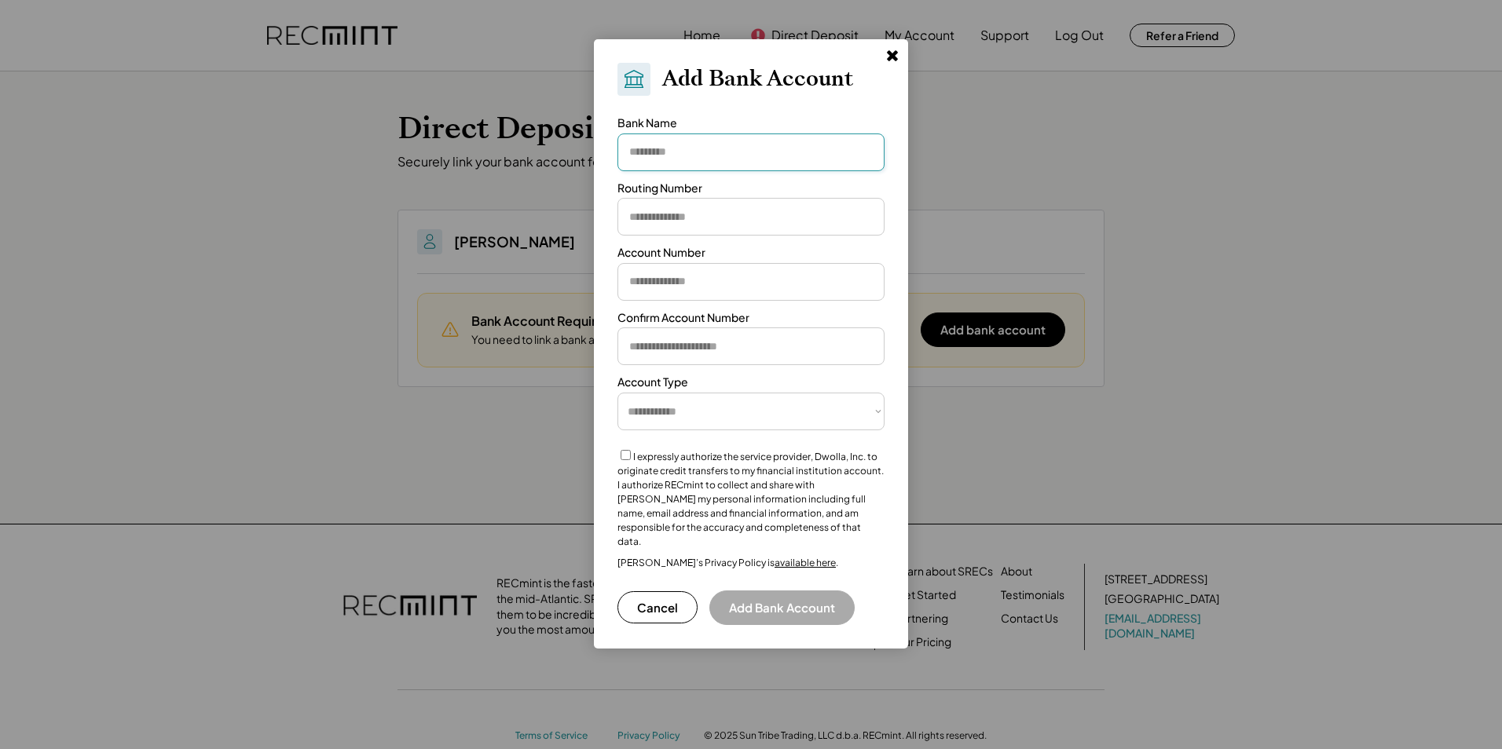
click at [727, 146] on input "input" at bounding box center [750, 153] width 267 height 38
type input "**********"
click at [647, 218] on input "input" at bounding box center [750, 217] width 267 height 38
type input "*********"
click at [753, 288] on input "input" at bounding box center [750, 282] width 267 height 38
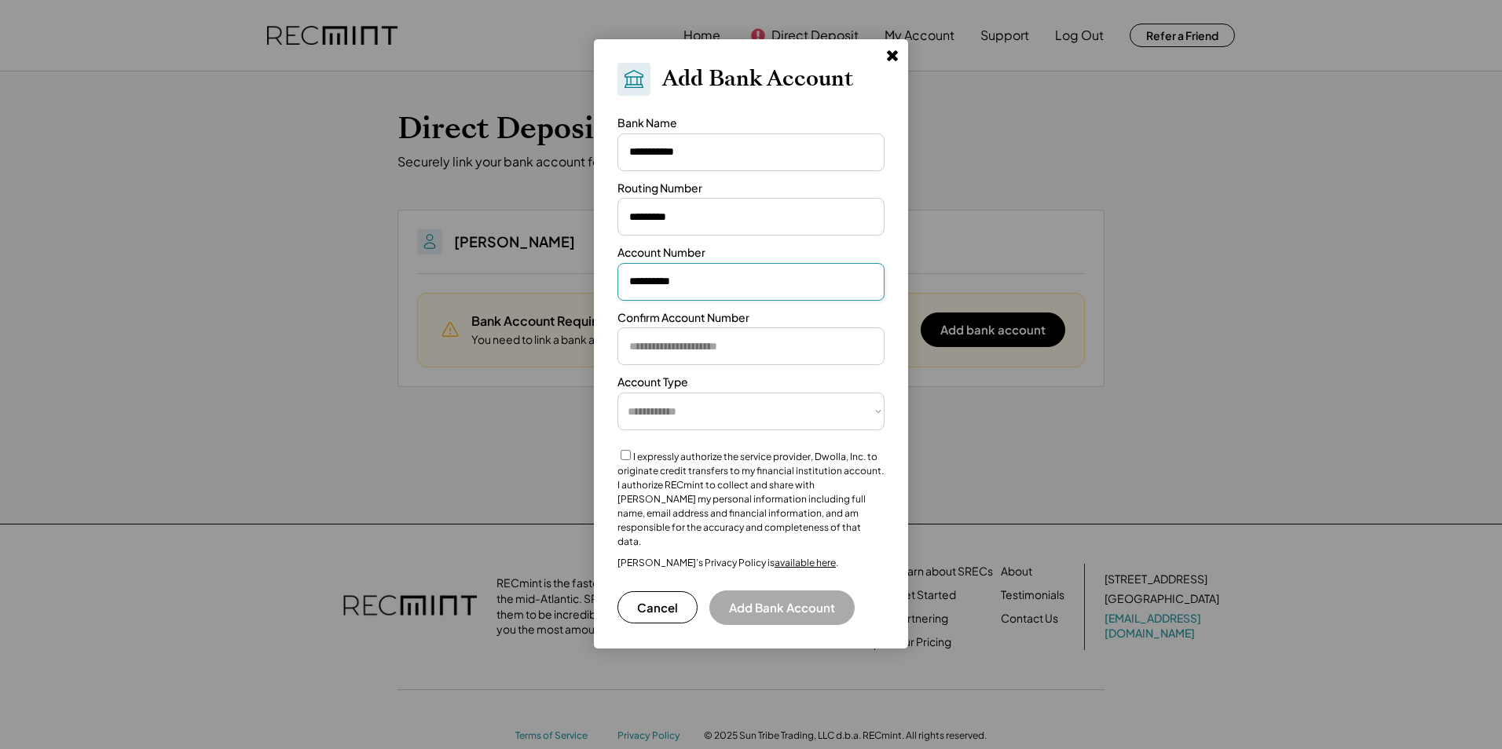
type input "**********"
click at [739, 350] on input "input" at bounding box center [750, 347] width 267 height 38
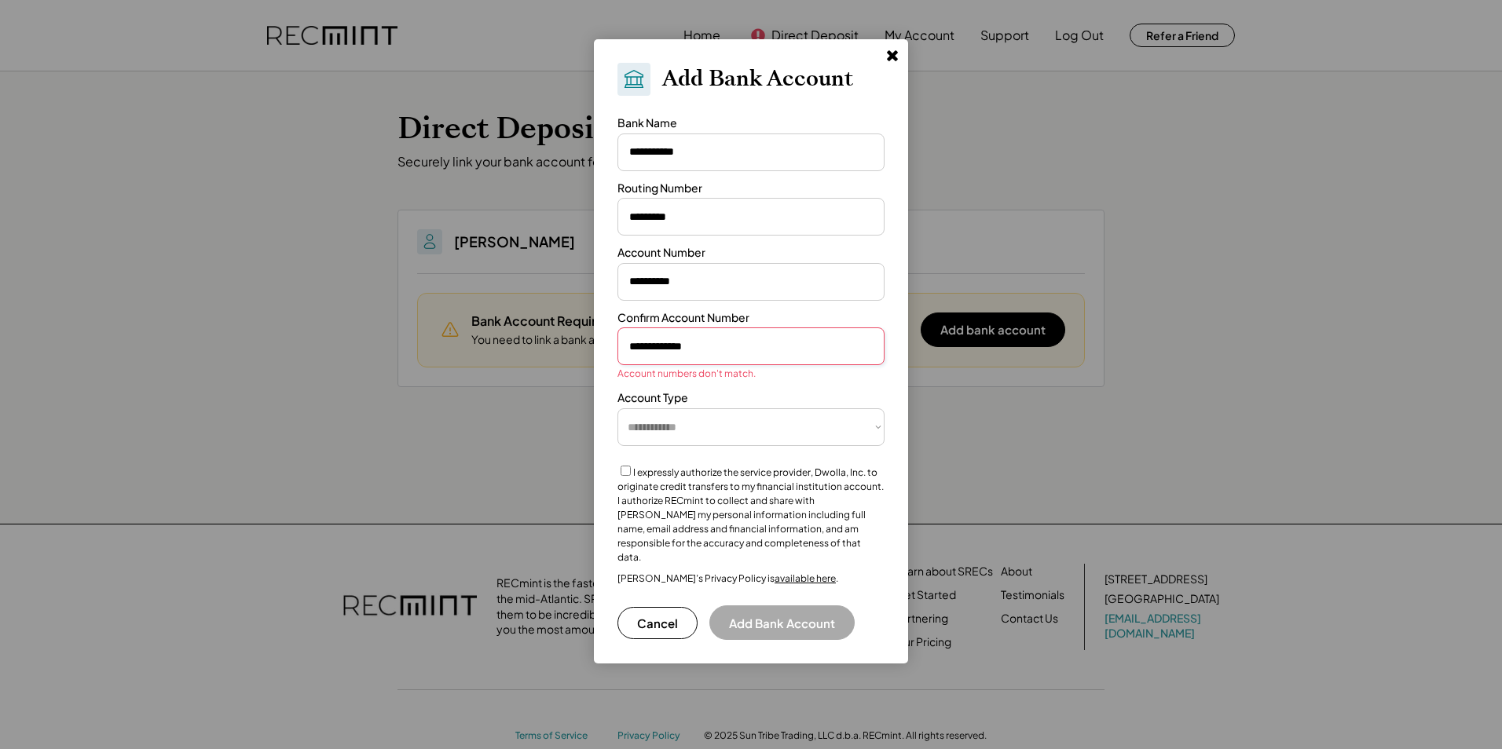
type input "**********"
click at [731, 279] on input "input" at bounding box center [750, 282] width 267 height 38
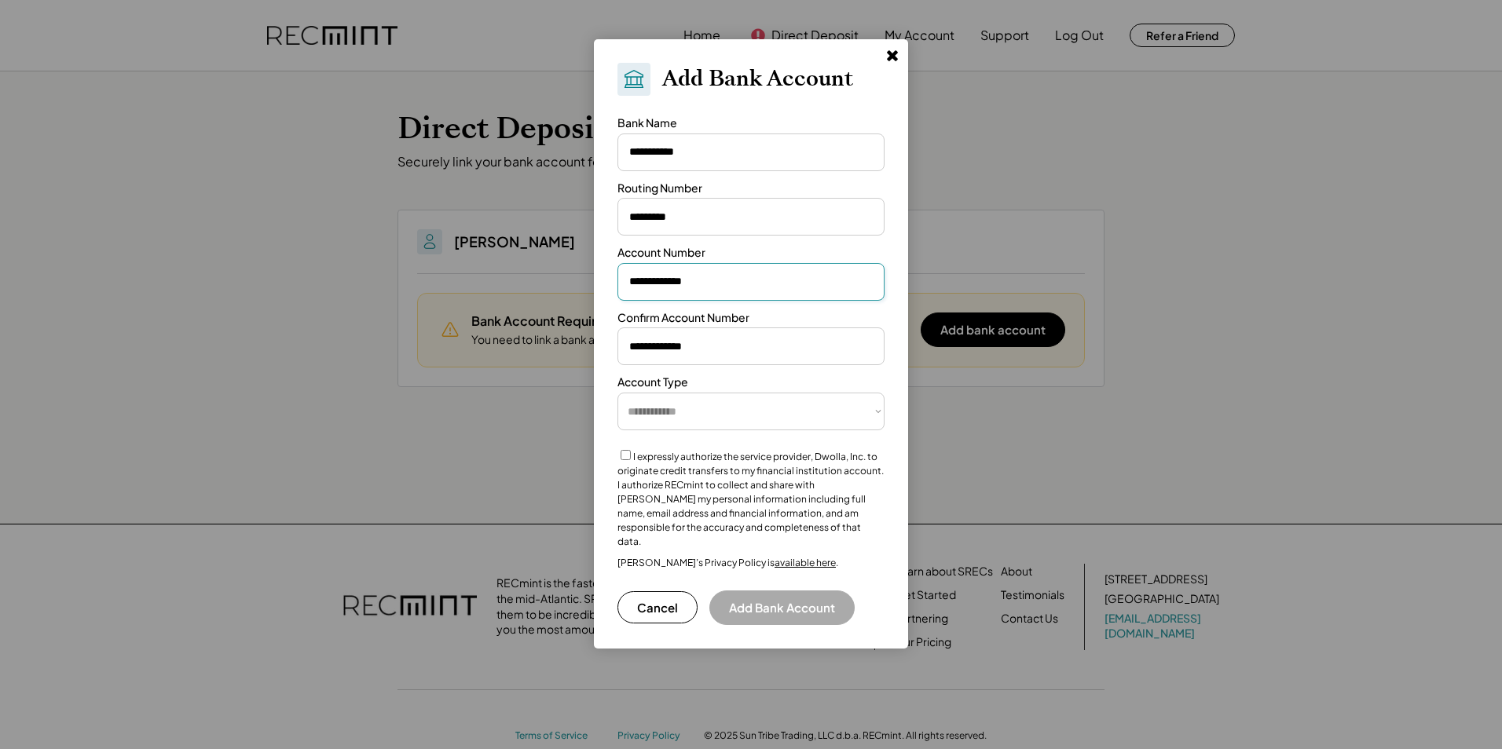
type input "**********"
click at [772, 352] on input "input" at bounding box center [750, 347] width 267 height 38
click at [735, 410] on select "**********" at bounding box center [750, 412] width 267 height 38
select select "**********"
click at [617, 393] on select "**********" at bounding box center [750, 412] width 267 height 38
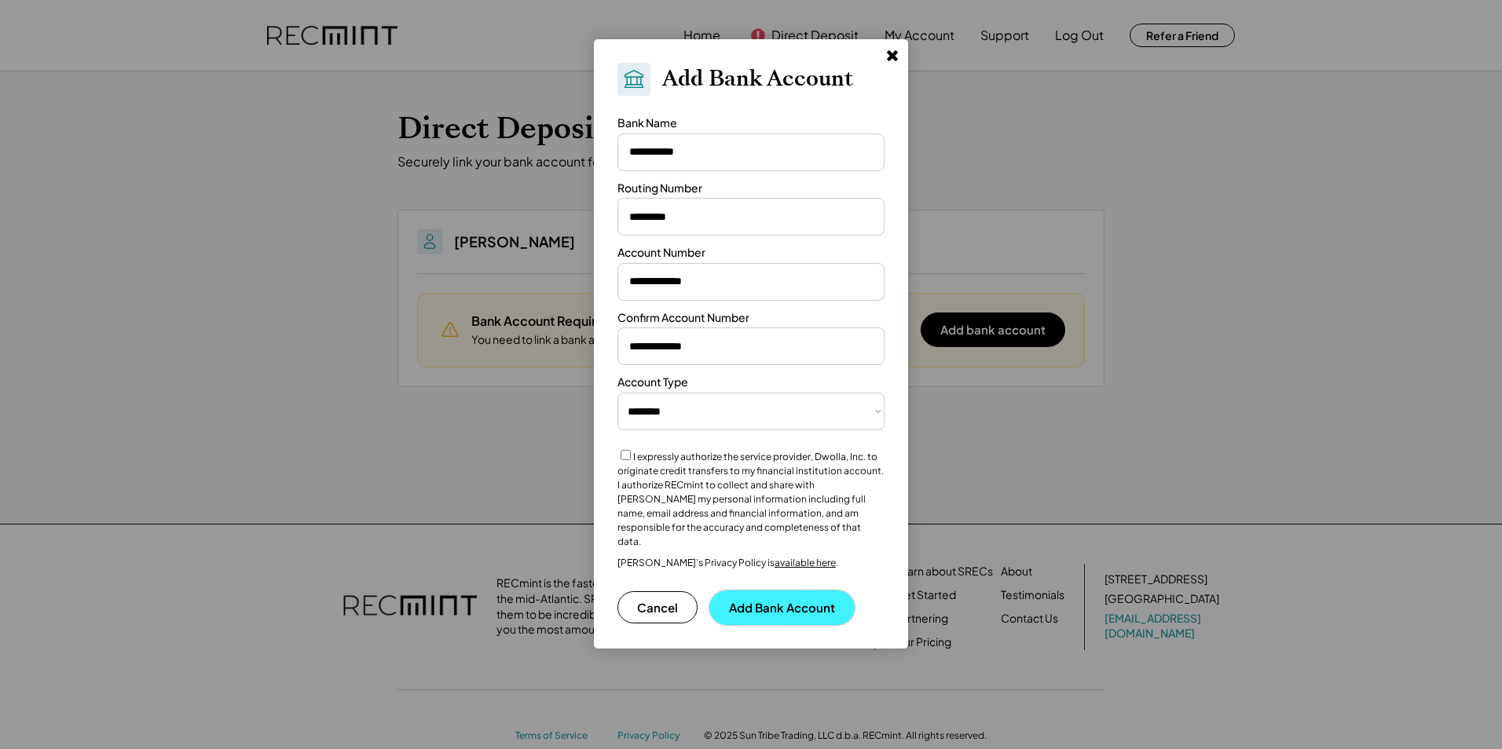
click at [793, 596] on button "Add Bank Account" at bounding box center [781, 608] width 145 height 35
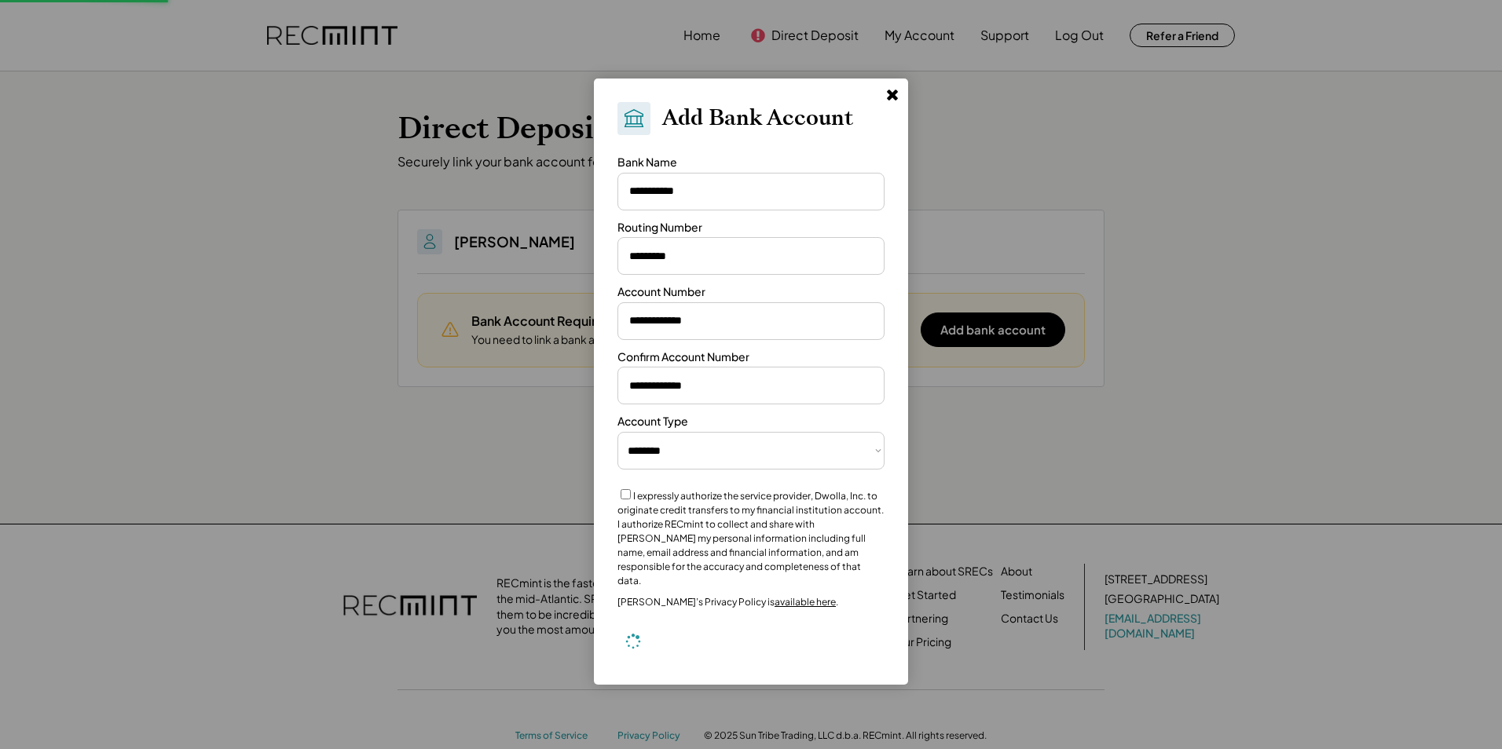
select select "**********"
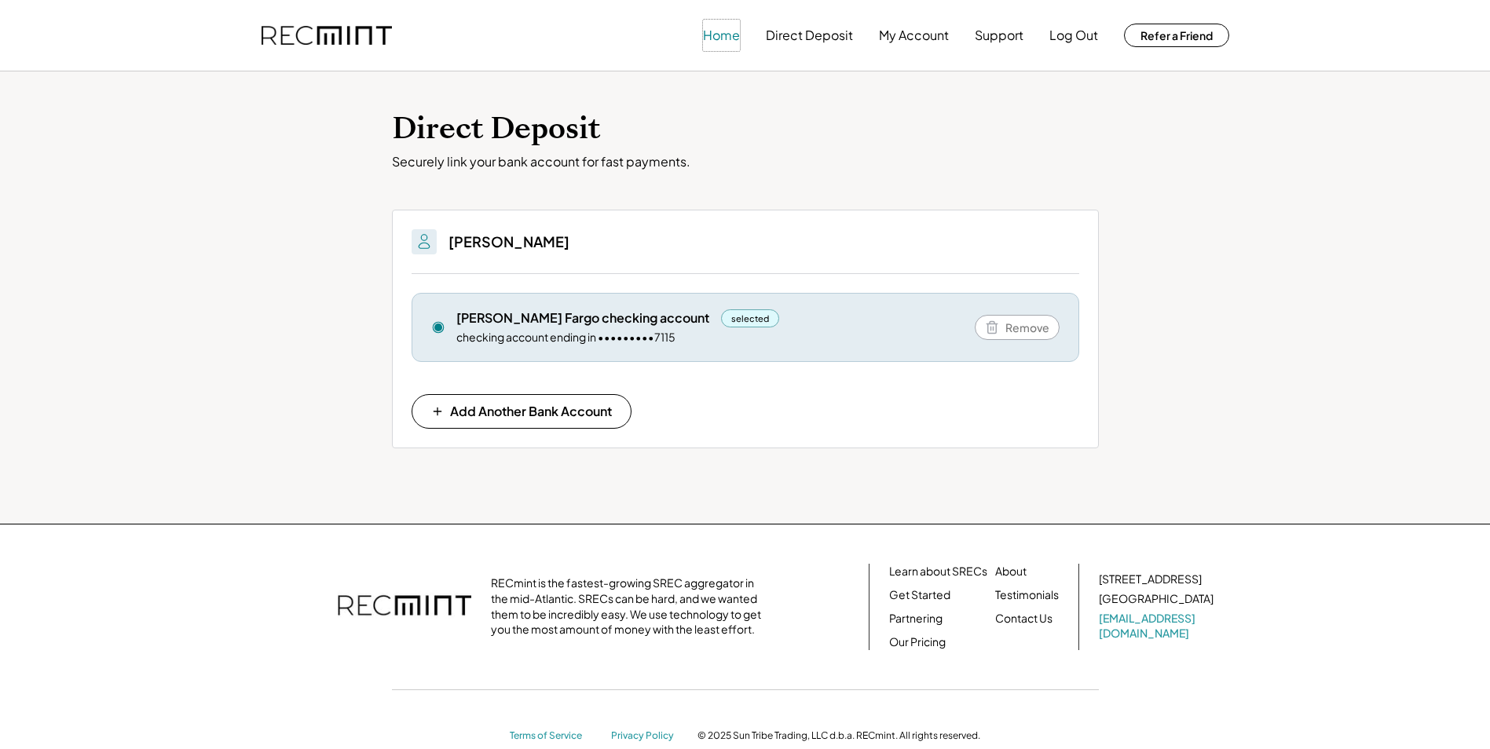
click at [728, 36] on button "Home" at bounding box center [721, 35] width 37 height 31
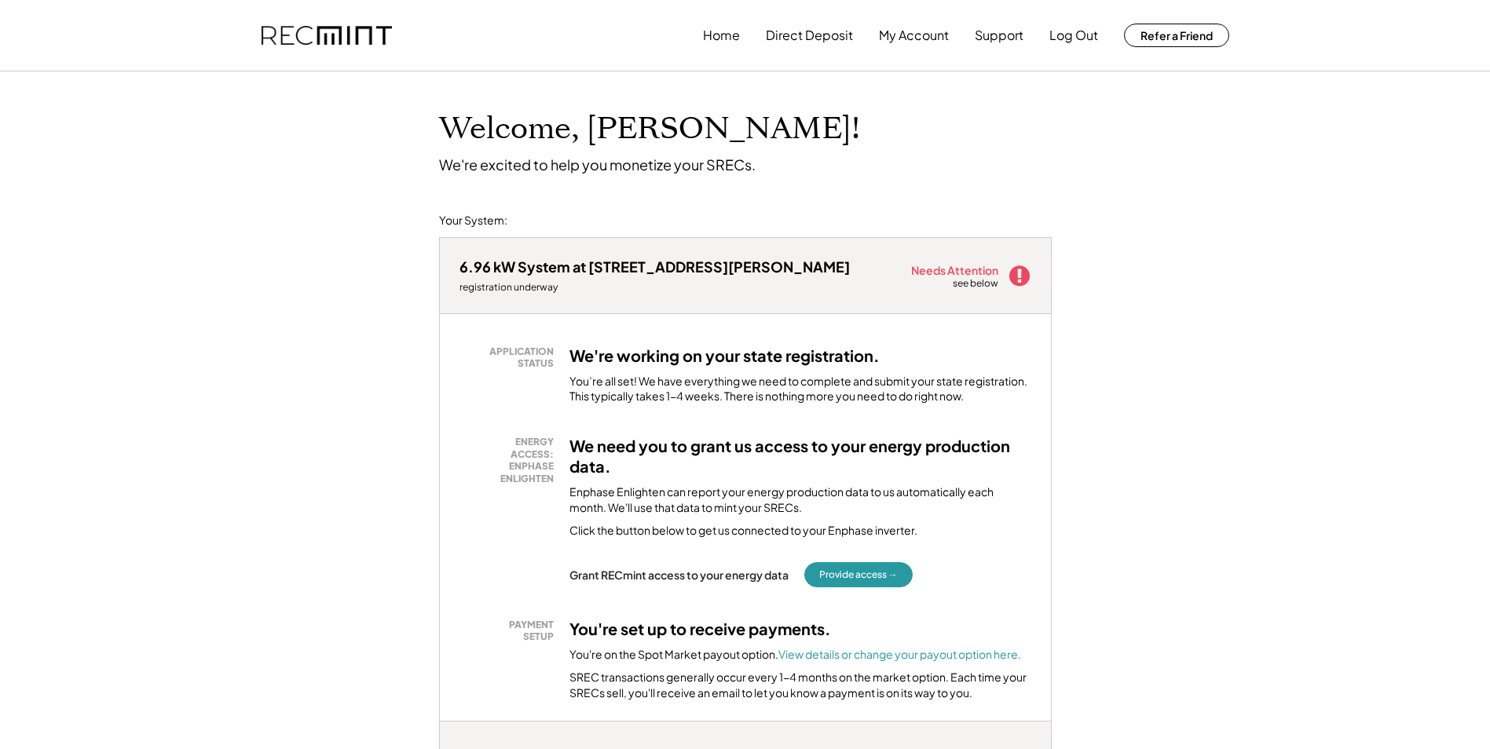
scroll to position [79, 0]
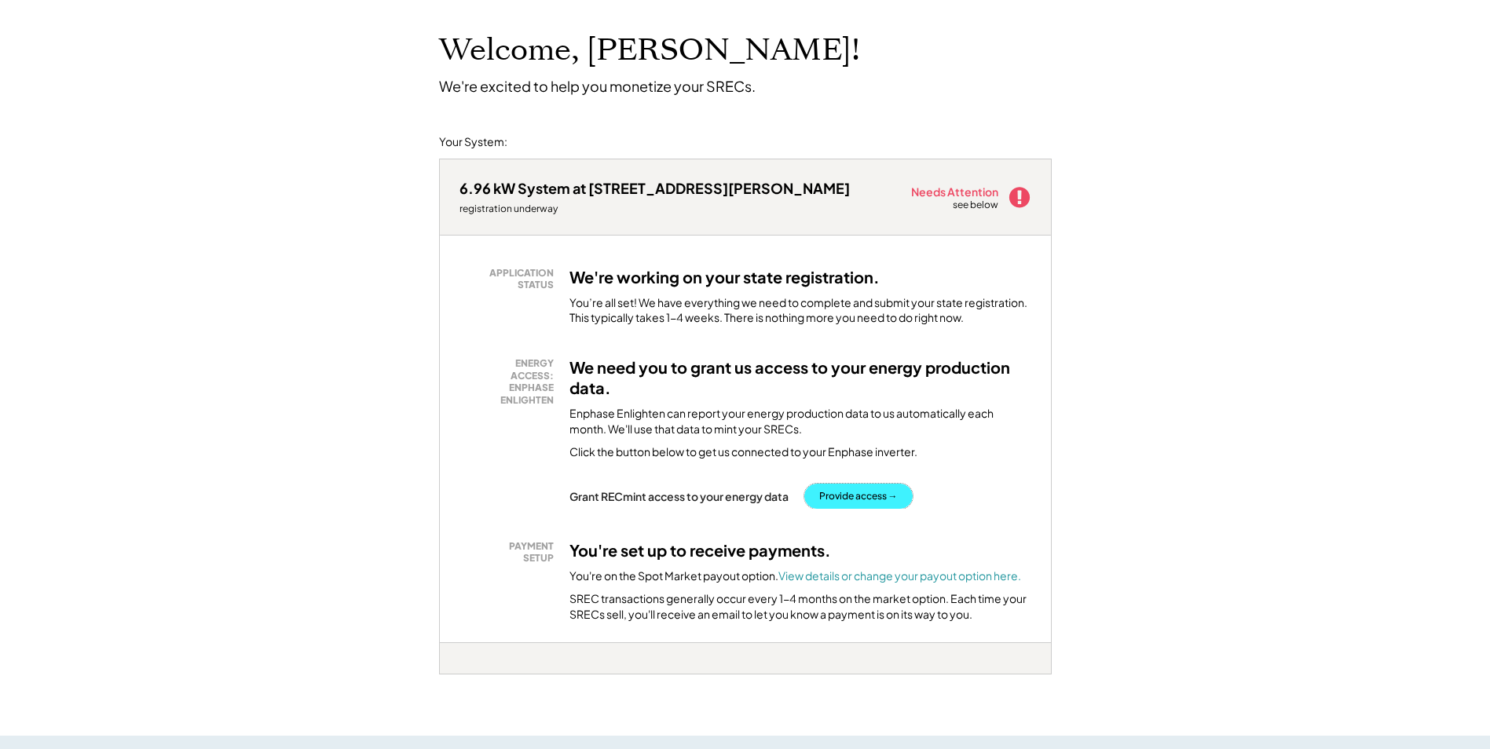
click at [862, 497] on button "Provide access →" at bounding box center [858, 496] width 108 height 25
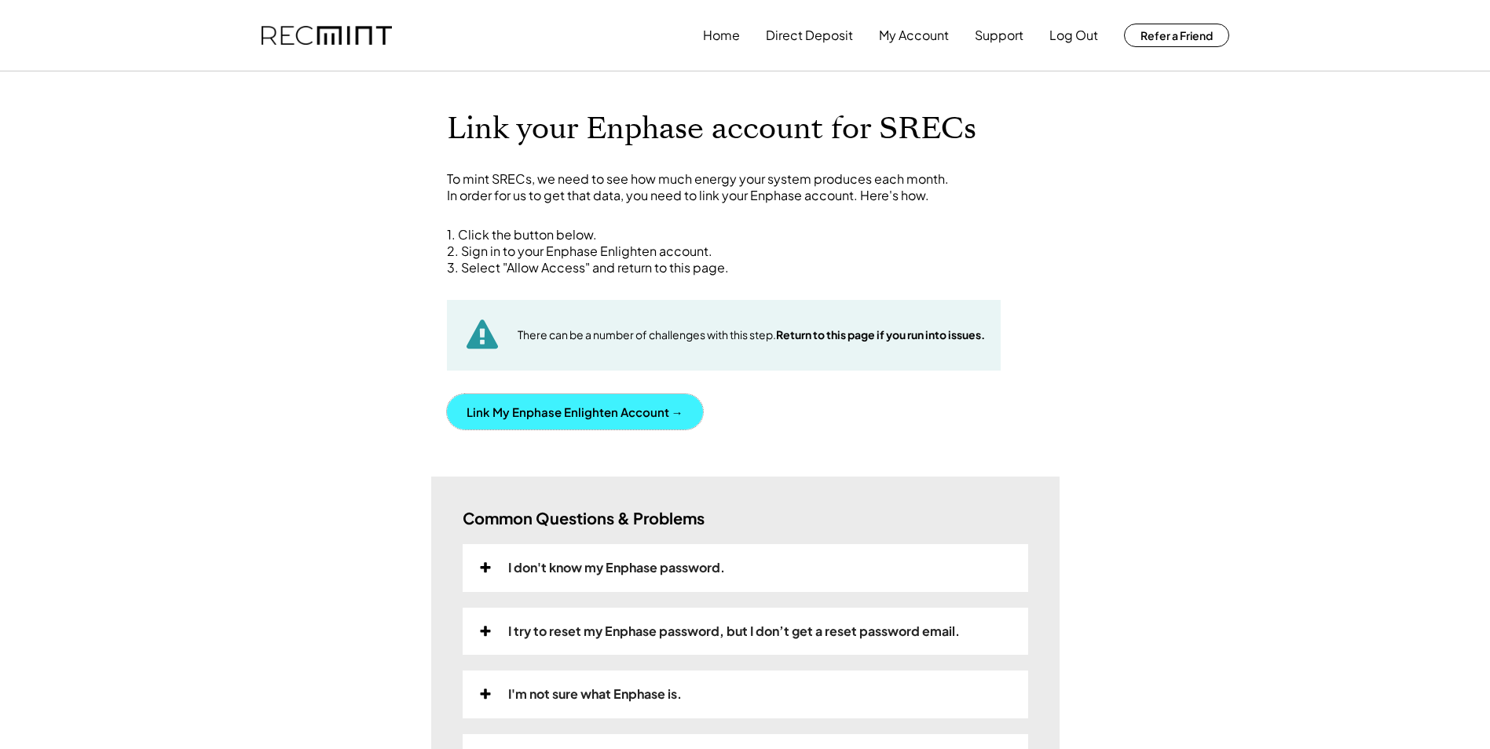
click at [600, 408] on button "Link My Enphase Enlighten Account →" at bounding box center [575, 411] width 256 height 35
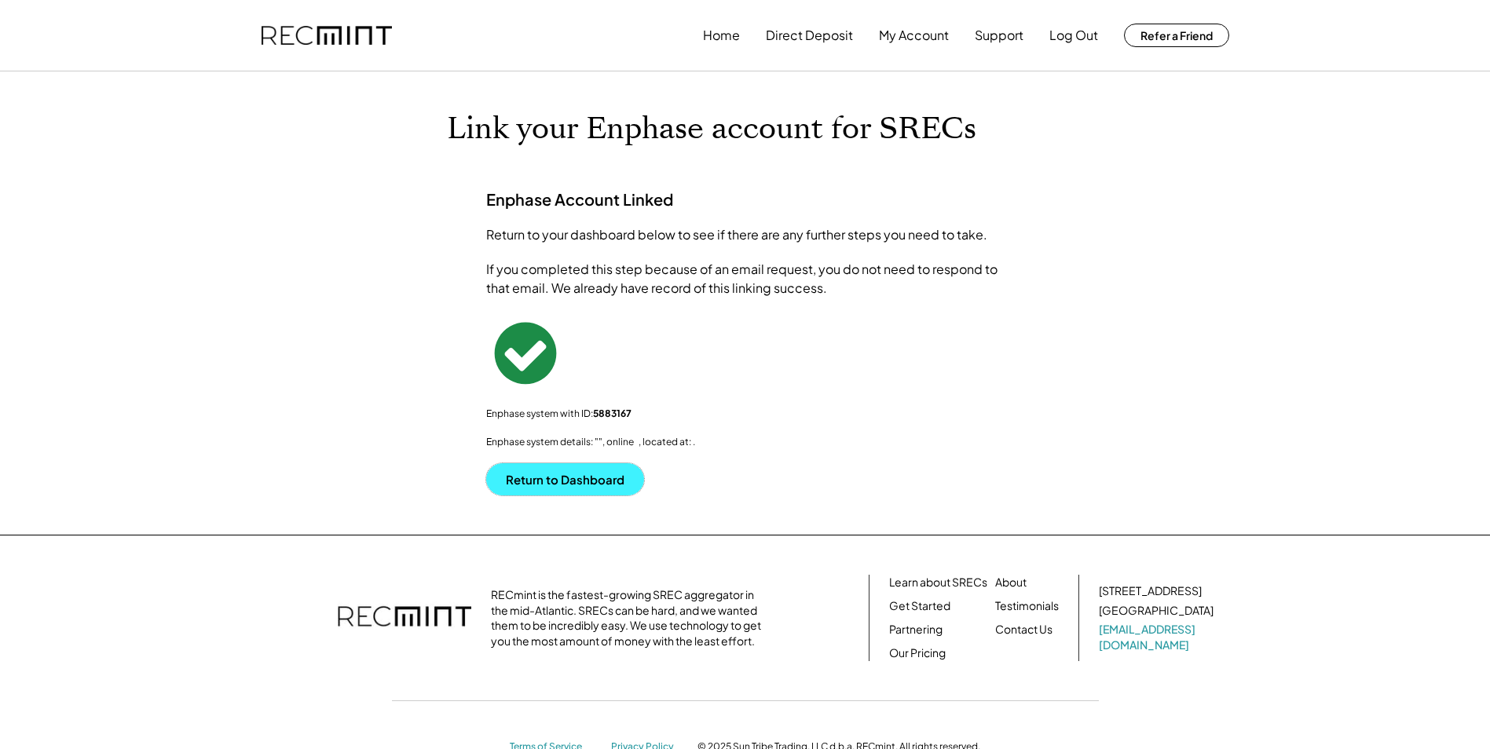
click at [576, 482] on button "Return to Dashboard" at bounding box center [565, 480] width 158 height 32
